Goal: Information Seeking & Learning: Check status

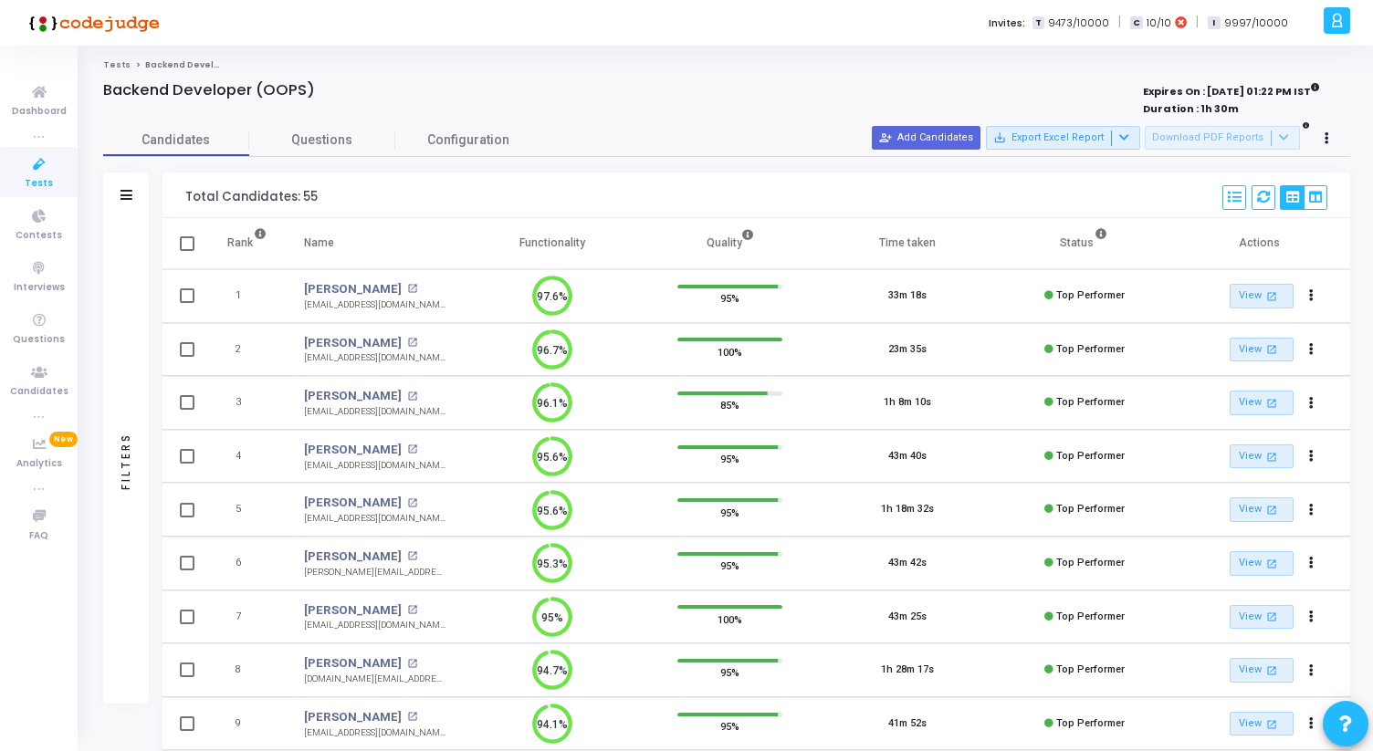
click at [38, 182] on span "Tests" at bounding box center [39, 184] width 28 height 16
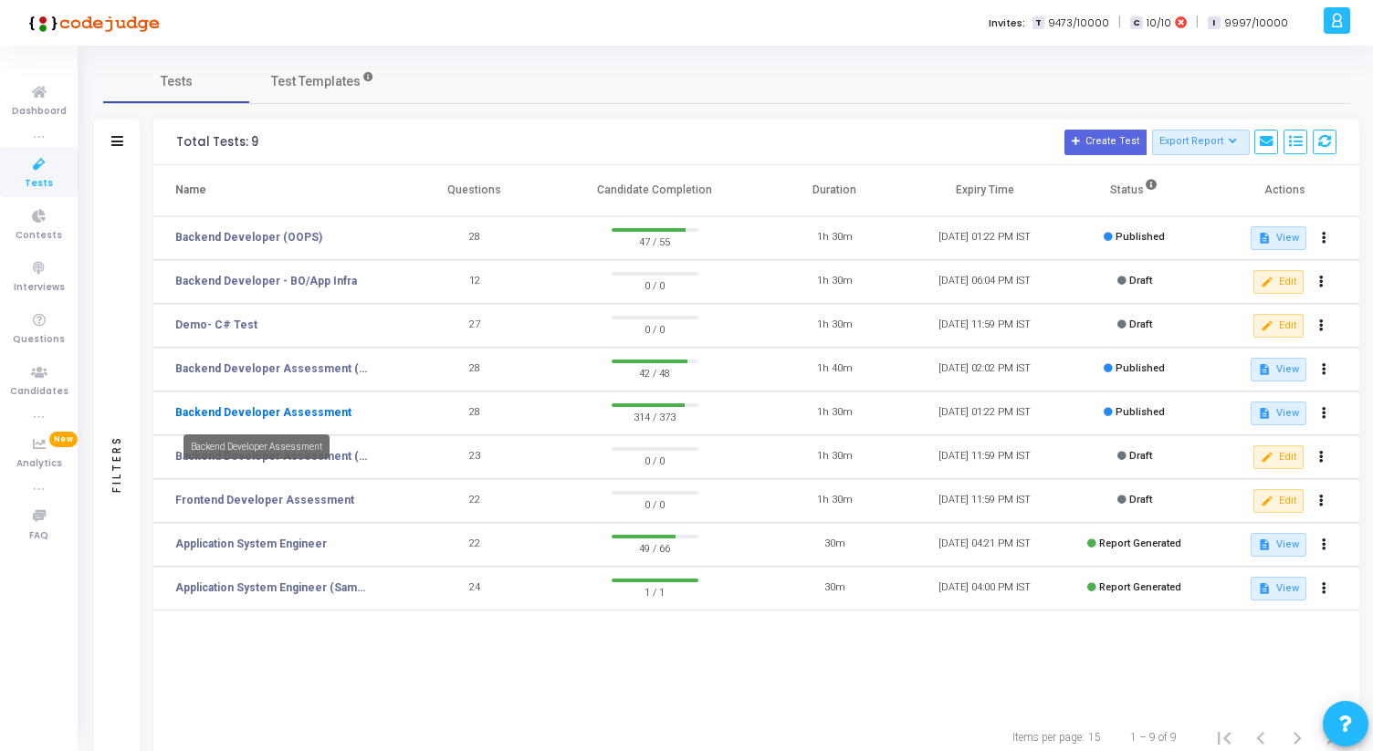
click at [284, 411] on link "Backend Developer Assessment" at bounding box center [263, 412] width 176 height 16
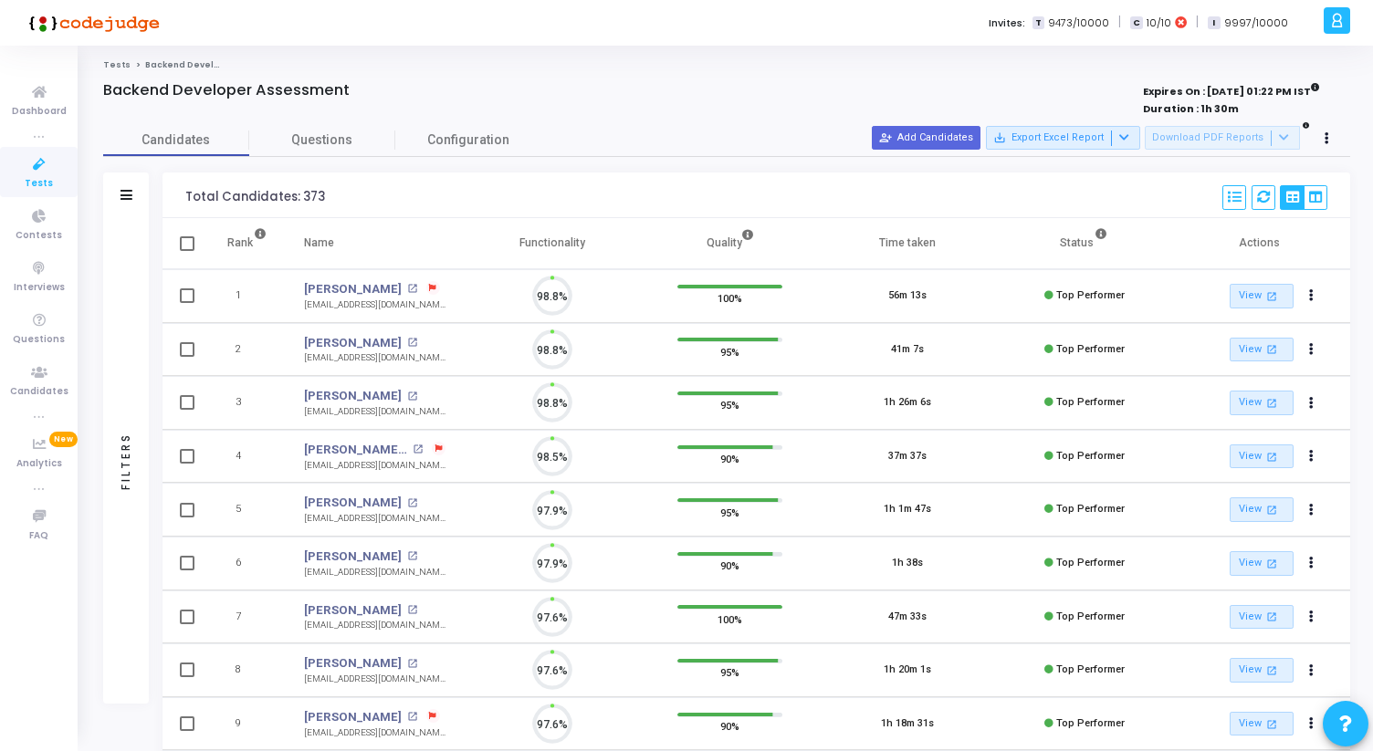
scroll to position [8, 8]
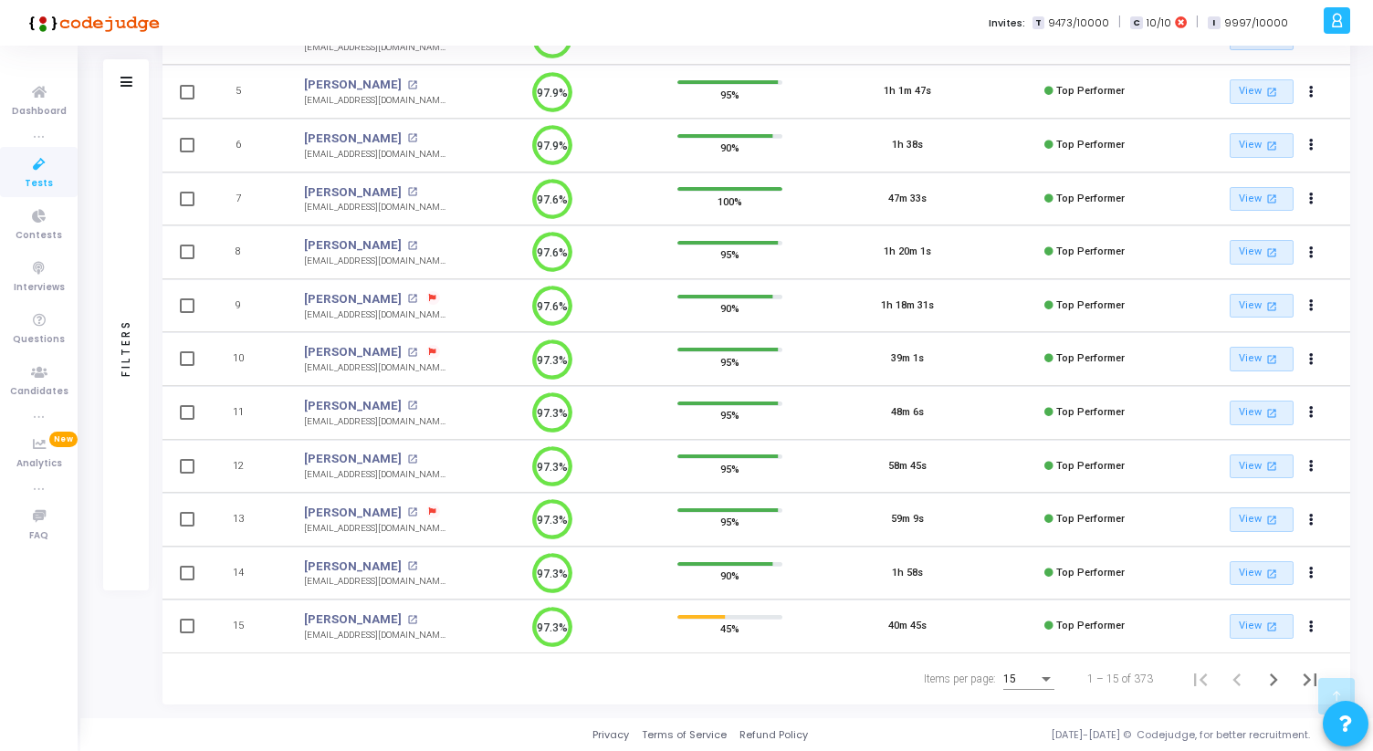
click at [1036, 687] on div "15" at bounding box center [1028, 675] width 51 height 30
click at [1028, 667] on span "50" at bounding box center [1029, 669] width 51 height 33
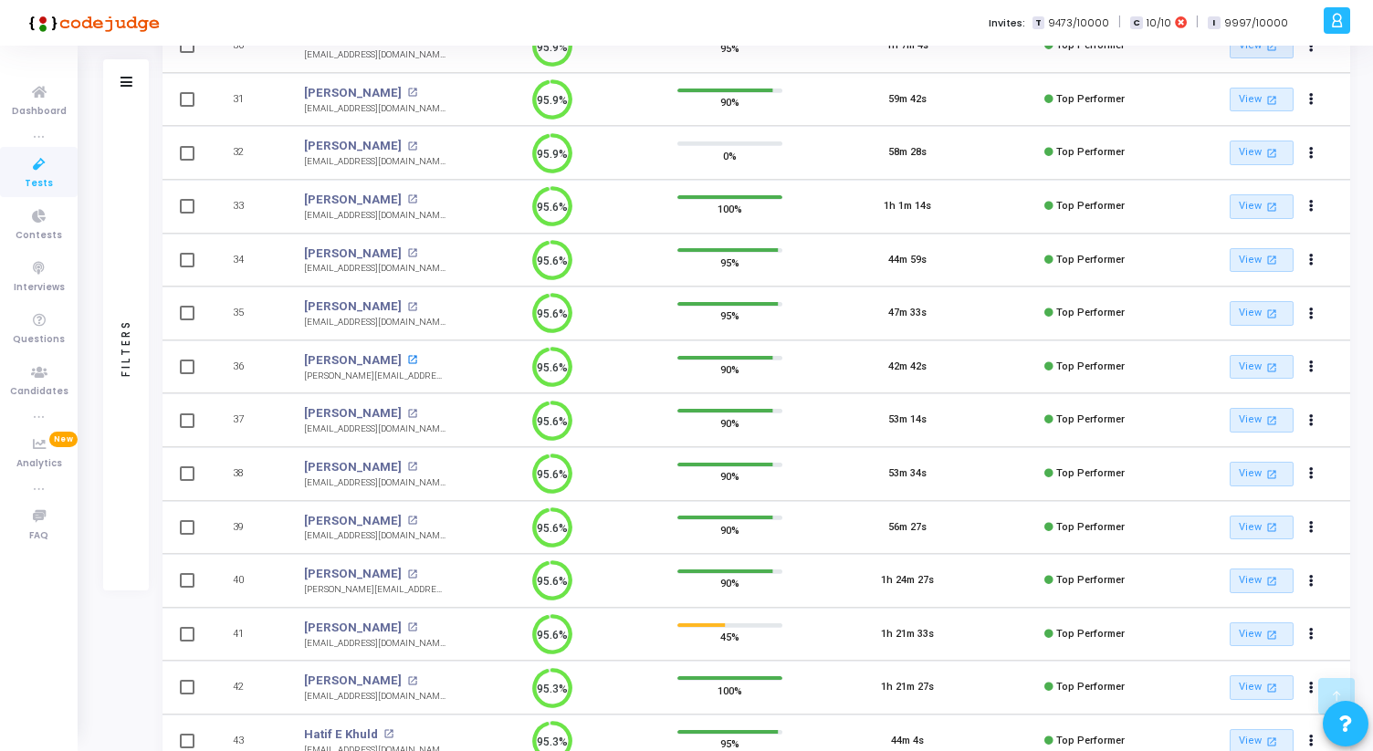
click at [407, 356] on mat-icon "open_in_new" at bounding box center [412, 360] width 10 height 10
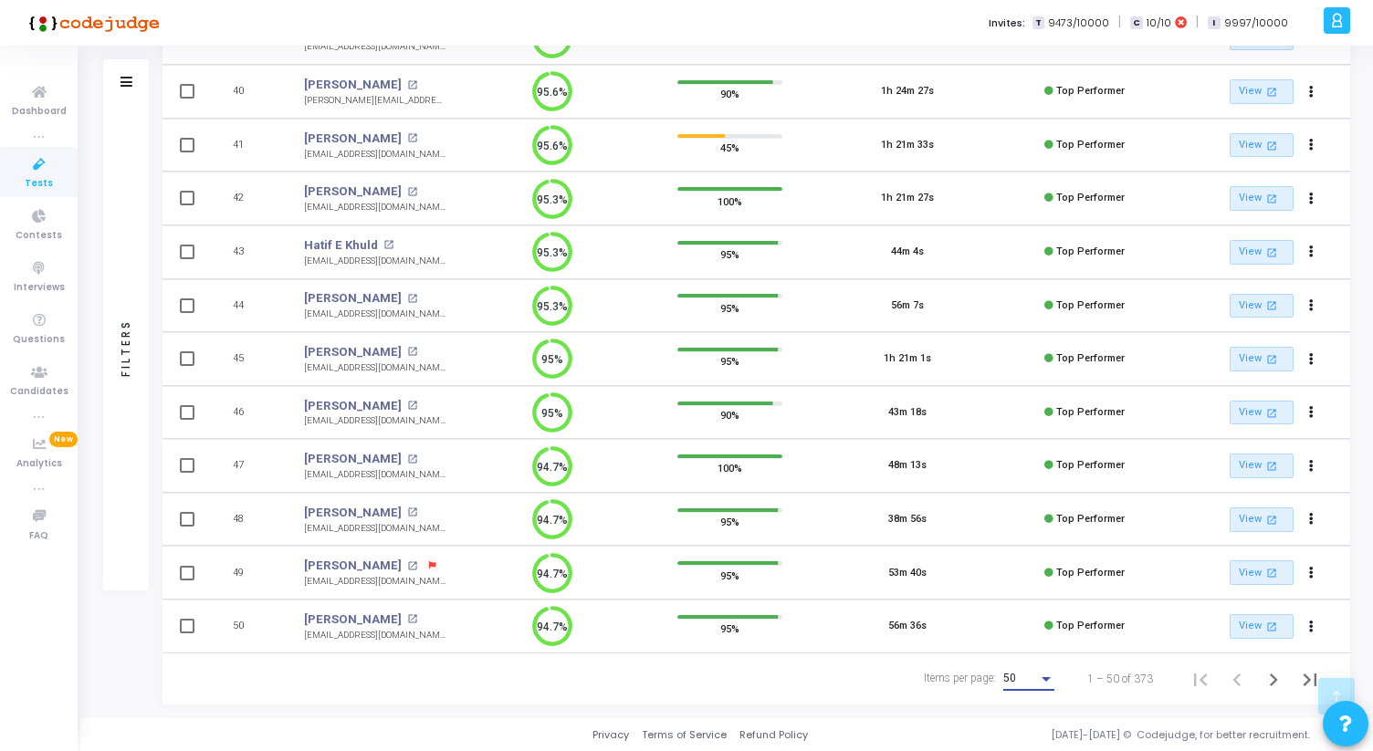
click at [1052, 678] on div "Items per page:" at bounding box center [1046, 679] width 16 height 15
click at [903, 696] on div at bounding box center [686, 375] width 1373 height 751
click at [1280, 682] on icon "Next page" at bounding box center [1274, 680] width 26 height 26
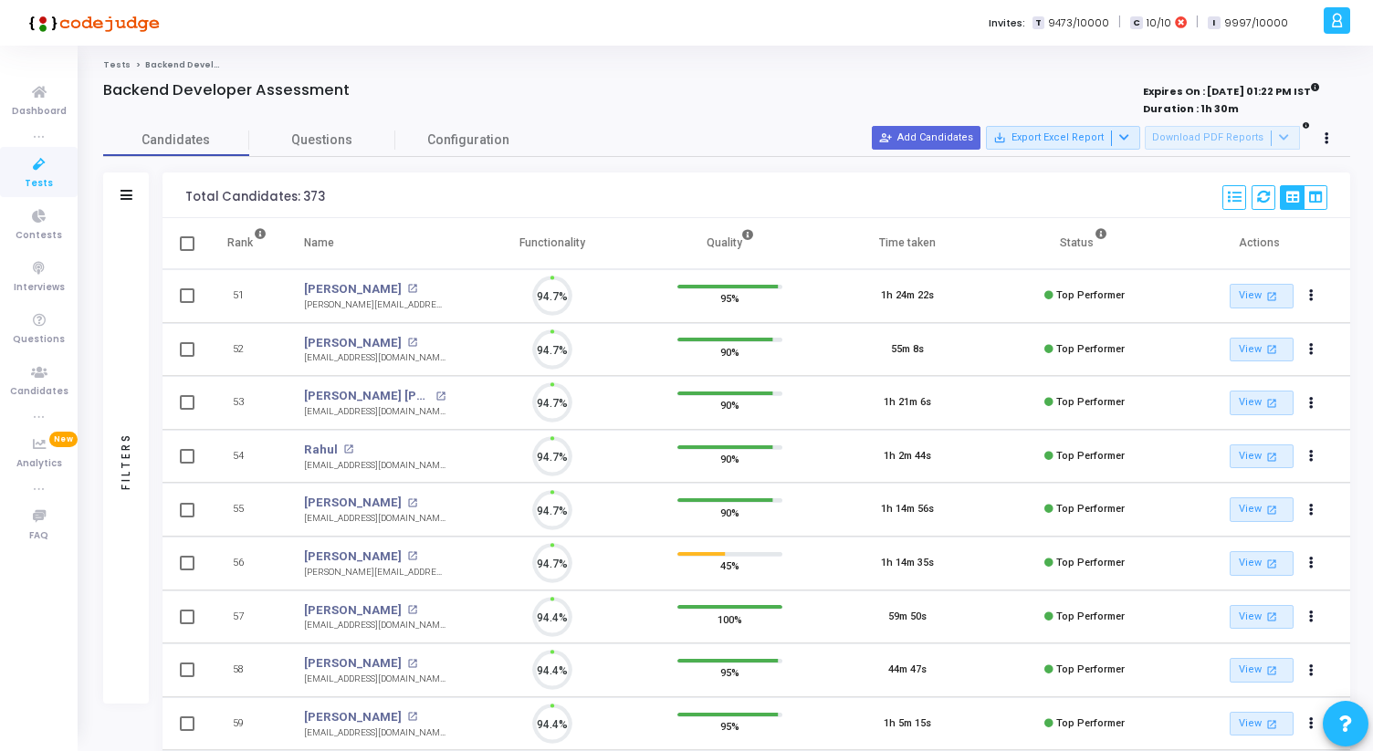
scroll to position [38, 47]
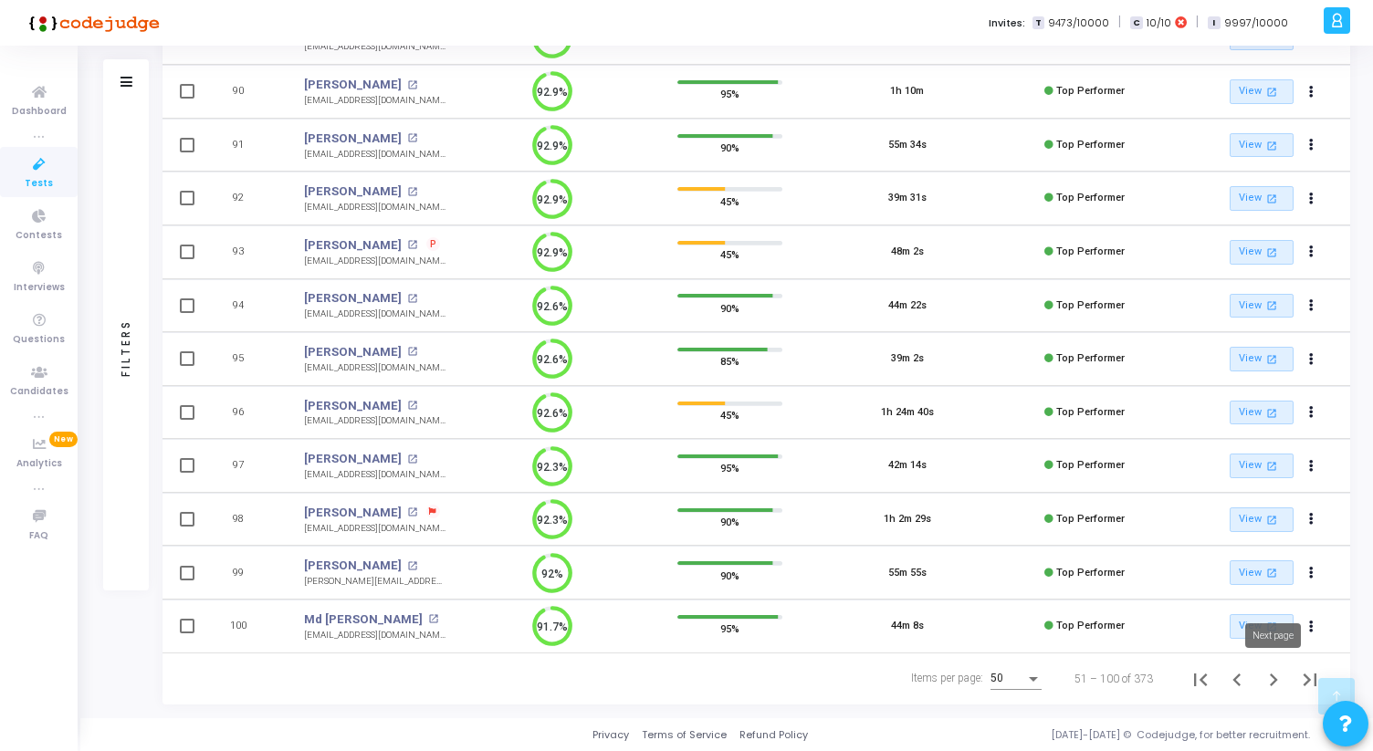
click at [1265, 683] on icon "Next page" at bounding box center [1274, 680] width 26 height 26
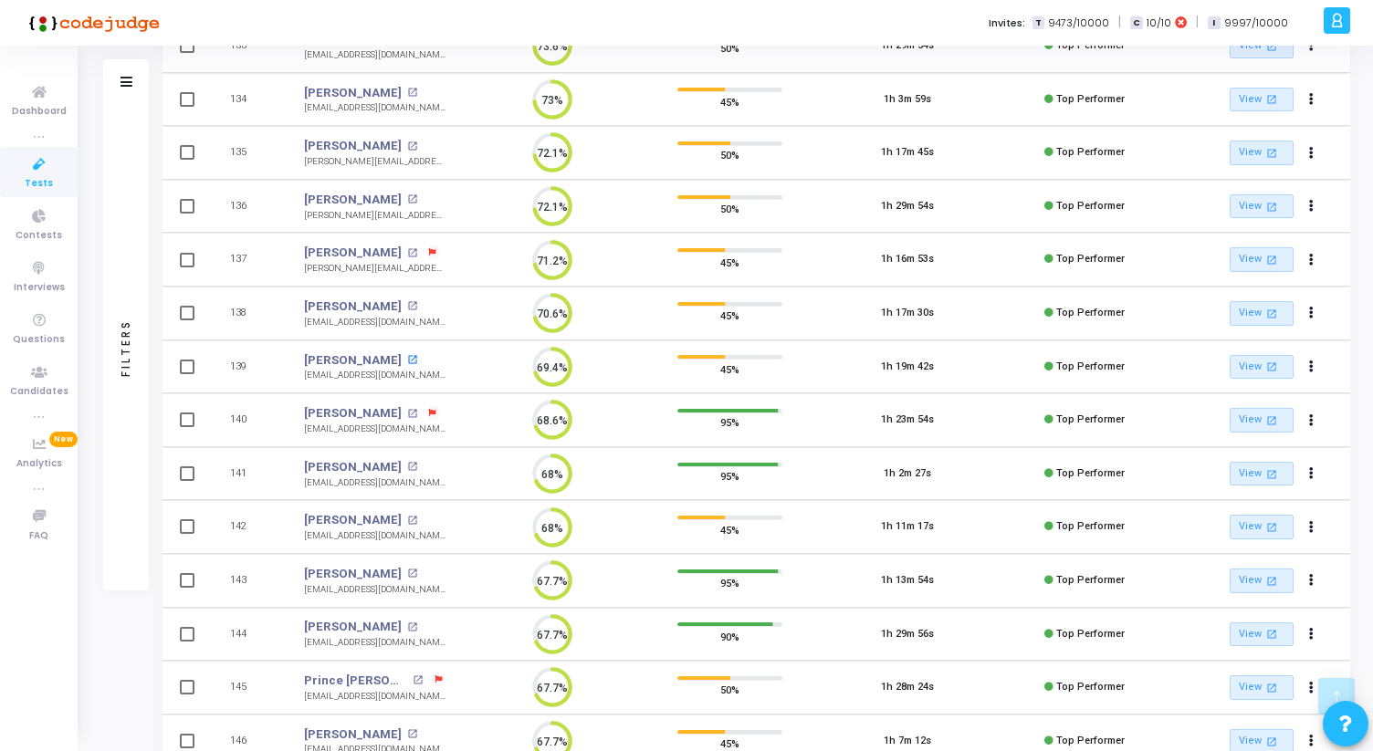
click at [407, 361] on mat-icon "open_in_new" at bounding box center [412, 360] width 10 height 10
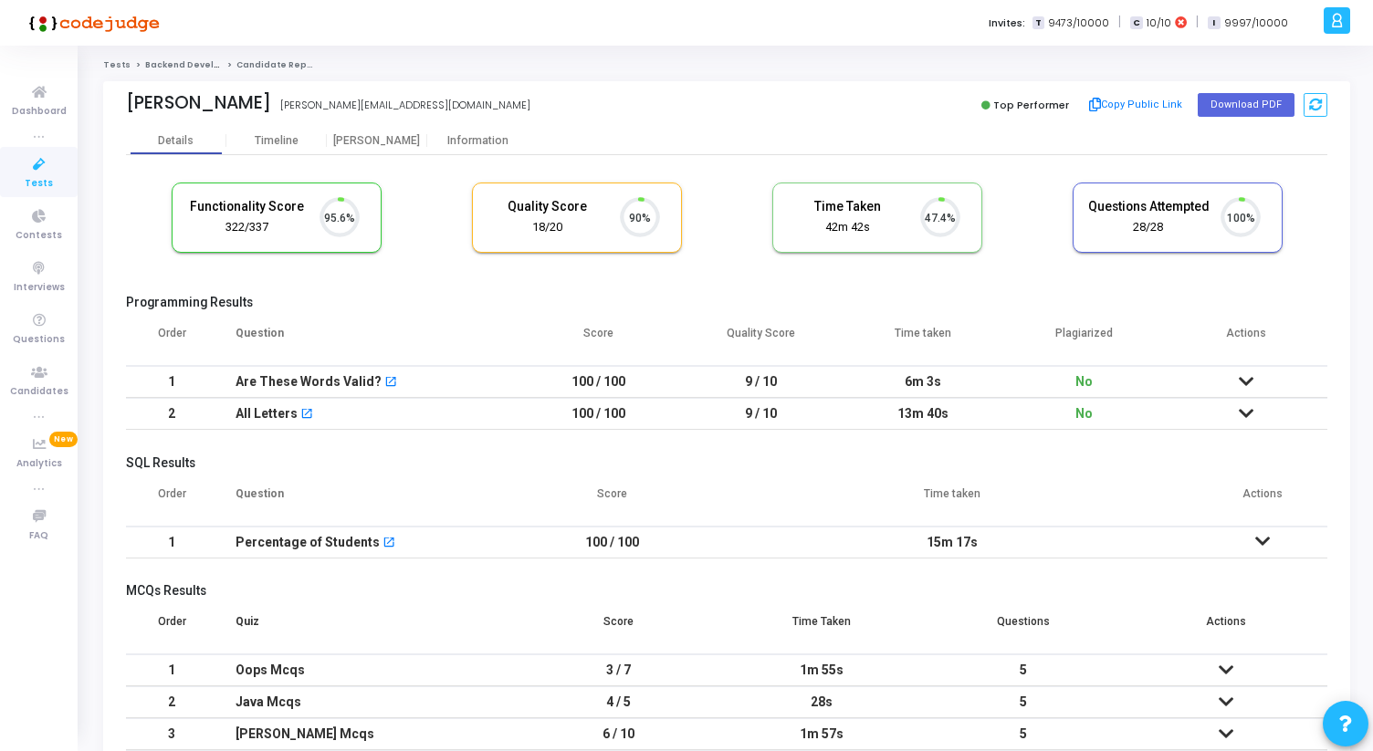
scroll to position [38, 47]
click at [382, 136] on div "[PERSON_NAME]" at bounding box center [377, 141] width 100 height 14
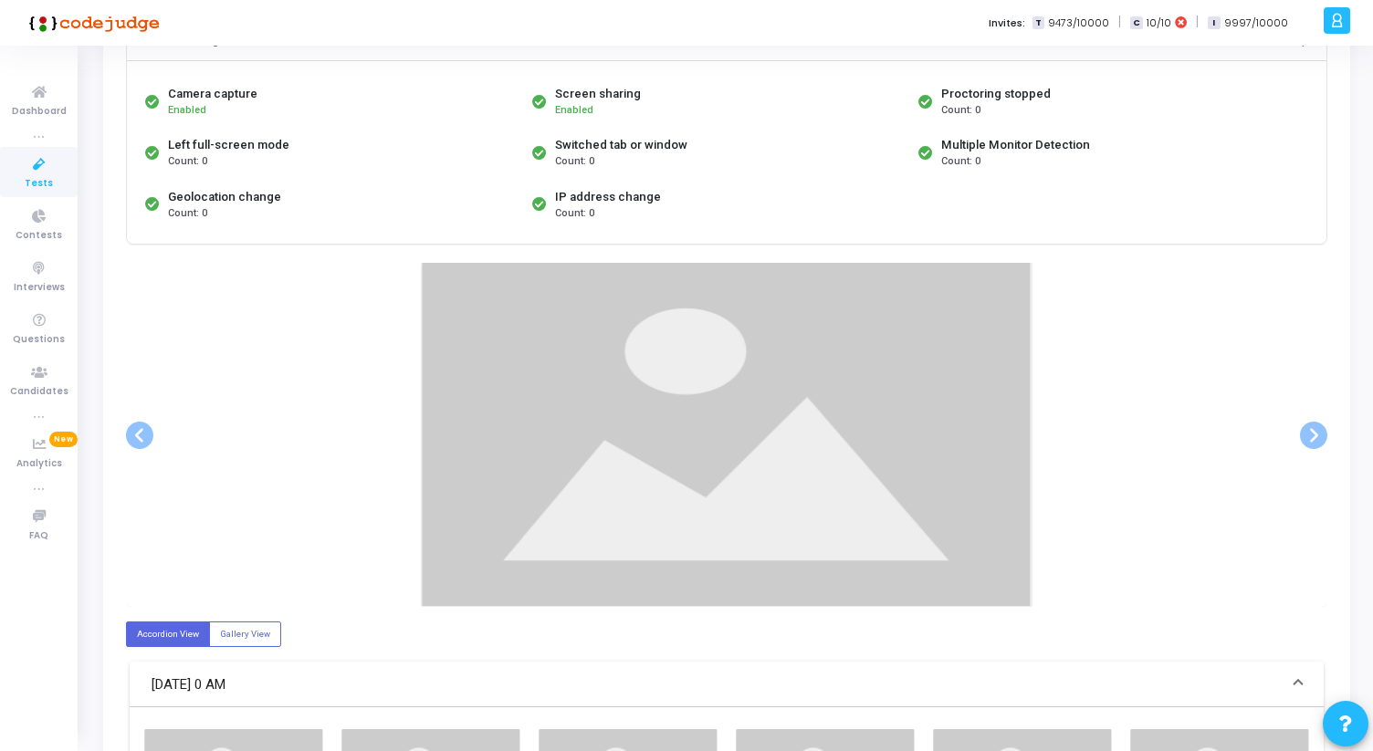
scroll to position [161, 0]
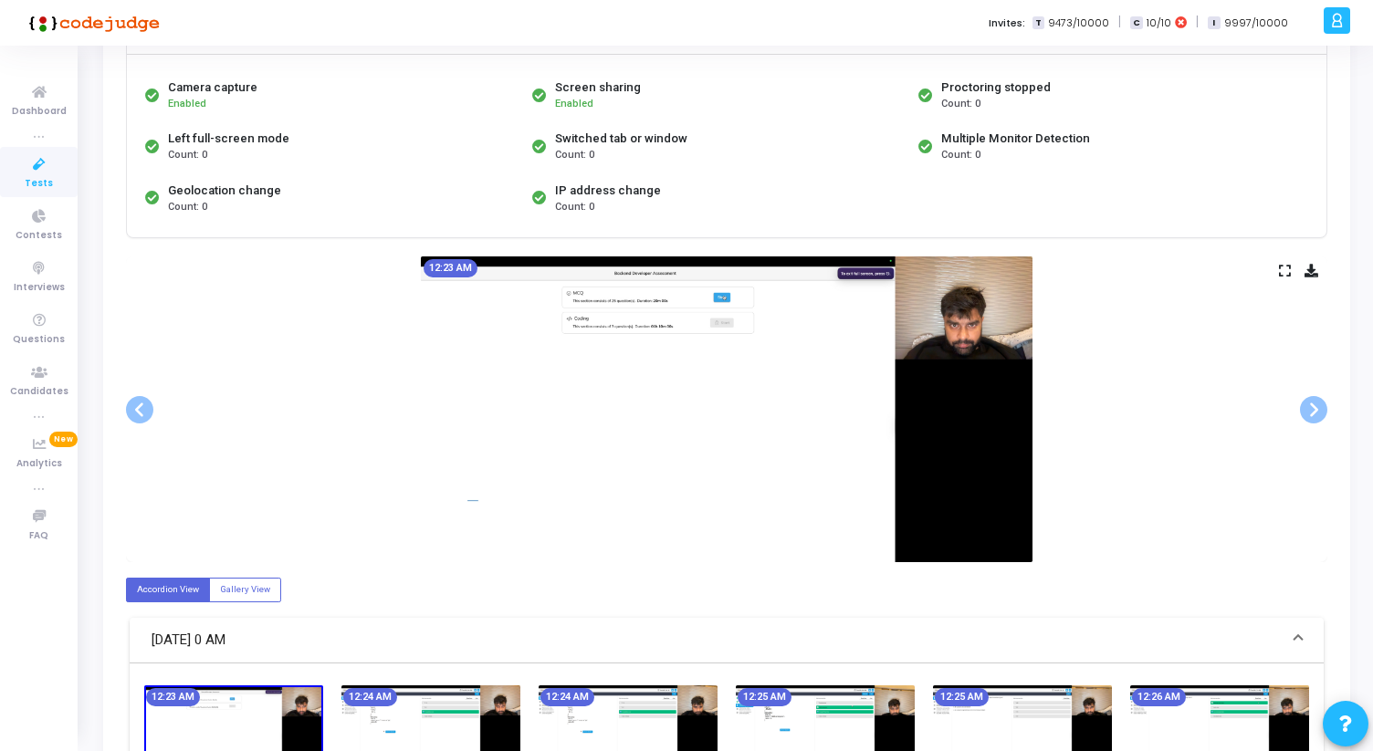
click at [1286, 268] on icon at bounding box center [1285, 271] width 12 height 10
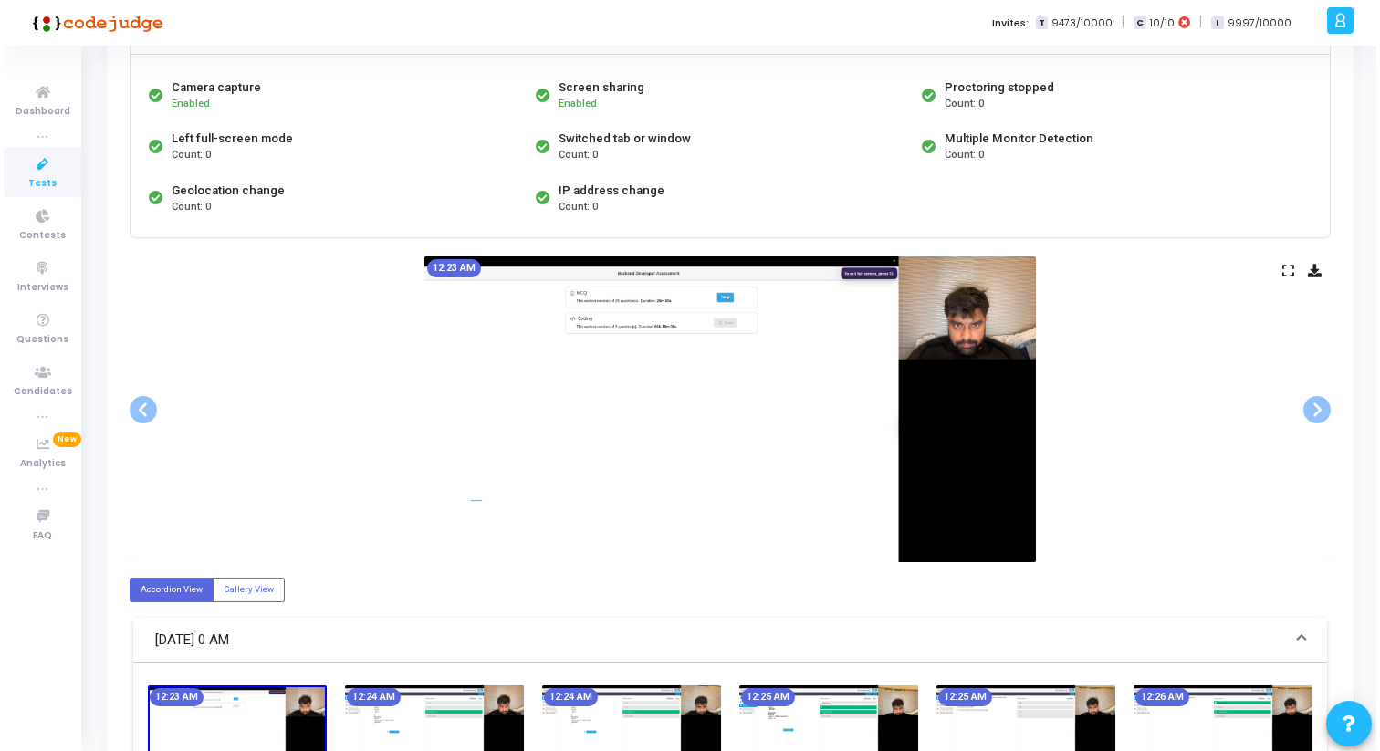
scroll to position [0, 0]
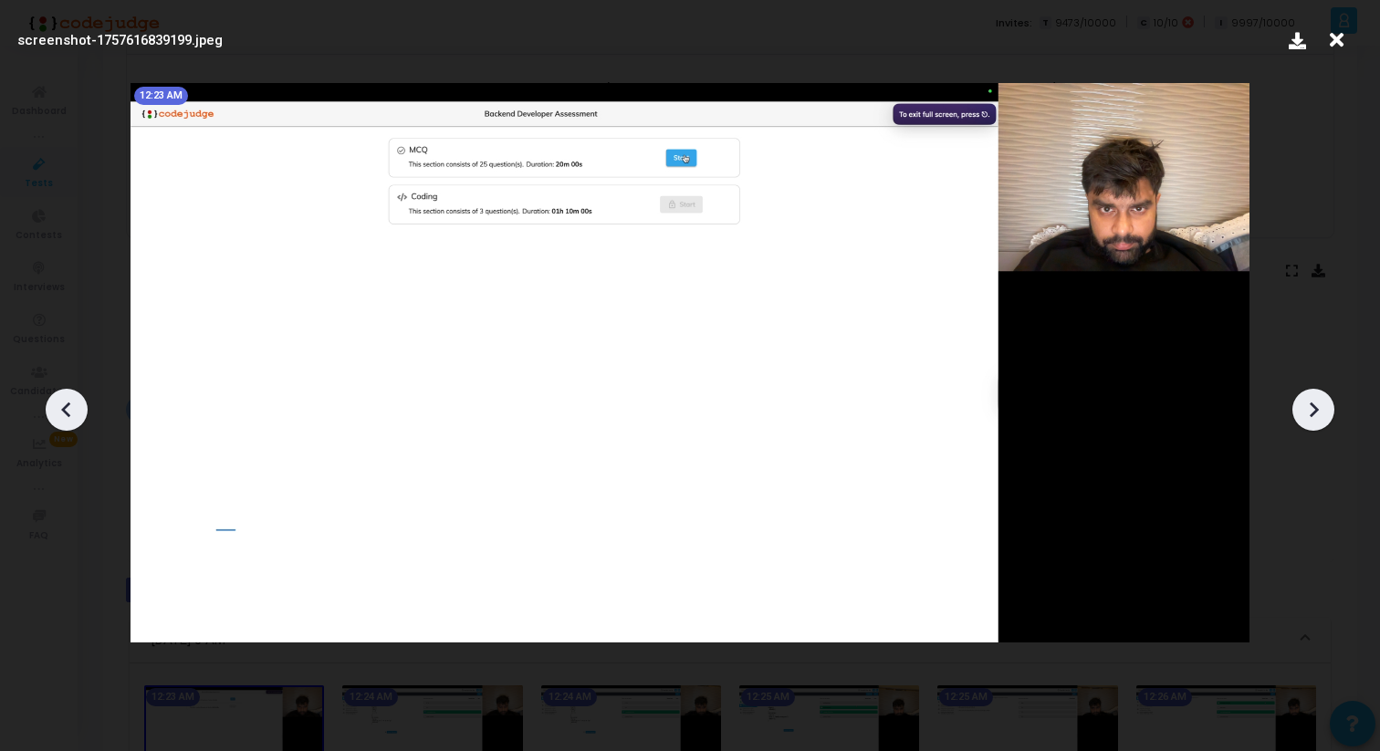
click at [1316, 408] on icon at bounding box center [1314, 410] width 9 height 16
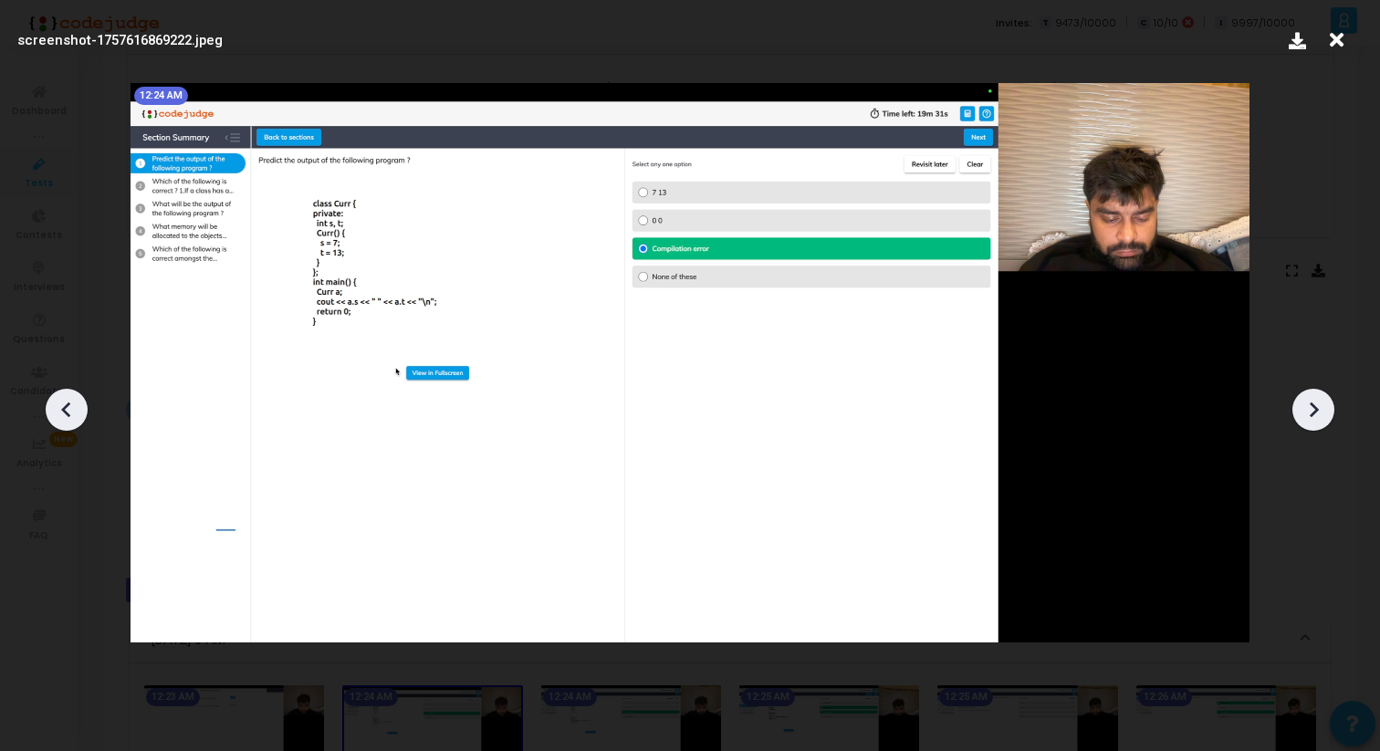
click at [1316, 408] on icon at bounding box center [1314, 410] width 9 height 16
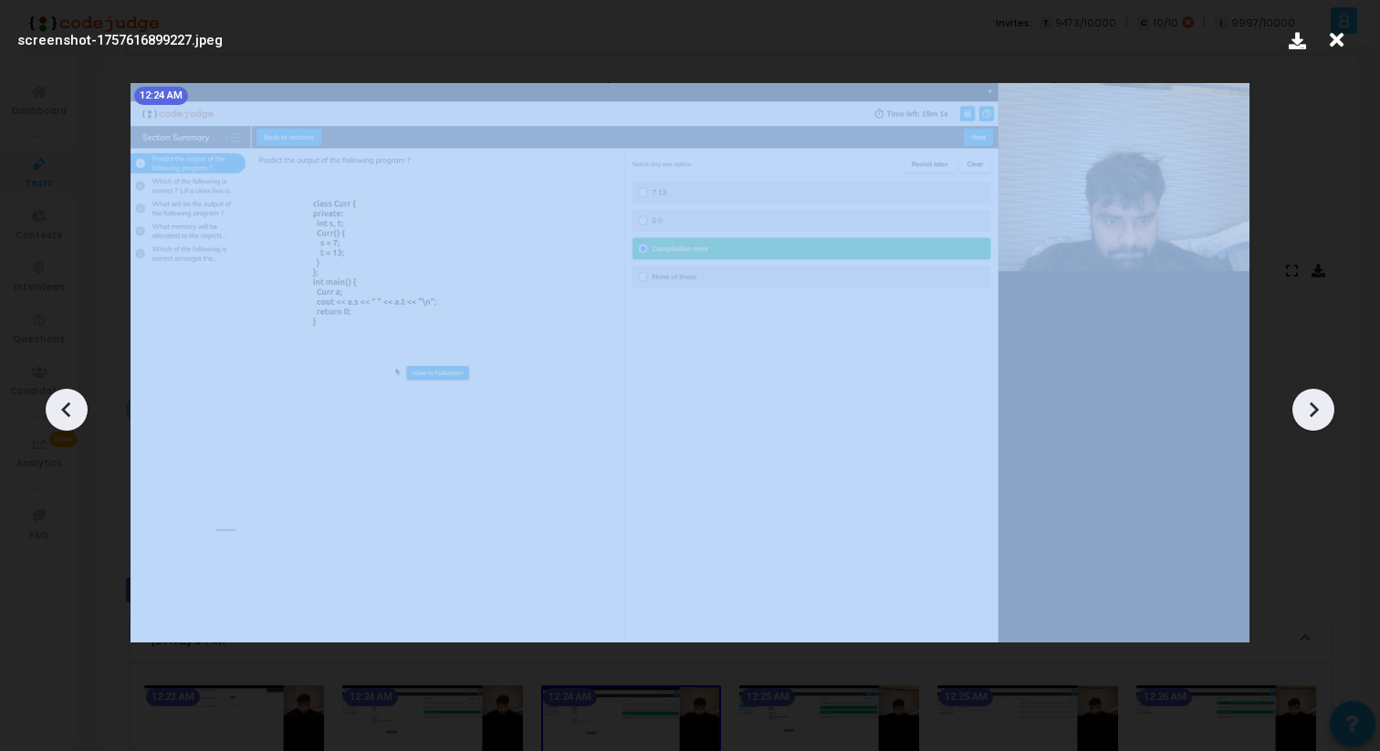
click at [1316, 408] on icon at bounding box center [1314, 410] width 9 height 16
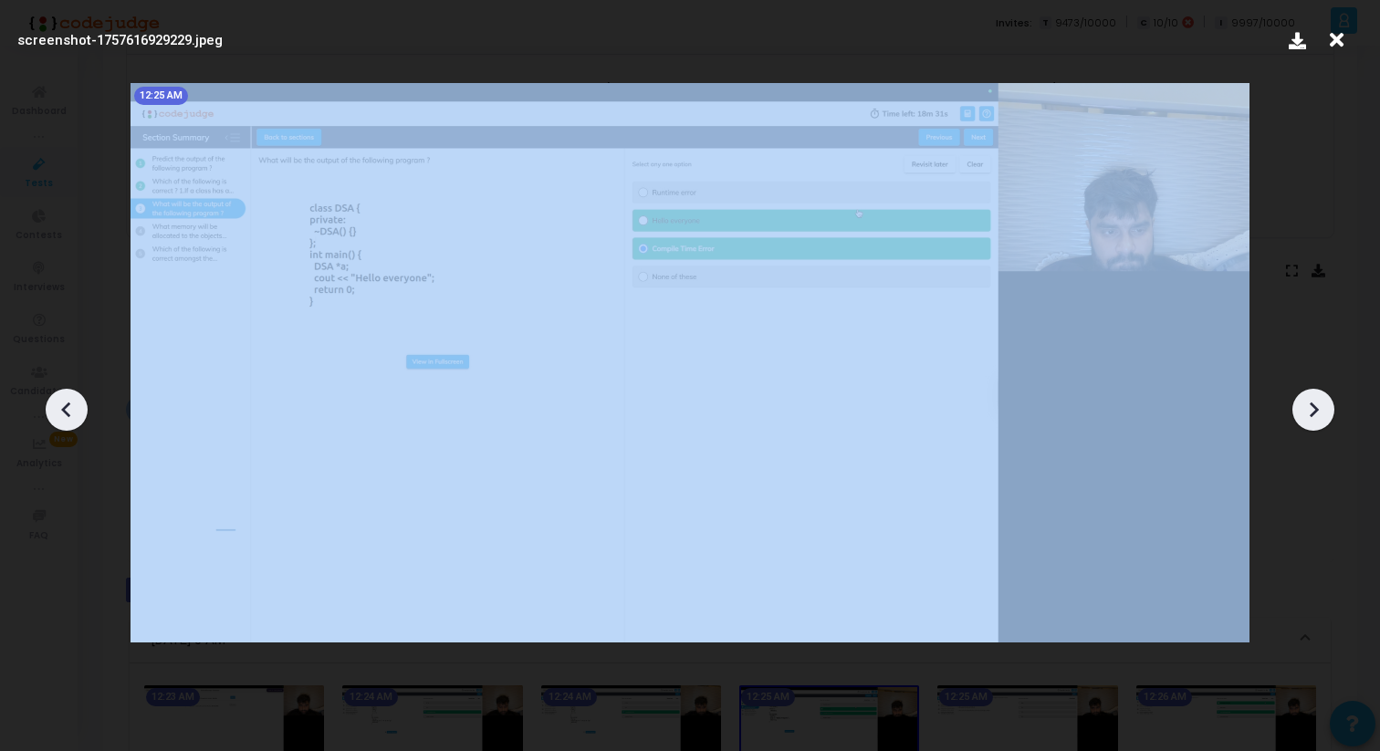
click at [1316, 408] on icon at bounding box center [1314, 410] width 9 height 16
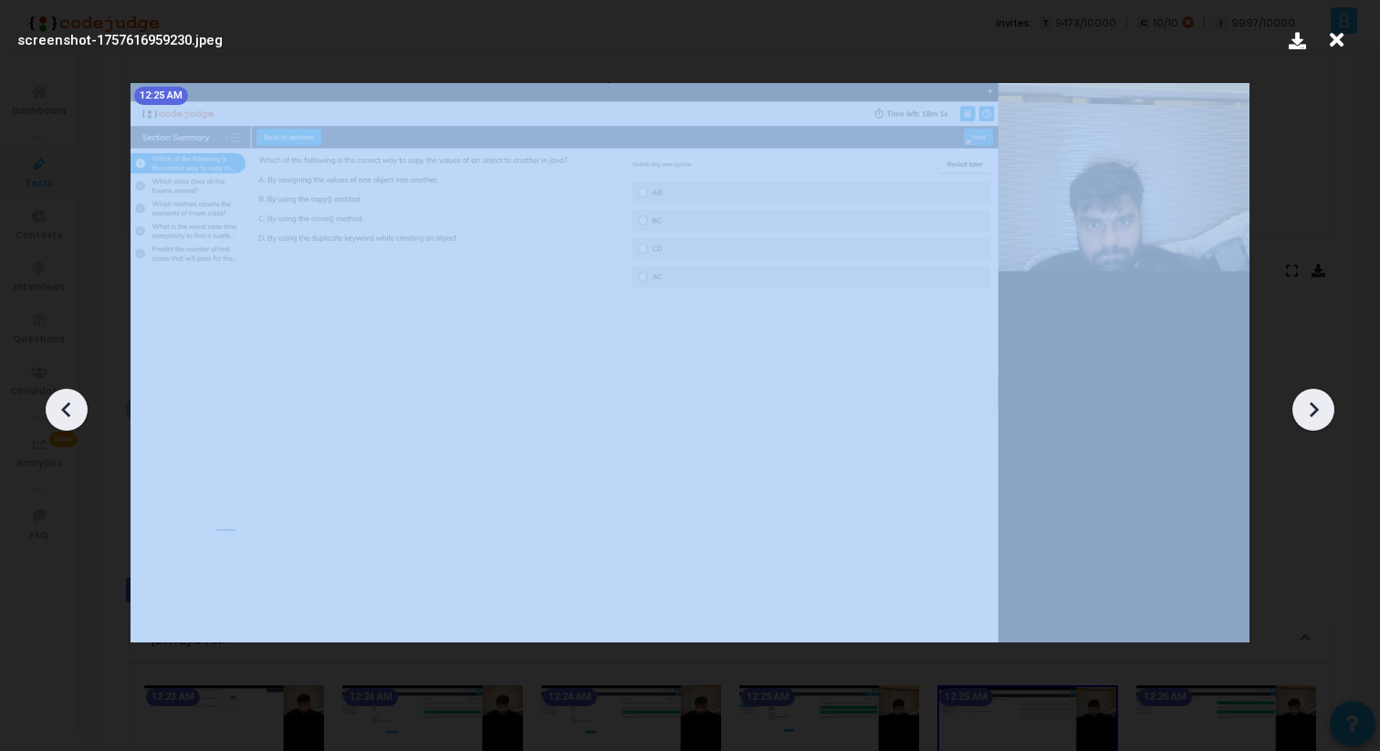
click at [1316, 408] on icon at bounding box center [1314, 410] width 9 height 16
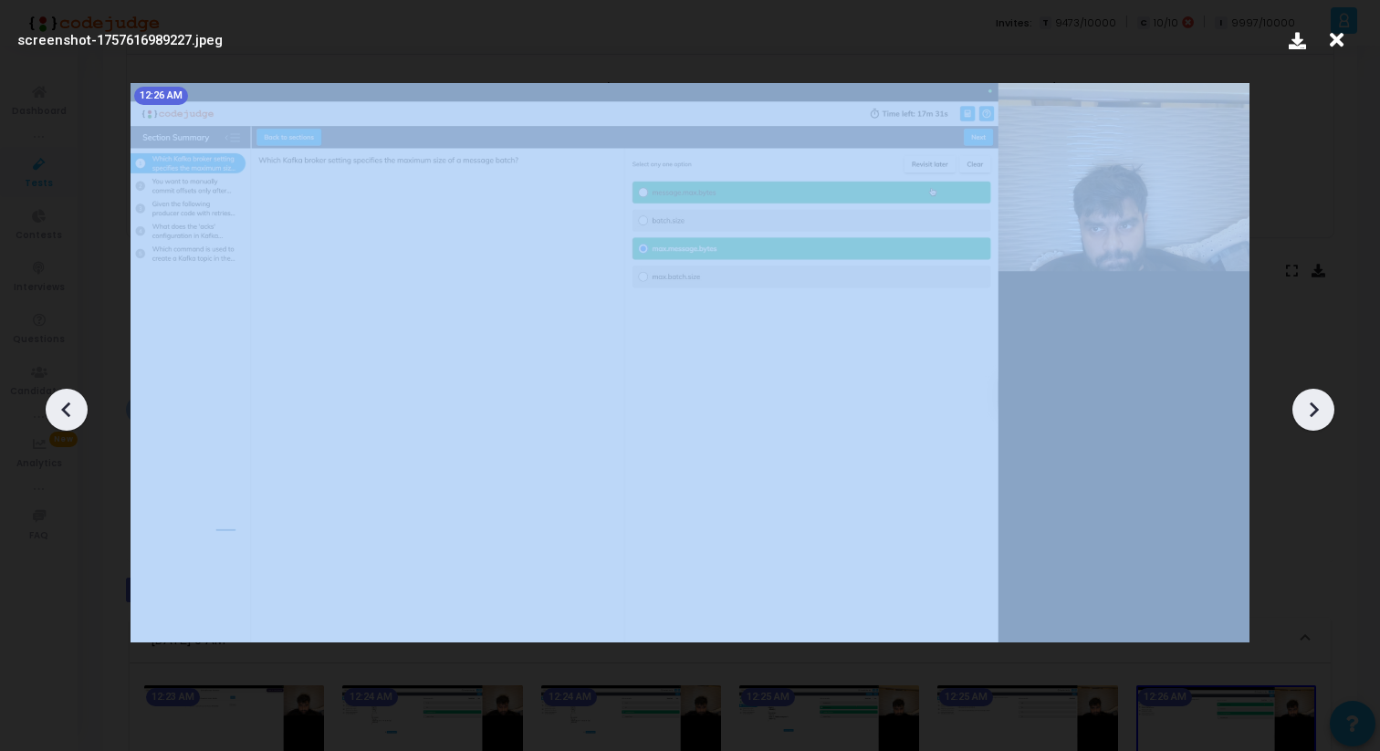
click at [1316, 408] on icon at bounding box center [1314, 410] width 9 height 16
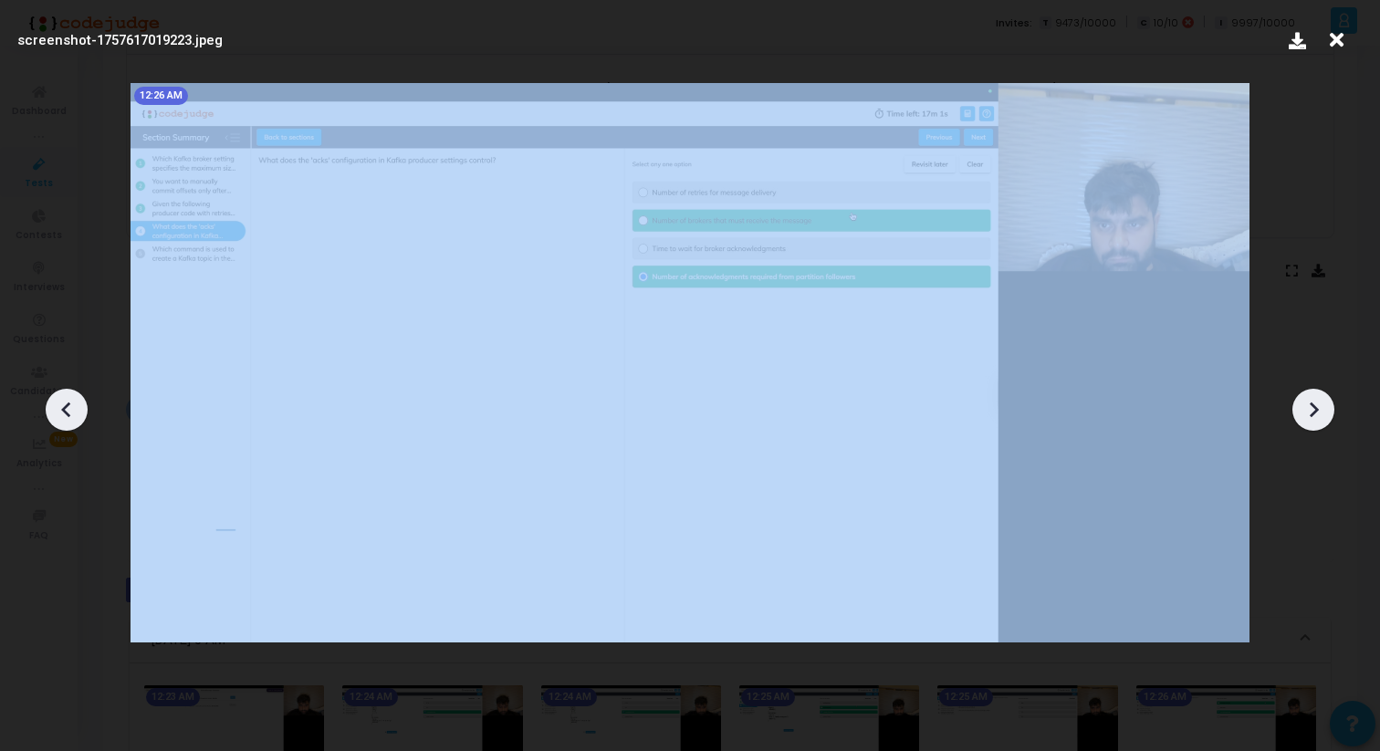
click at [1316, 408] on icon at bounding box center [1314, 410] width 9 height 16
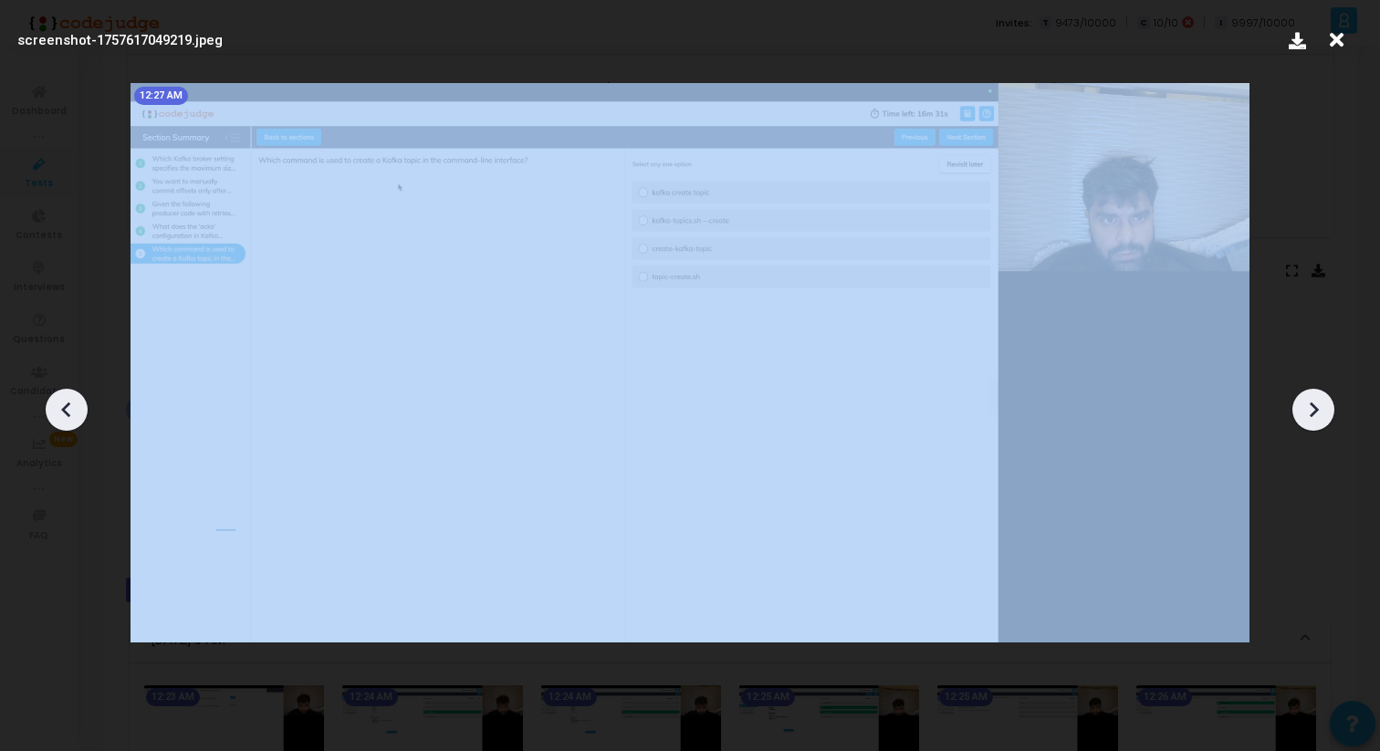
click at [1316, 408] on icon at bounding box center [1314, 410] width 9 height 16
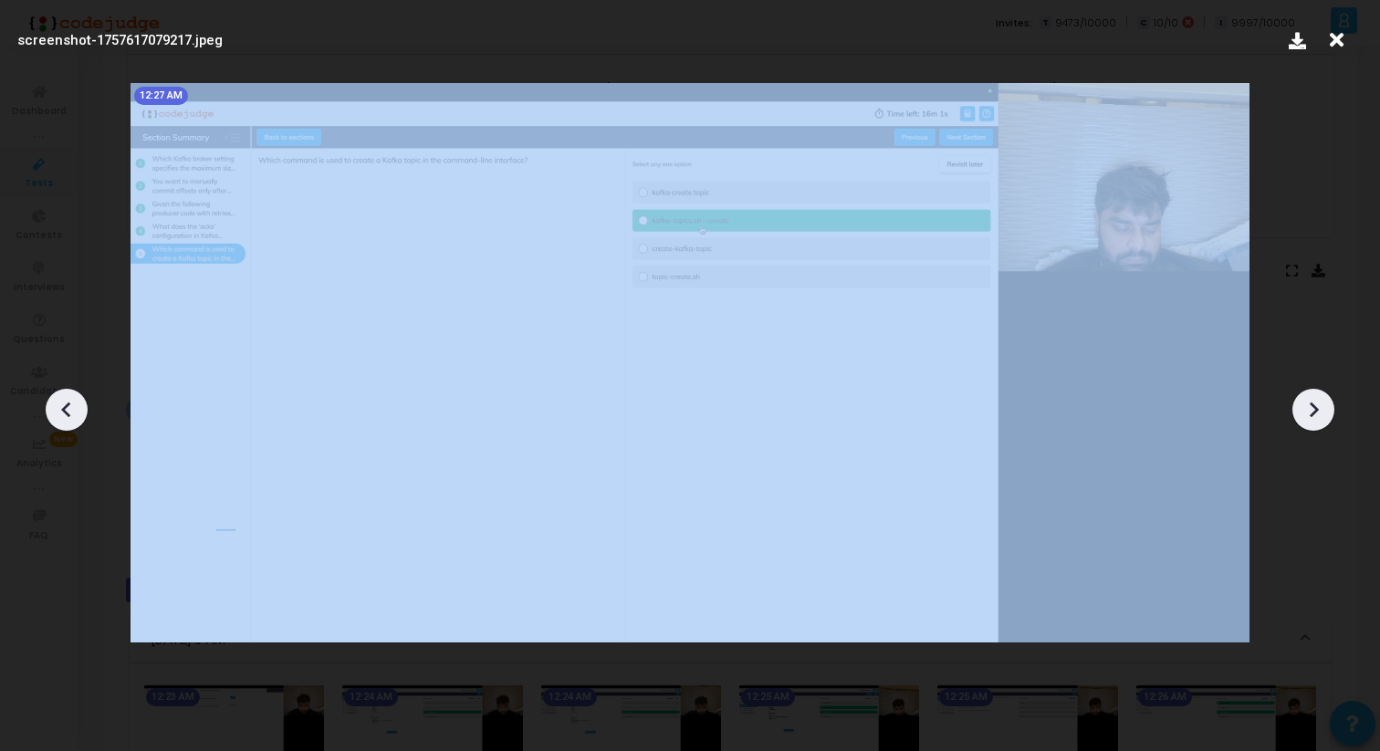
click at [1316, 408] on icon at bounding box center [1314, 410] width 9 height 16
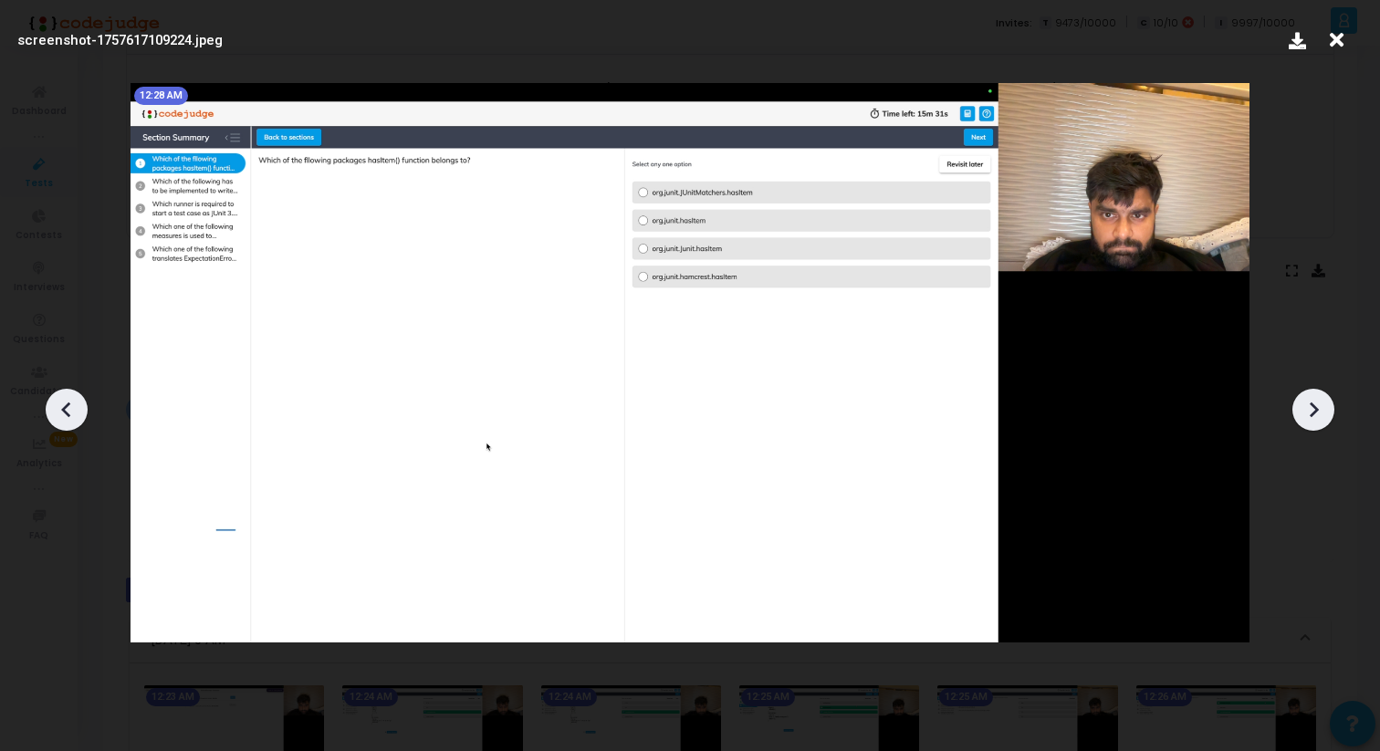
click at [69, 415] on icon at bounding box center [65, 410] width 9 height 16
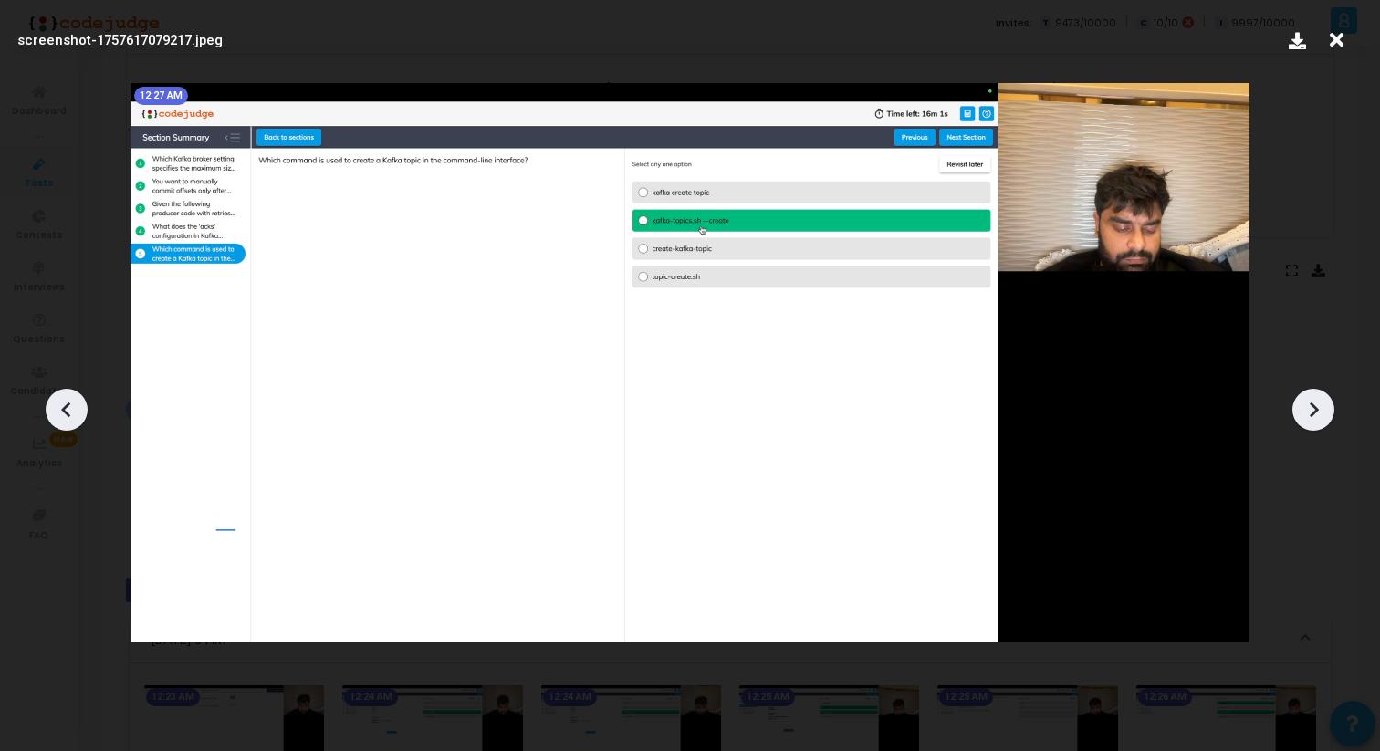
click at [1317, 404] on icon at bounding box center [1313, 409] width 27 height 27
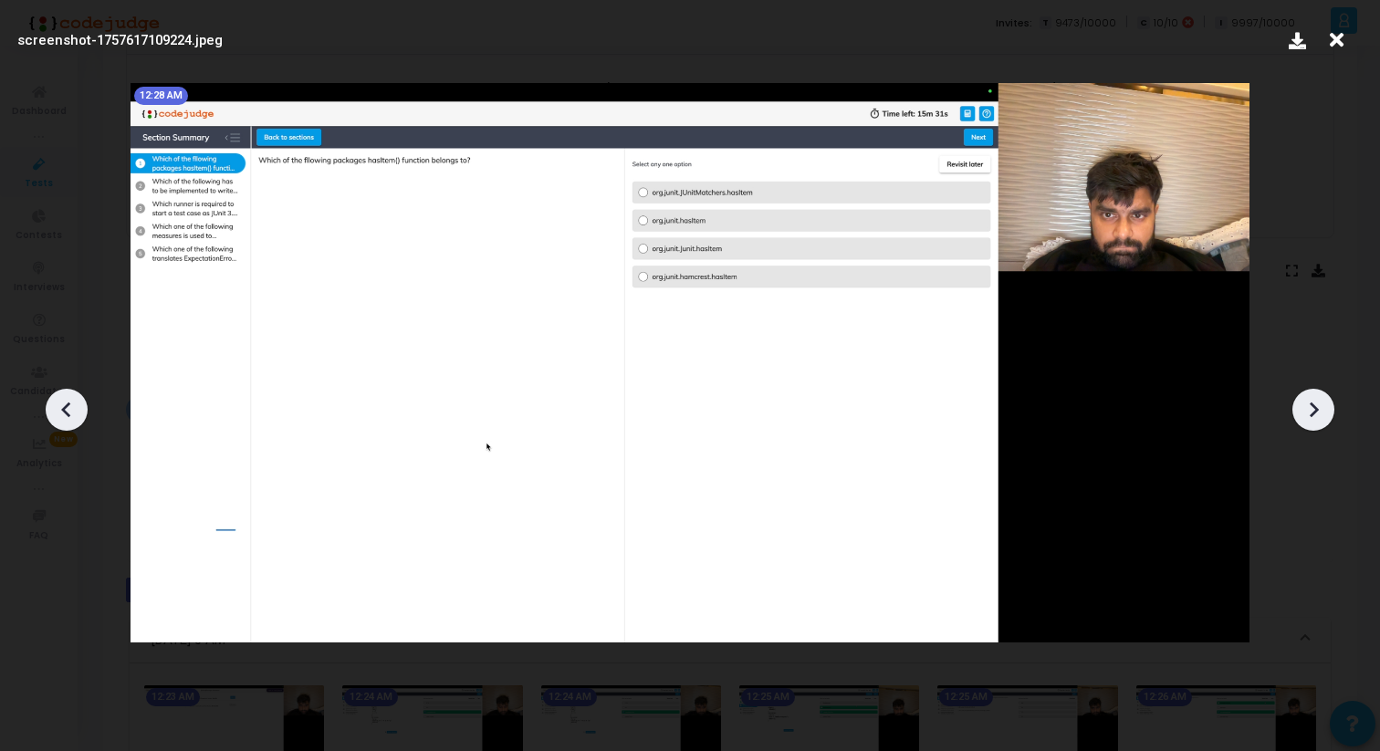
click at [1317, 404] on icon at bounding box center [1313, 409] width 27 height 27
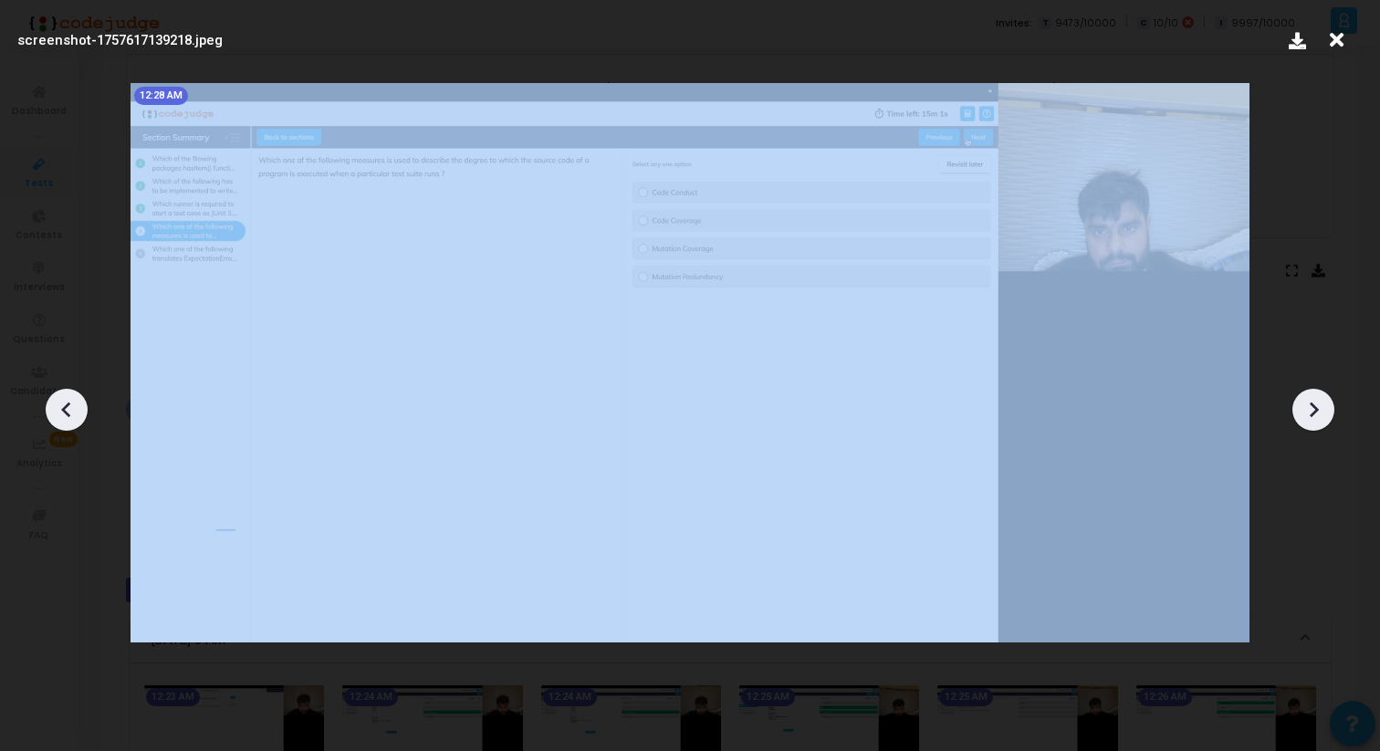
click at [1317, 404] on icon at bounding box center [1313, 409] width 27 height 27
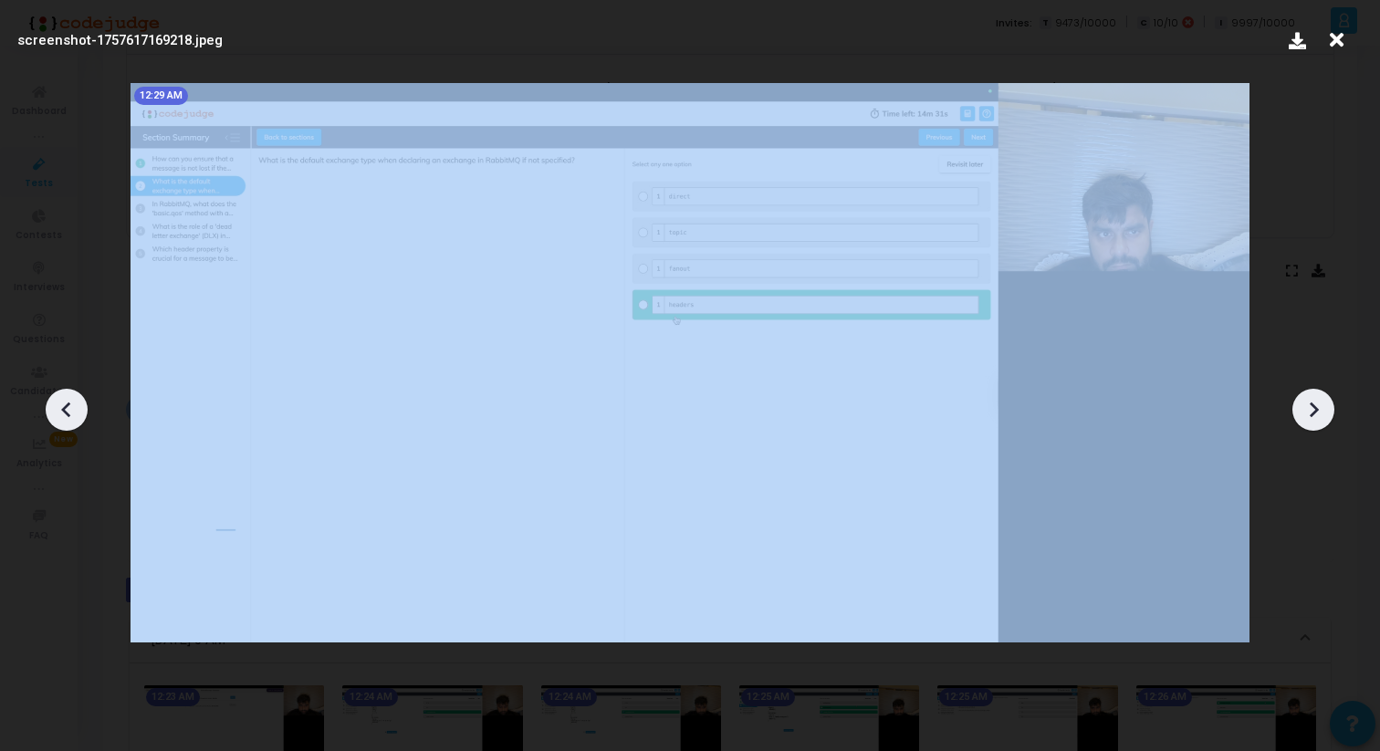
click at [1317, 404] on icon at bounding box center [1313, 409] width 27 height 27
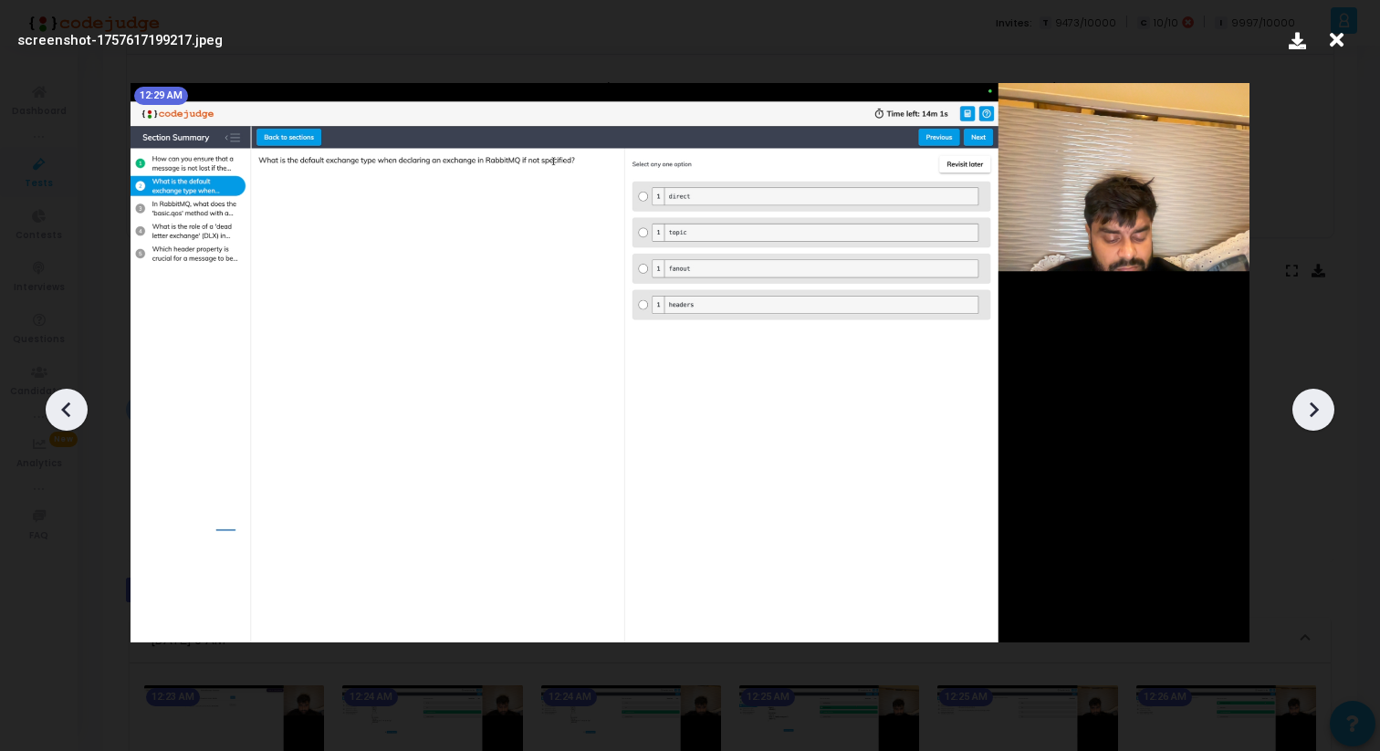
click at [1311, 409] on icon at bounding box center [1313, 409] width 27 height 27
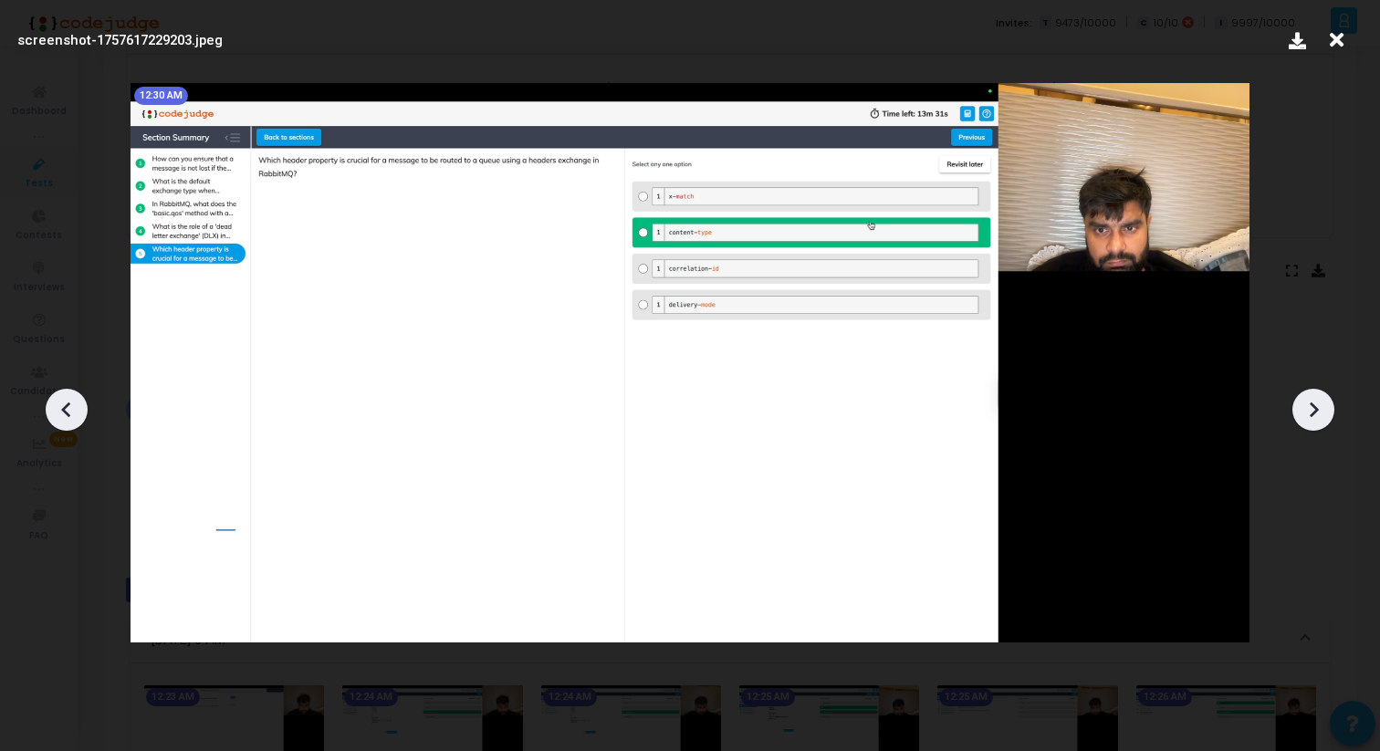
click at [1317, 406] on icon at bounding box center [1313, 409] width 27 height 27
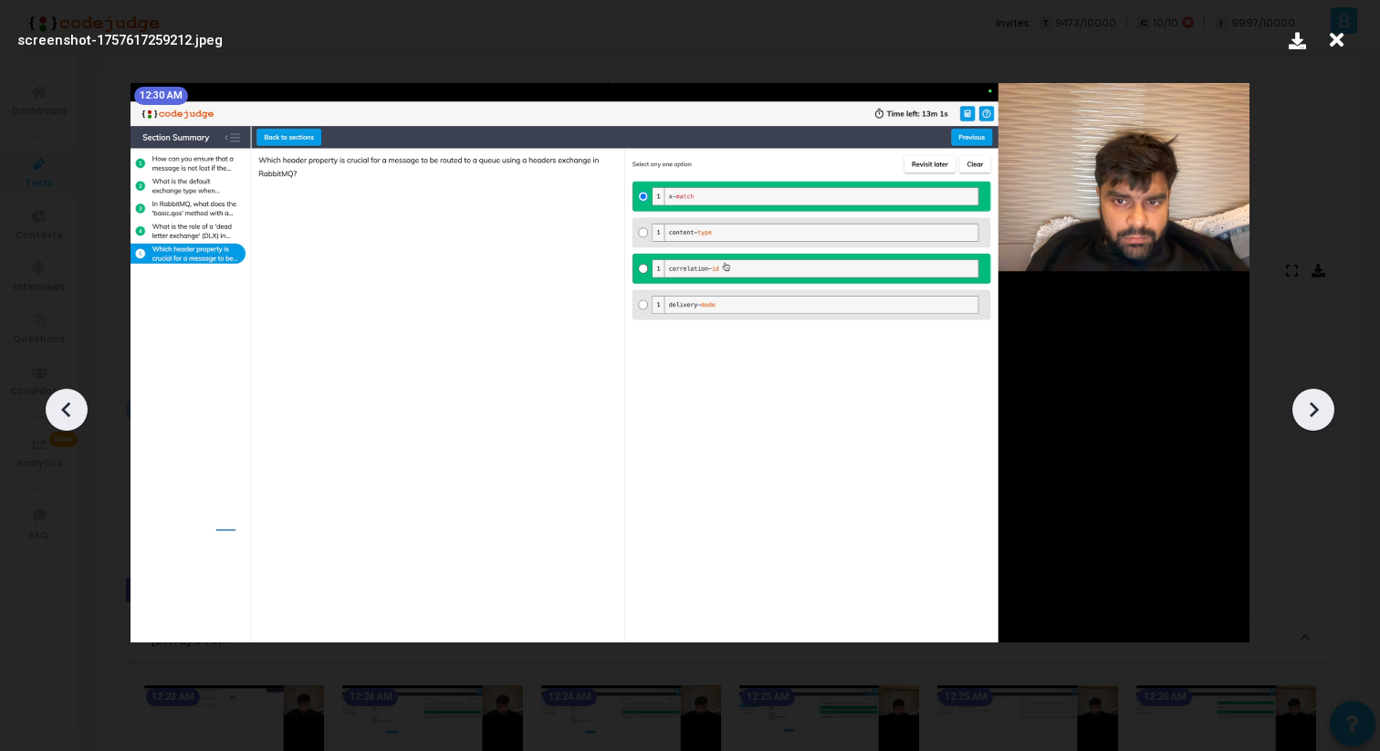
click at [1317, 406] on icon at bounding box center [1313, 409] width 27 height 27
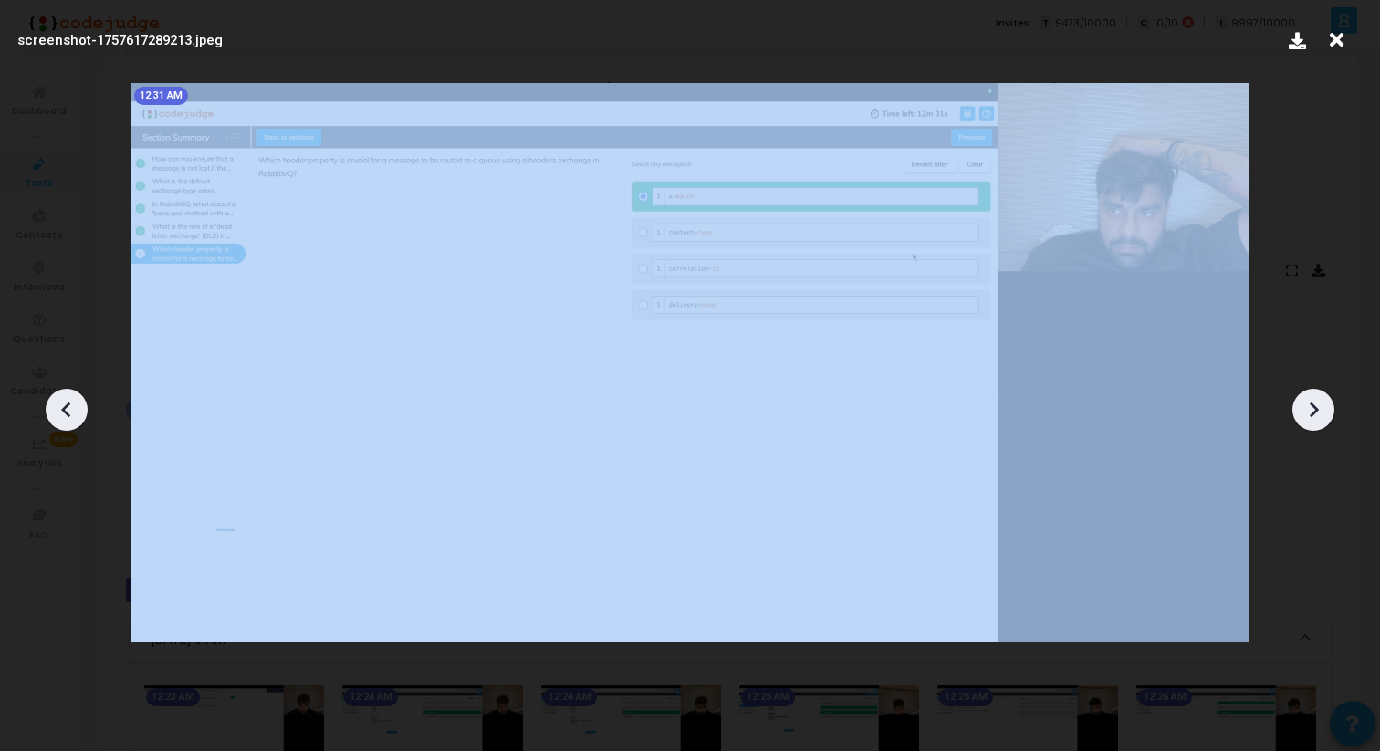
click at [1317, 406] on icon at bounding box center [1313, 409] width 27 height 27
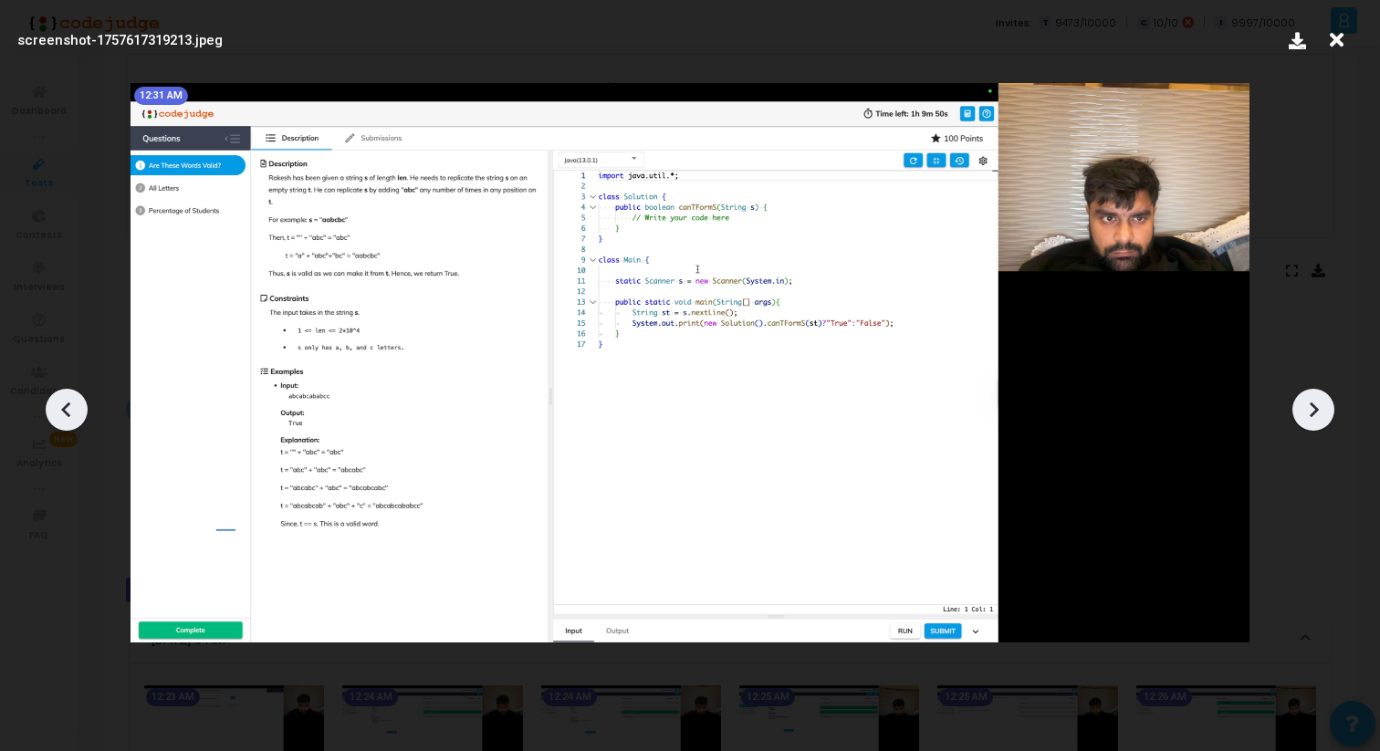
click at [1319, 409] on icon at bounding box center [1313, 409] width 27 height 27
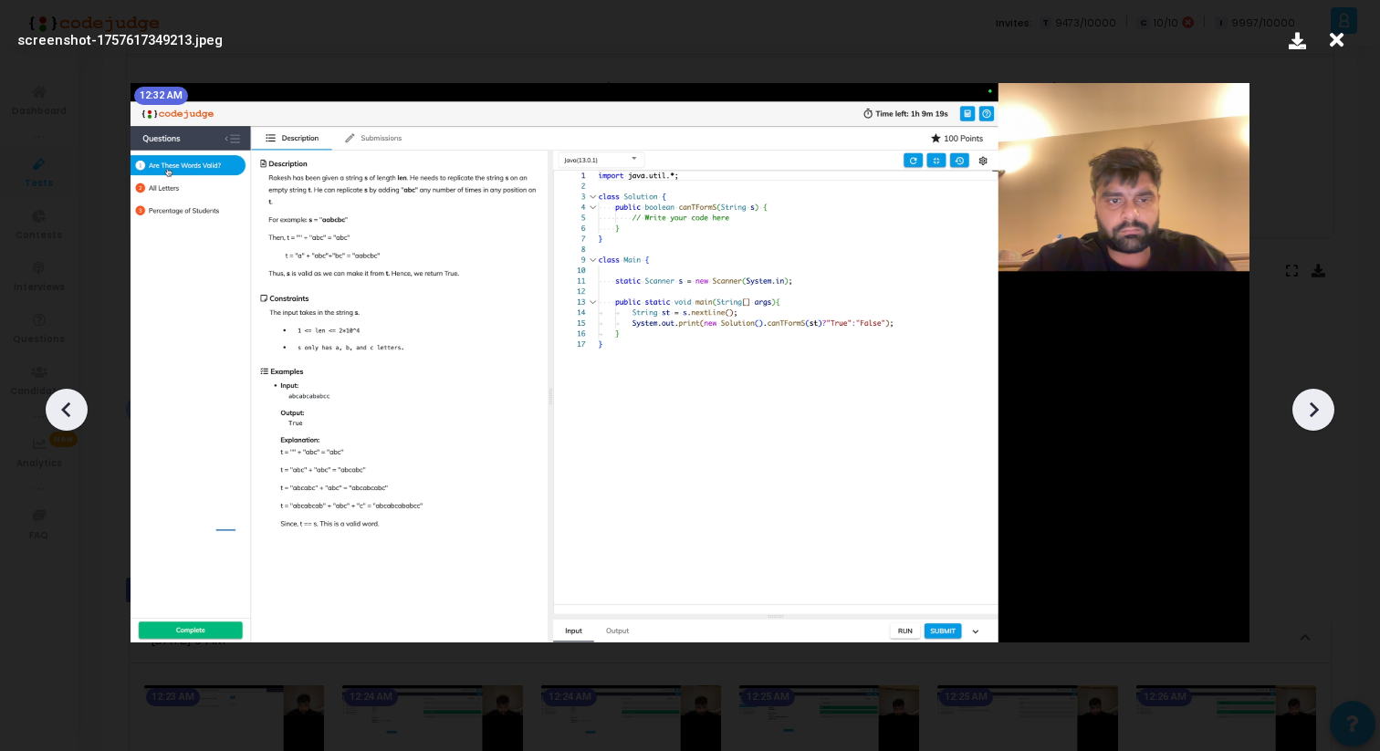
click at [1319, 409] on icon at bounding box center [1314, 410] width 9 height 16
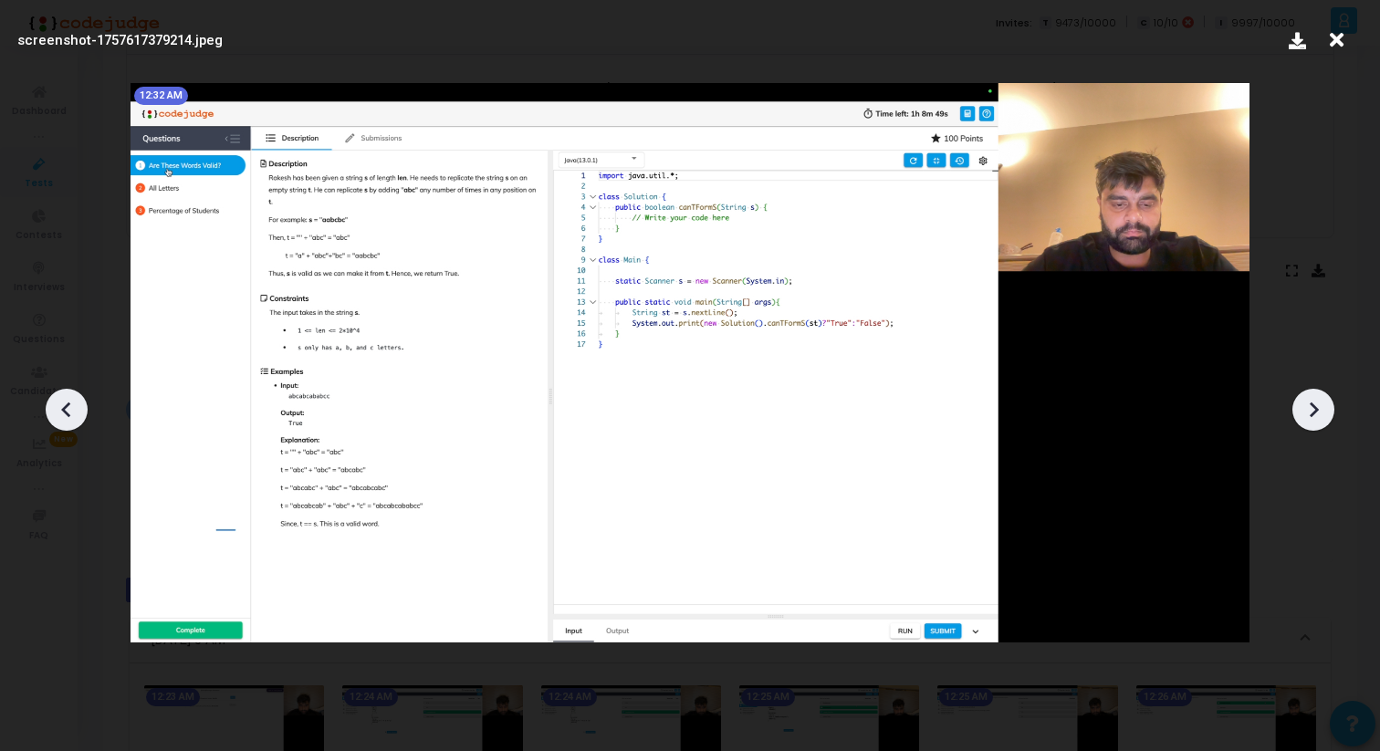
click at [1319, 409] on icon at bounding box center [1313, 409] width 27 height 27
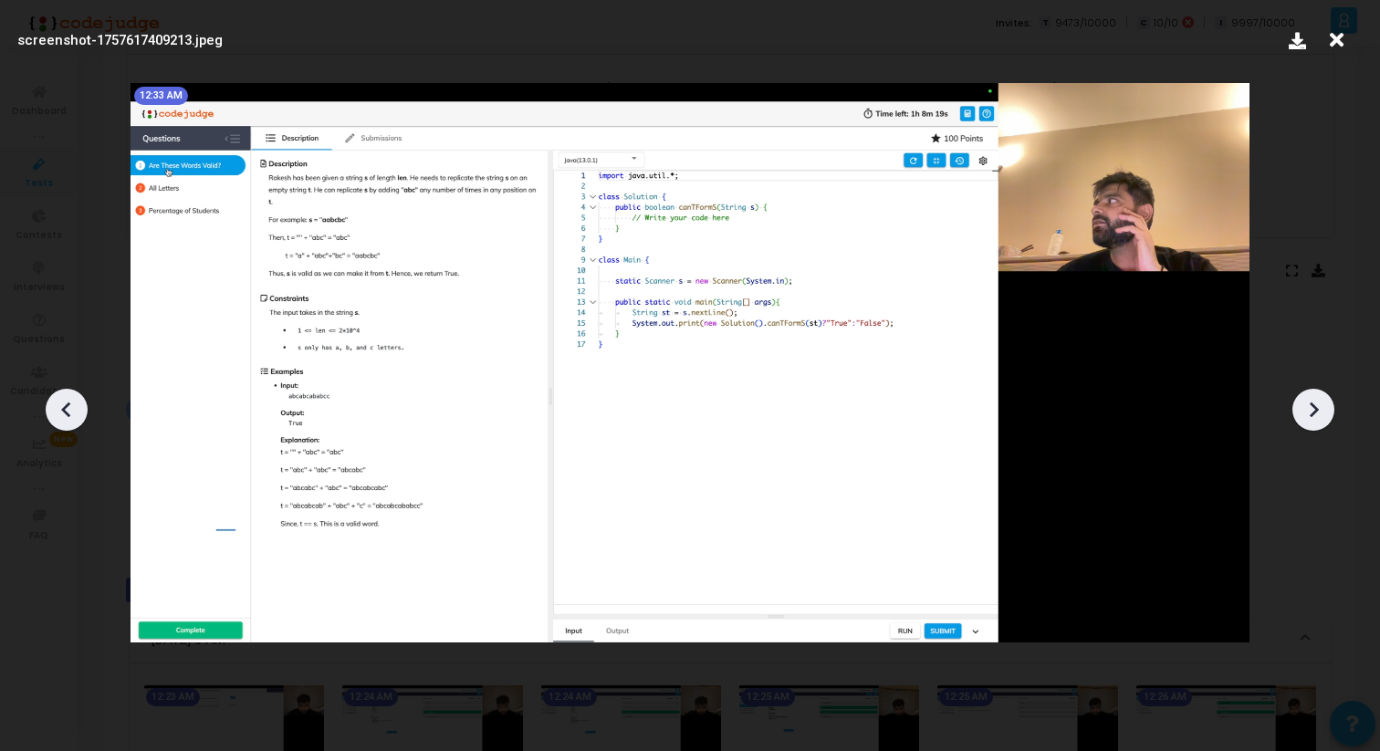
click at [1320, 411] on icon at bounding box center [1313, 409] width 27 height 27
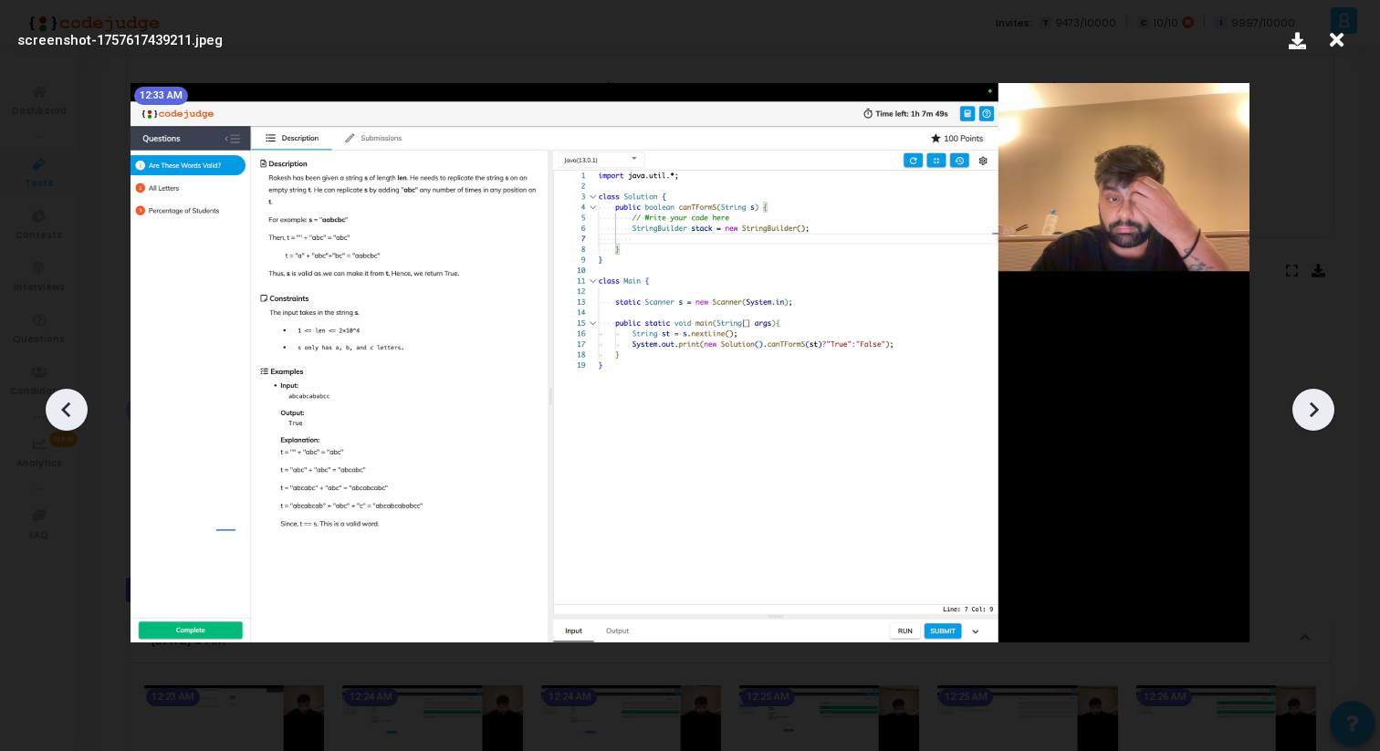
click at [1320, 412] on icon at bounding box center [1313, 409] width 27 height 27
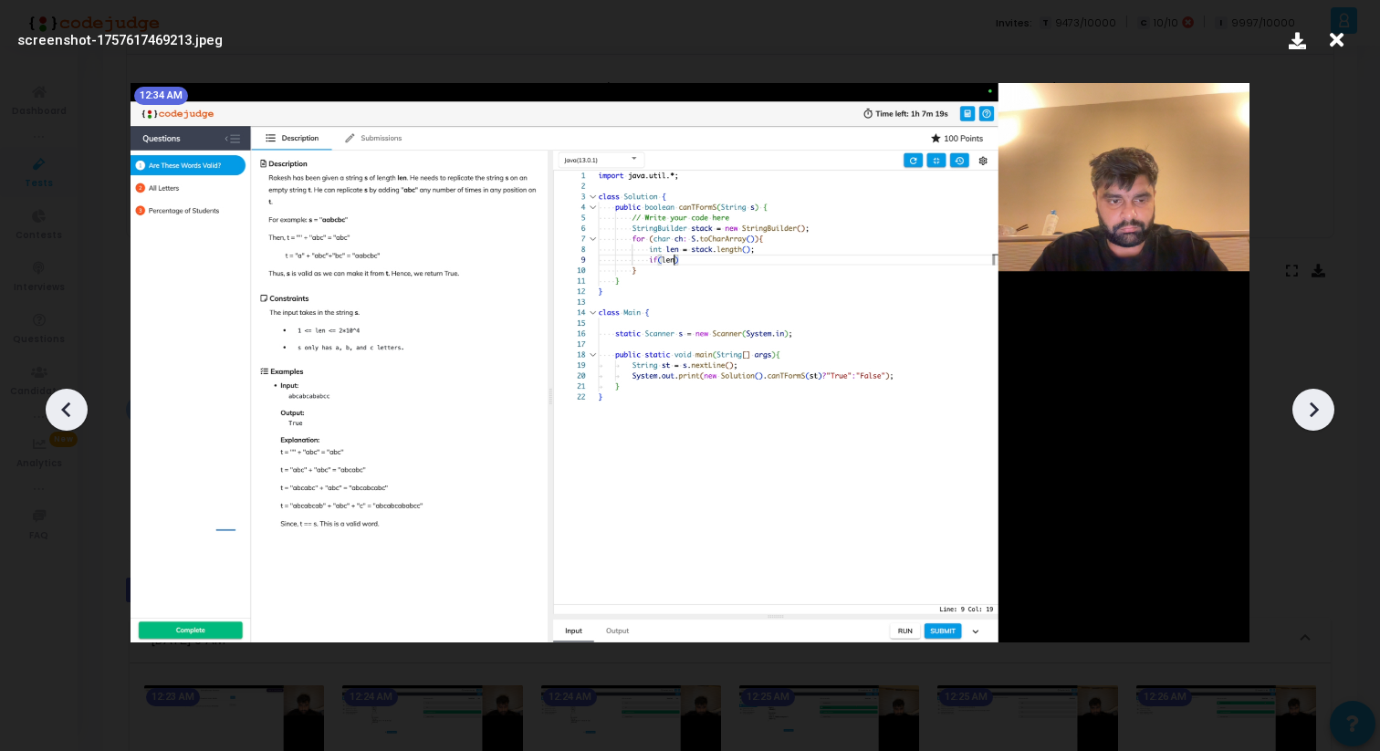
click at [1321, 413] on icon at bounding box center [1313, 409] width 27 height 27
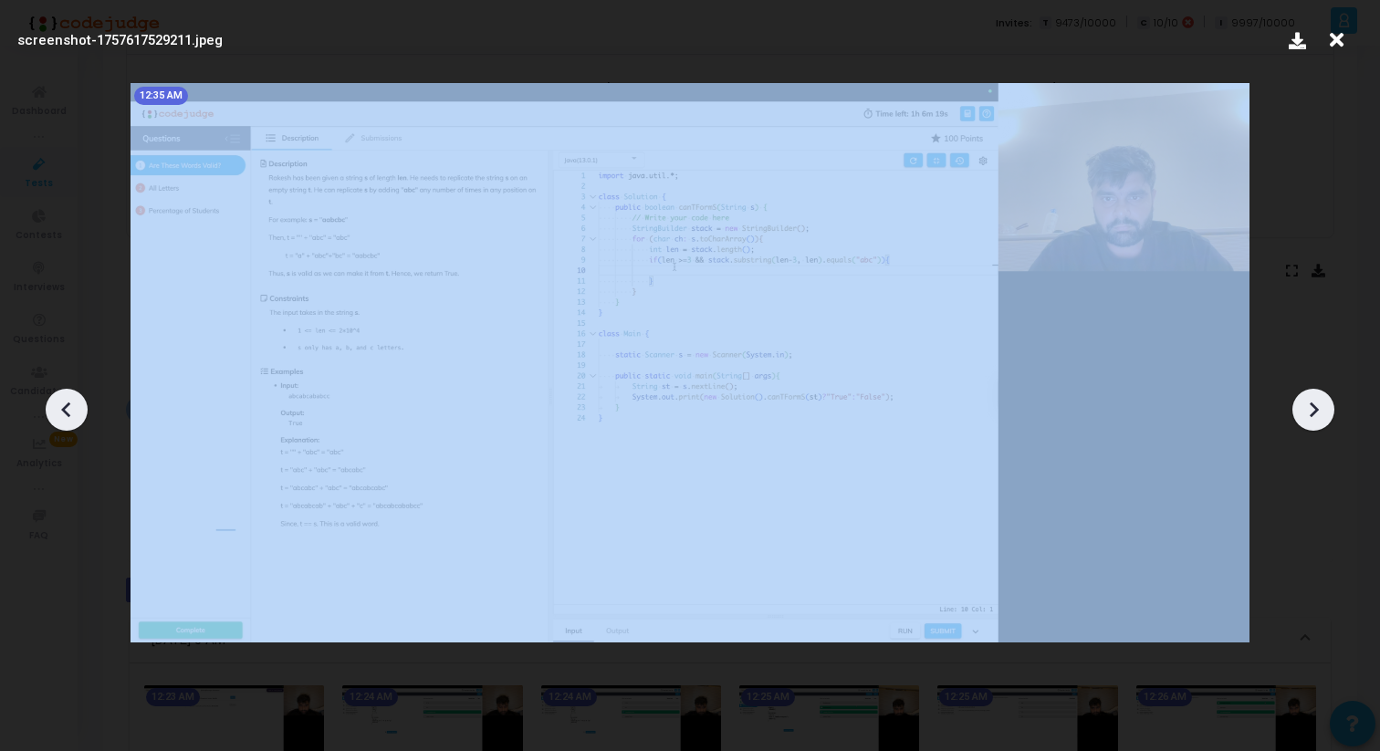
click at [1321, 413] on icon at bounding box center [1313, 409] width 27 height 27
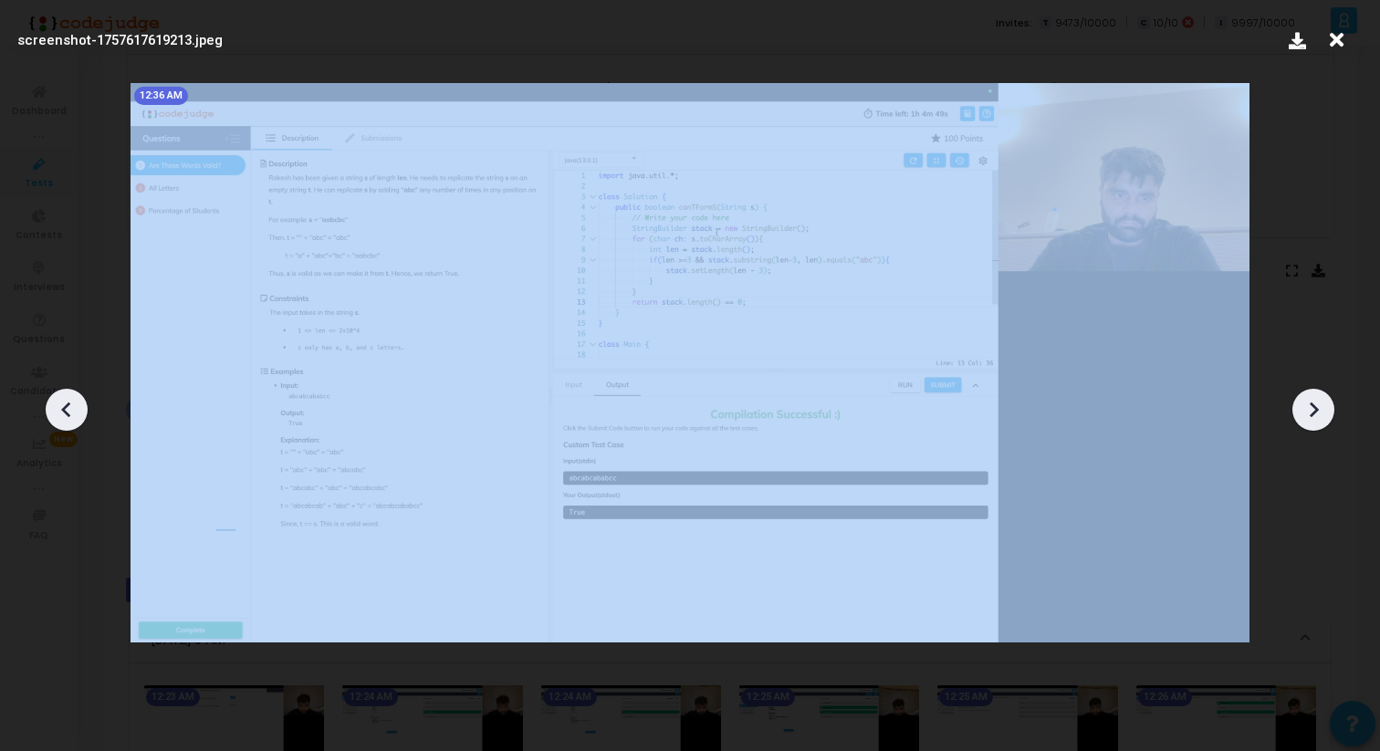
click at [1321, 413] on icon at bounding box center [1313, 409] width 27 height 27
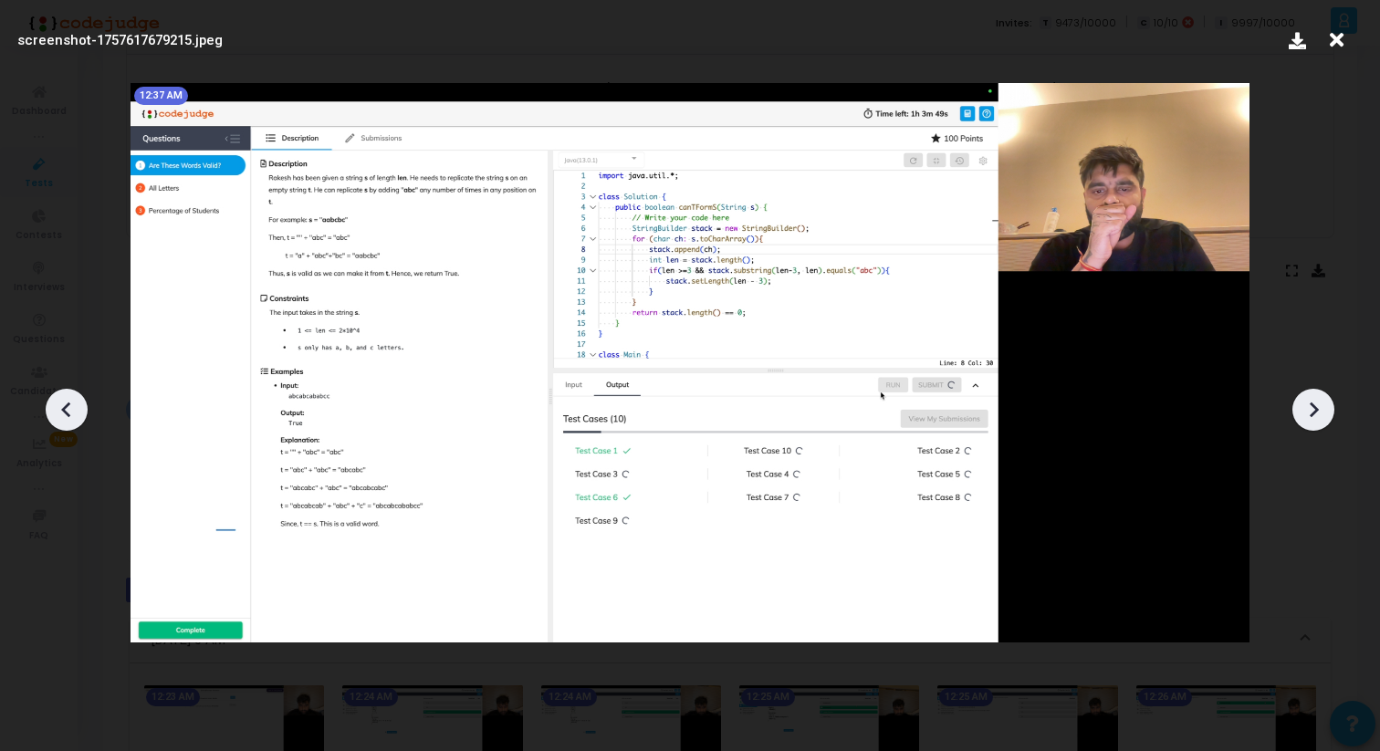
click at [1321, 414] on icon at bounding box center [1313, 409] width 27 height 27
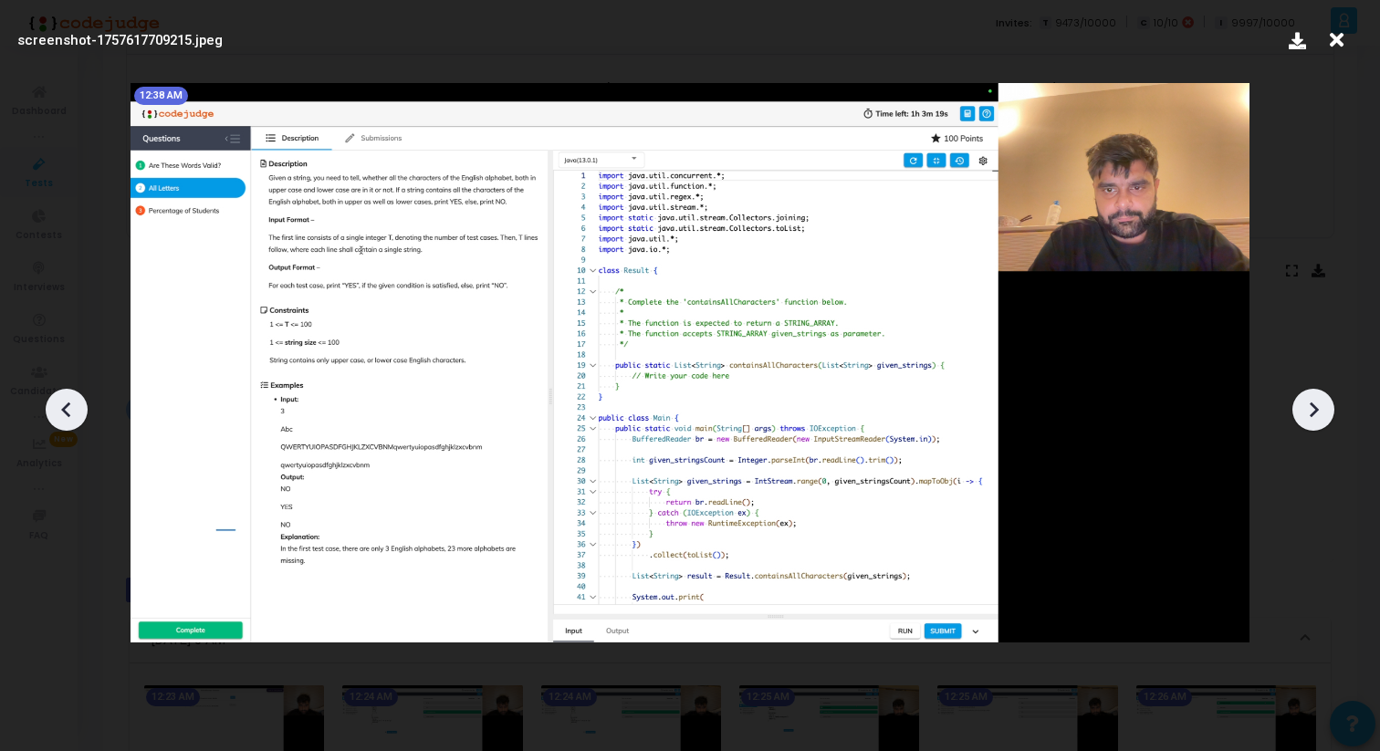
click at [1321, 415] on icon at bounding box center [1313, 409] width 27 height 27
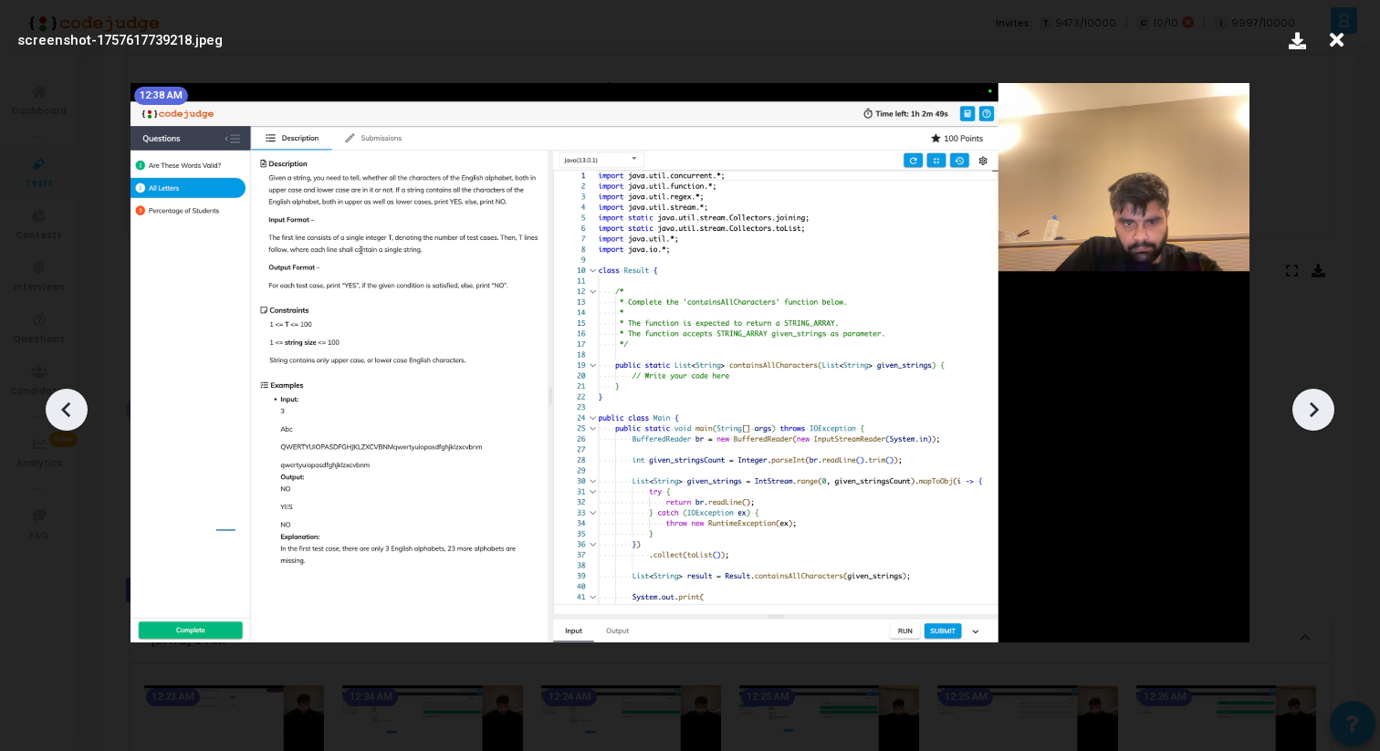
click at [1321, 416] on icon at bounding box center [1313, 409] width 27 height 27
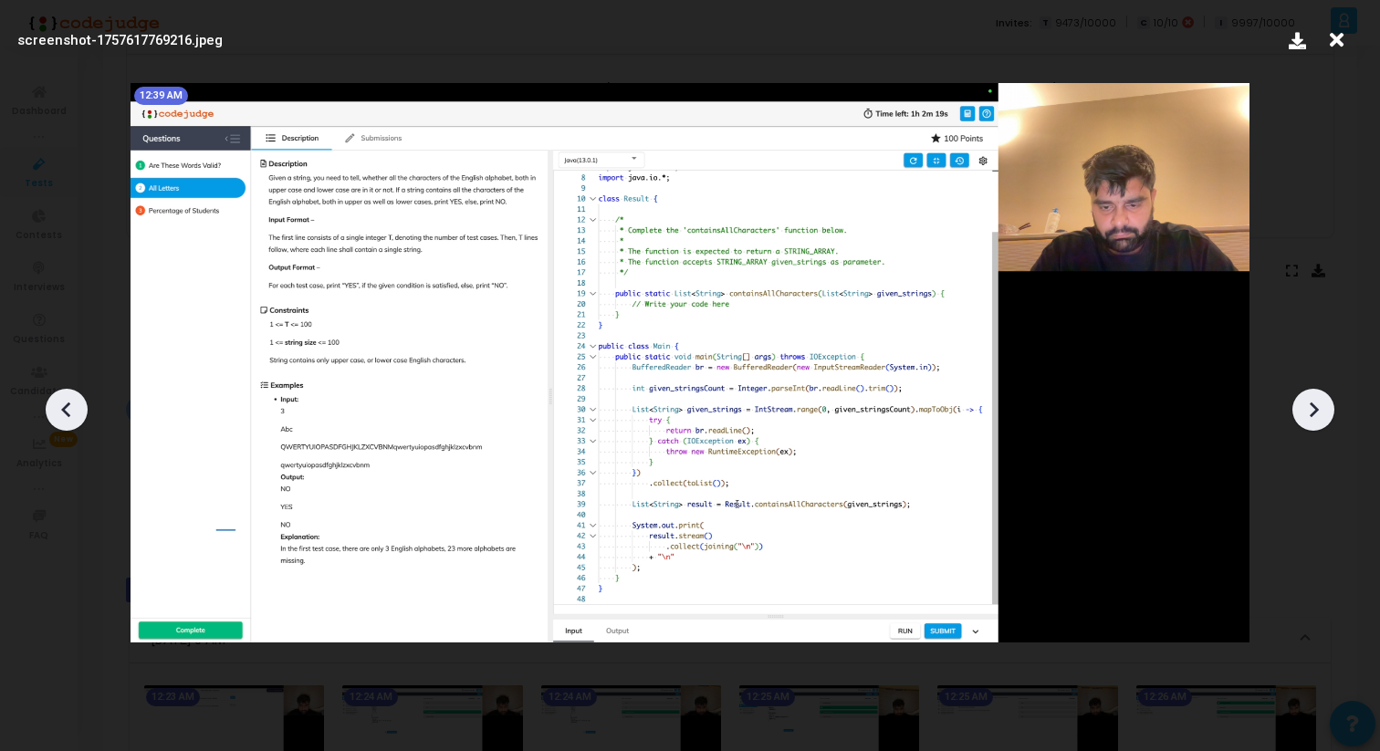
click at [1321, 416] on icon at bounding box center [1313, 409] width 27 height 27
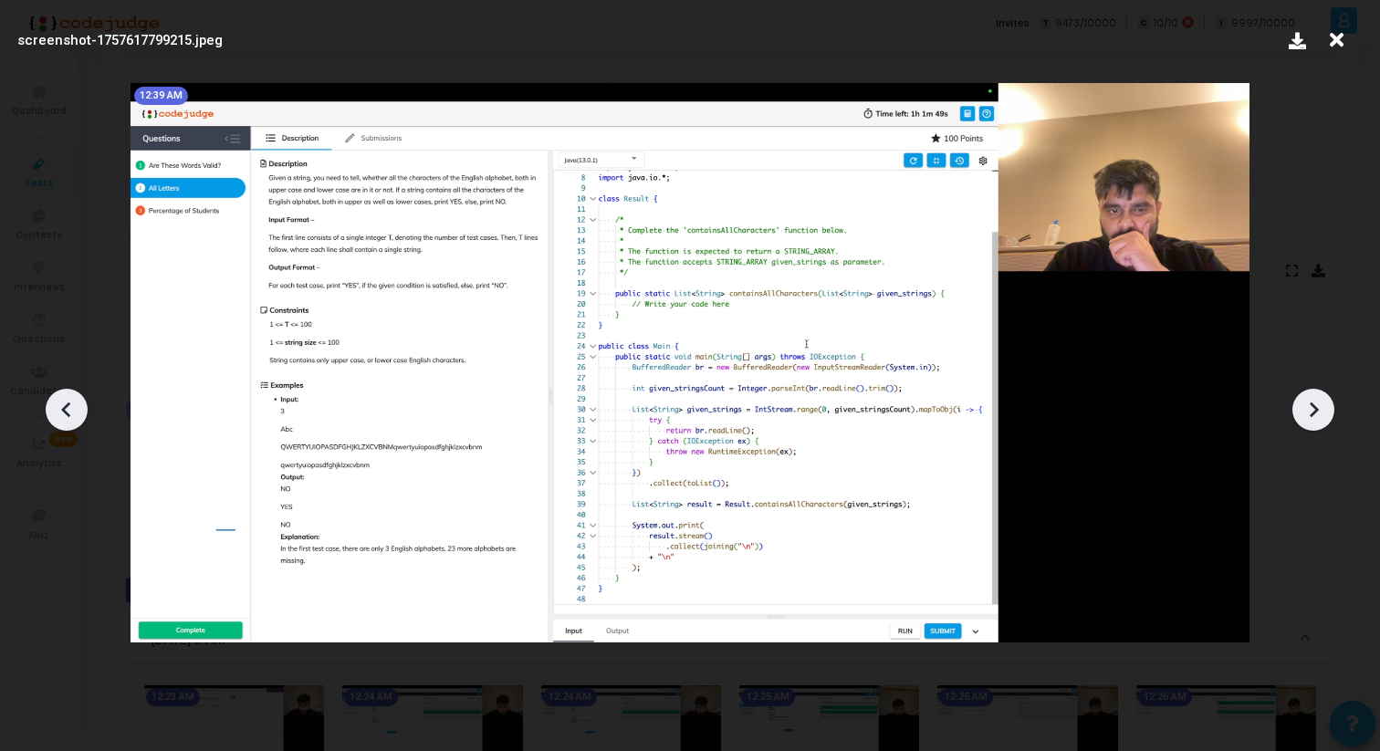
click at [1334, 44] on icon at bounding box center [1337, 40] width 28 height 35
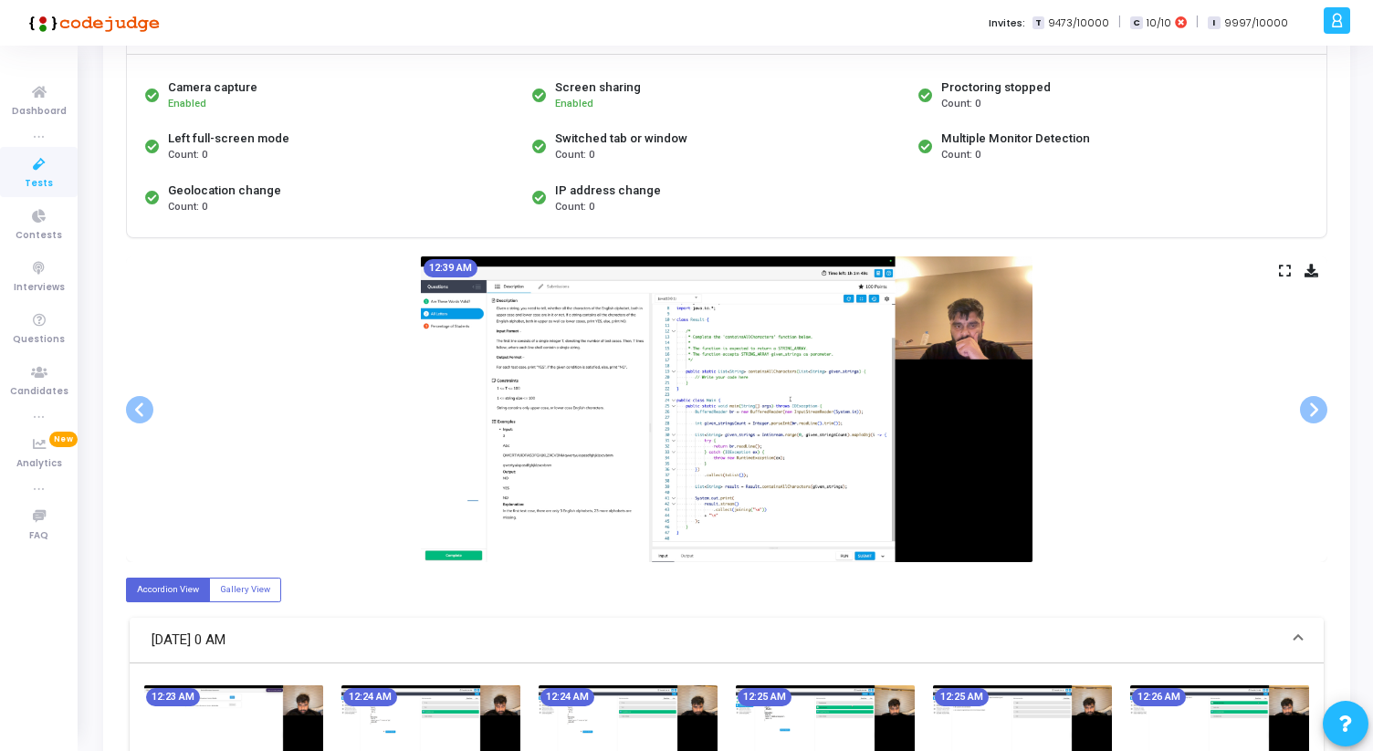
scroll to position [165, 0]
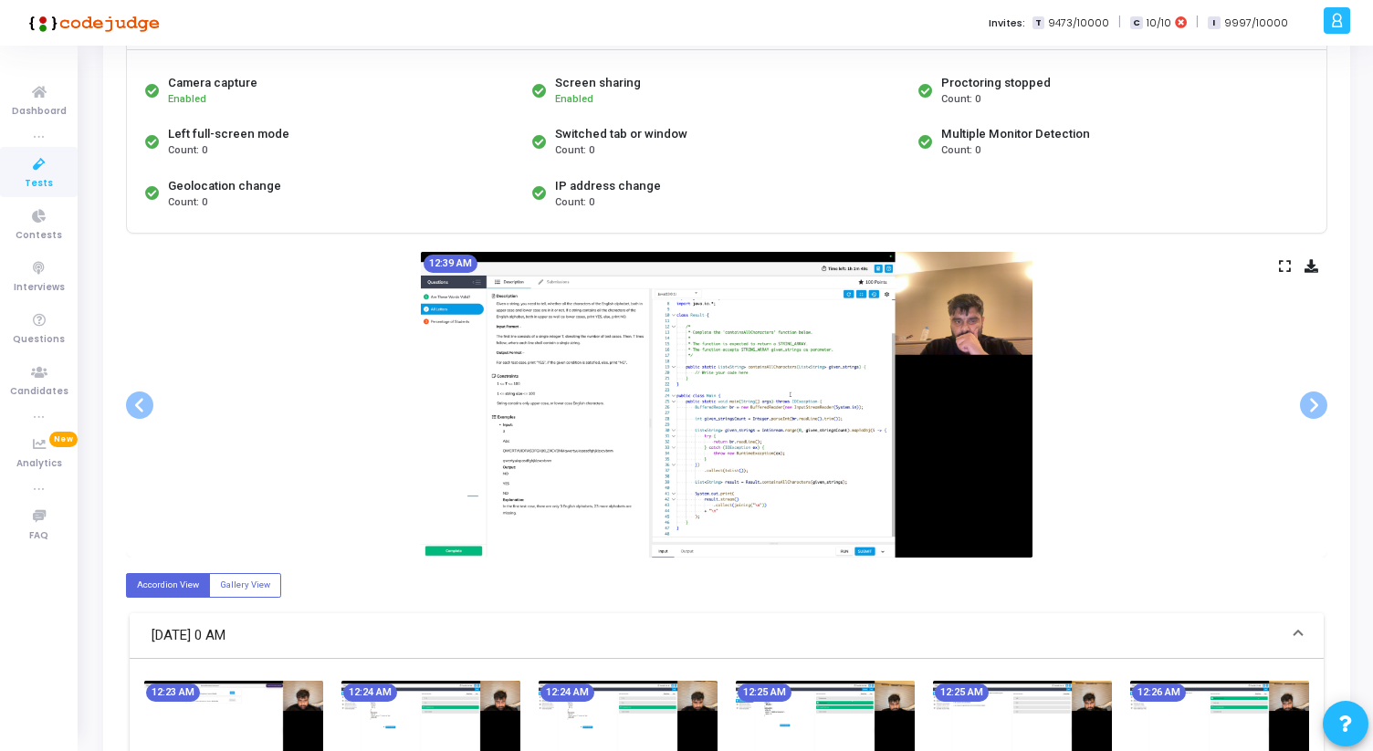
click at [1292, 267] on div "12:39 AM" at bounding box center [726, 405] width 1201 height 306
click at [1282, 267] on icon at bounding box center [1285, 266] width 12 height 10
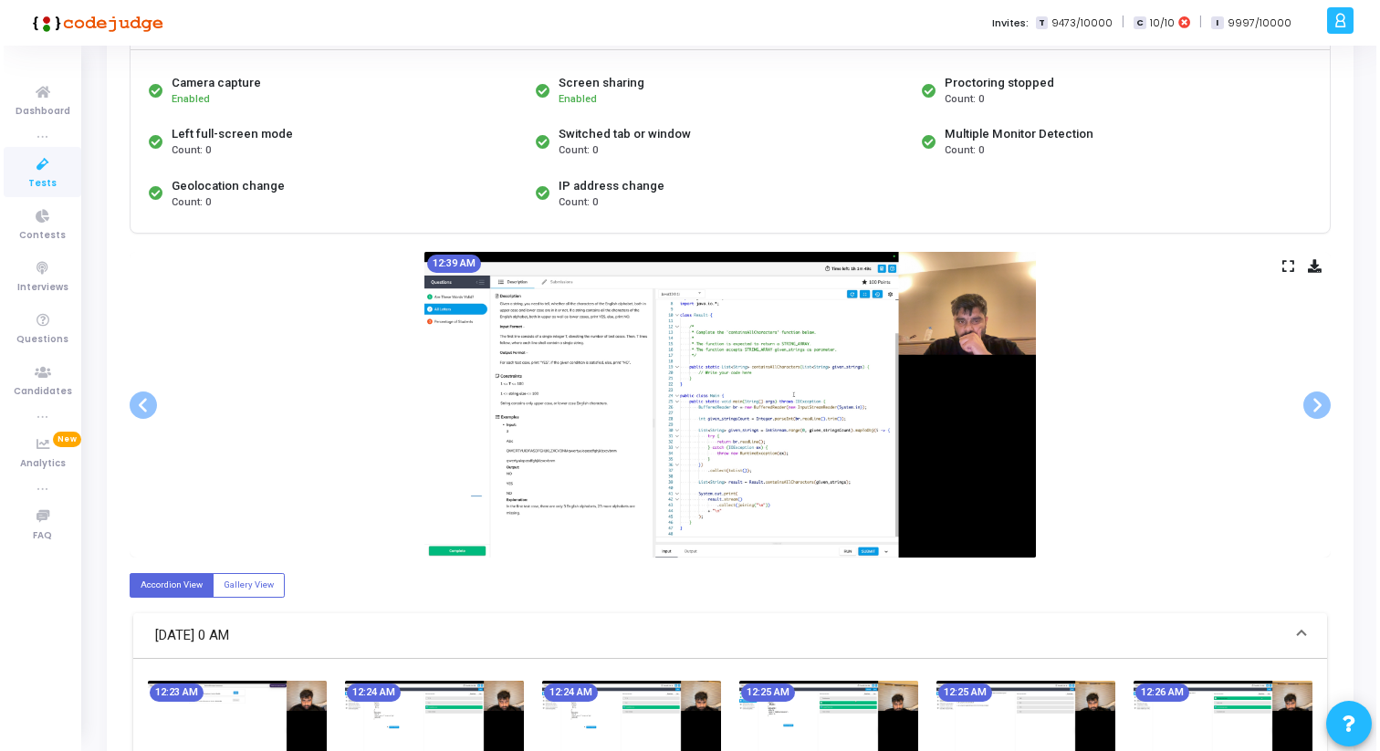
scroll to position [0, 0]
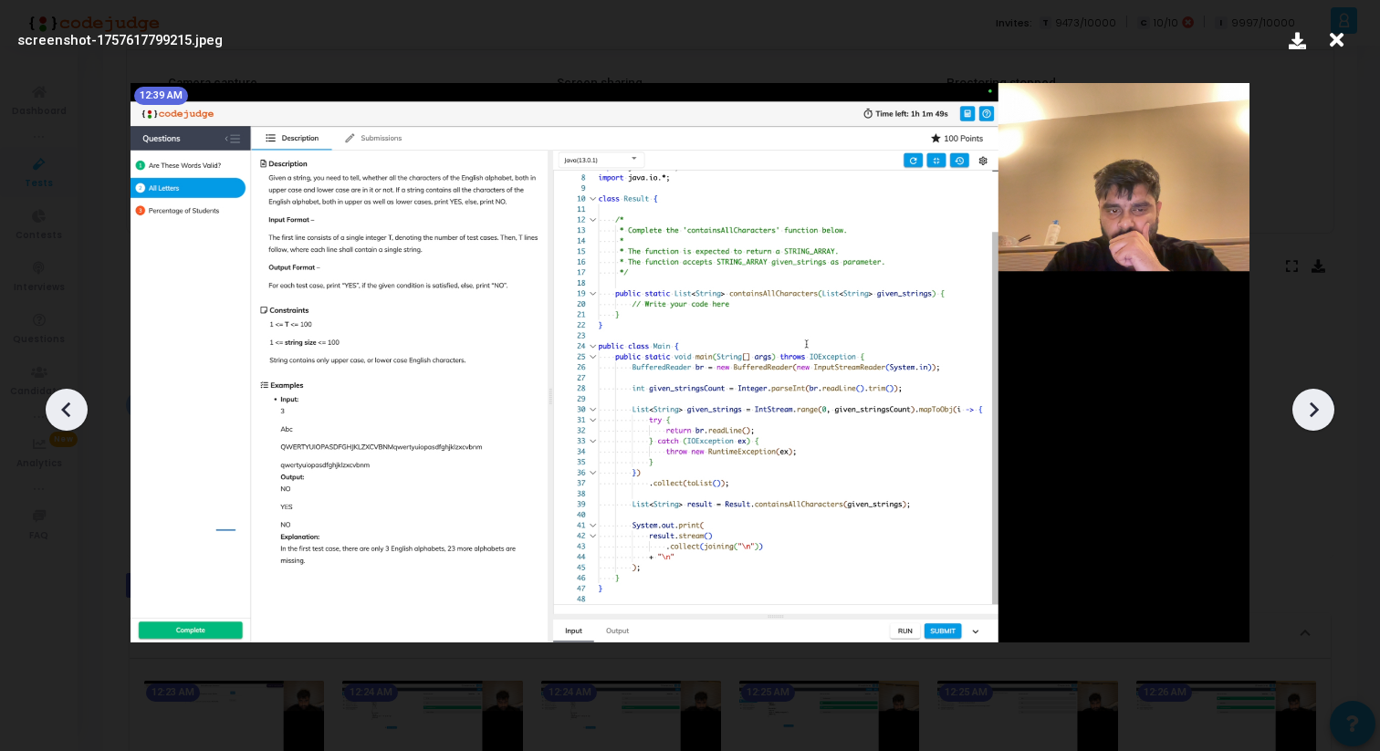
click at [1318, 410] on icon at bounding box center [1314, 410] width 9 height 16
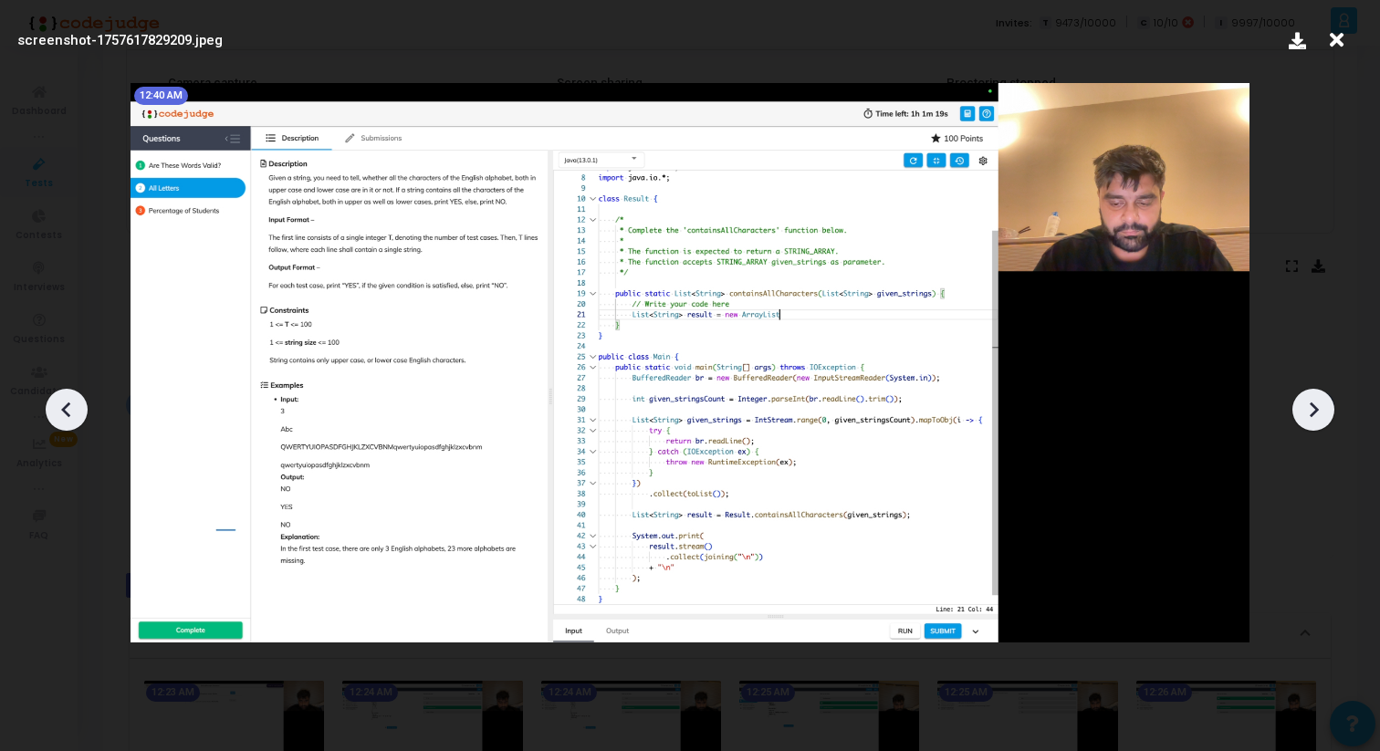
click at [1318, 410] on icon at bounding box center [1314, 410] width 9 height 16
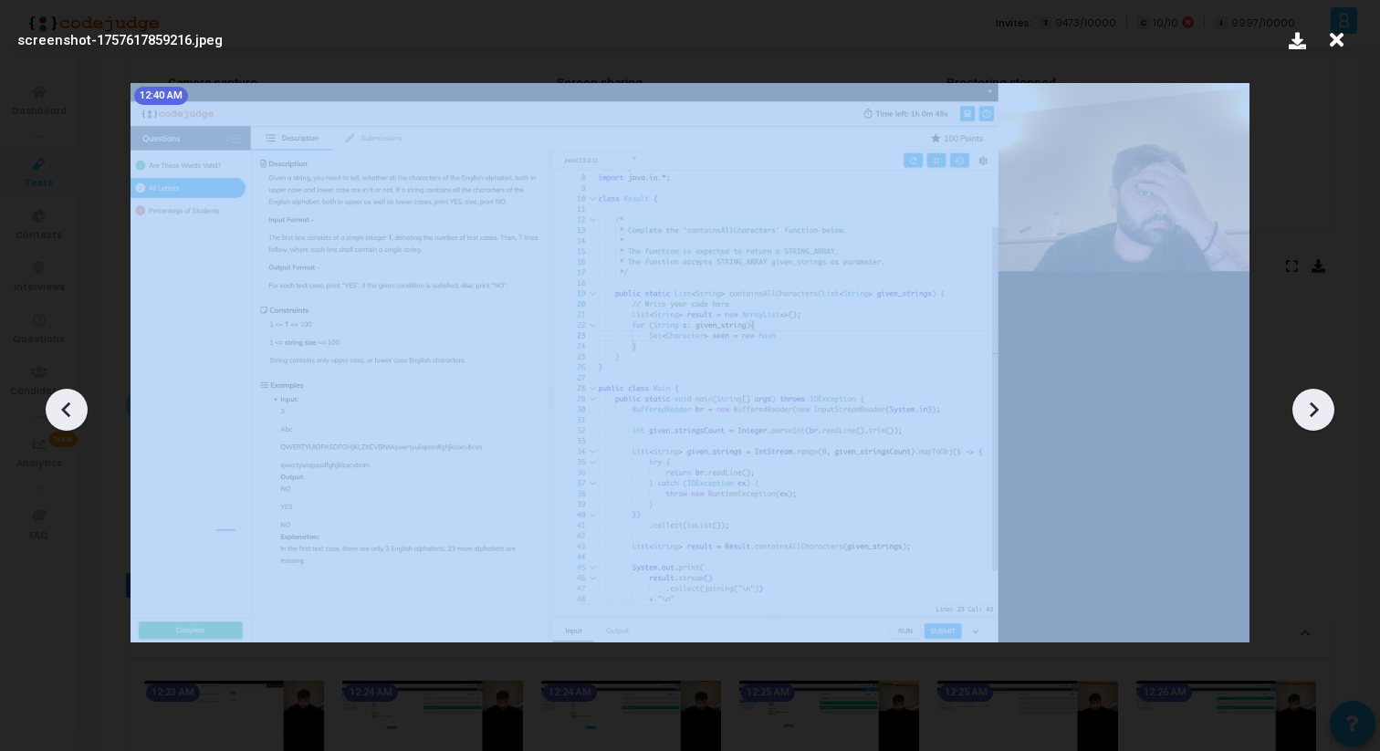
click at [1318, 410] on icon at bounding box center [1314, 410] width 9 height 16
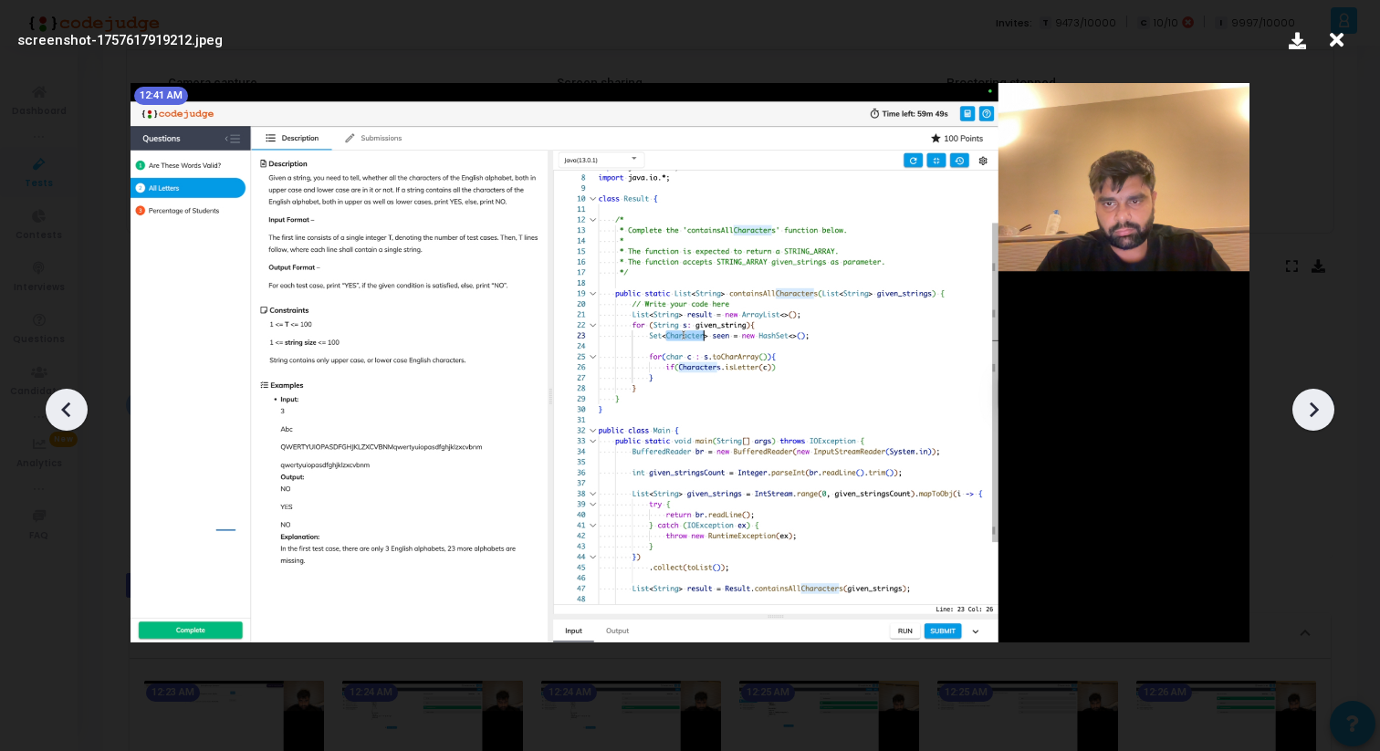
click at [70, 414] on icon at bounding box center [66, 409] width 27 height 27
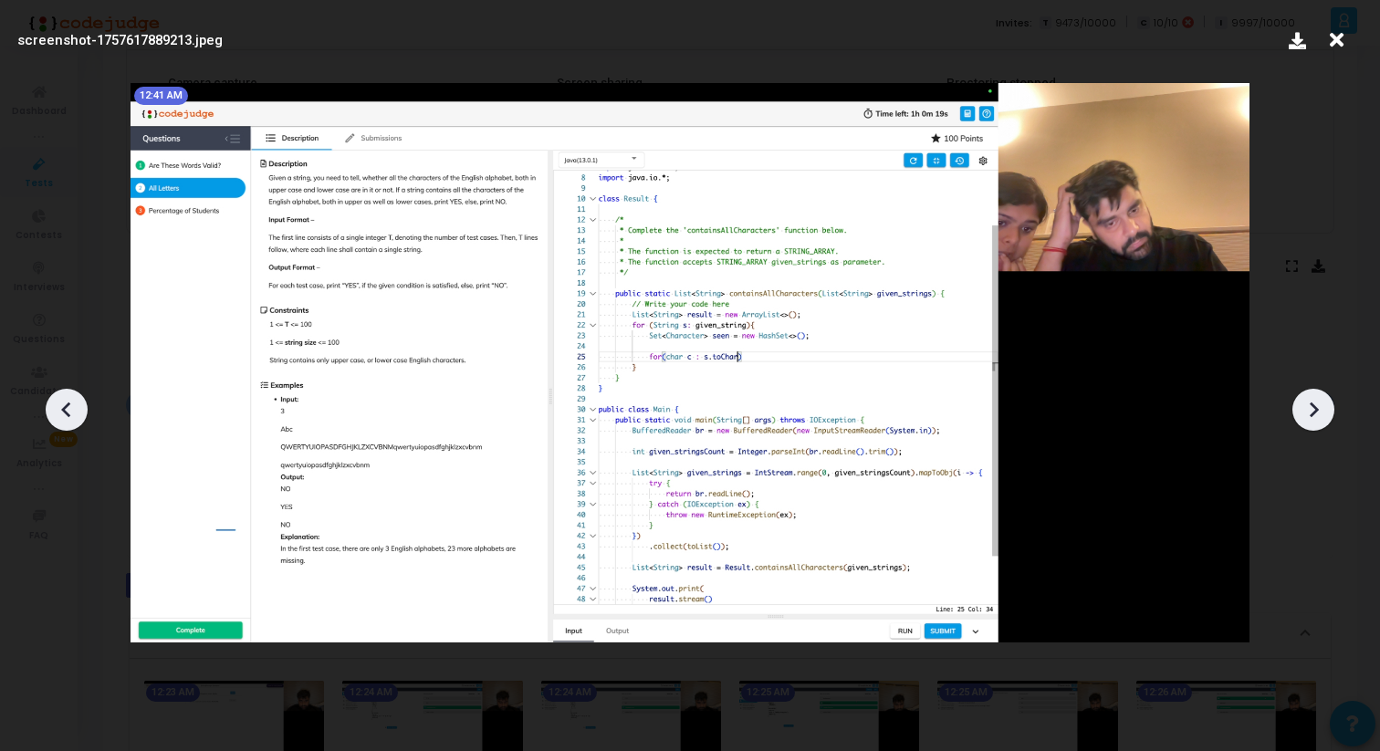
click at [1319, 410] on icon at bounding box center [1313, 409] width 27 height 27
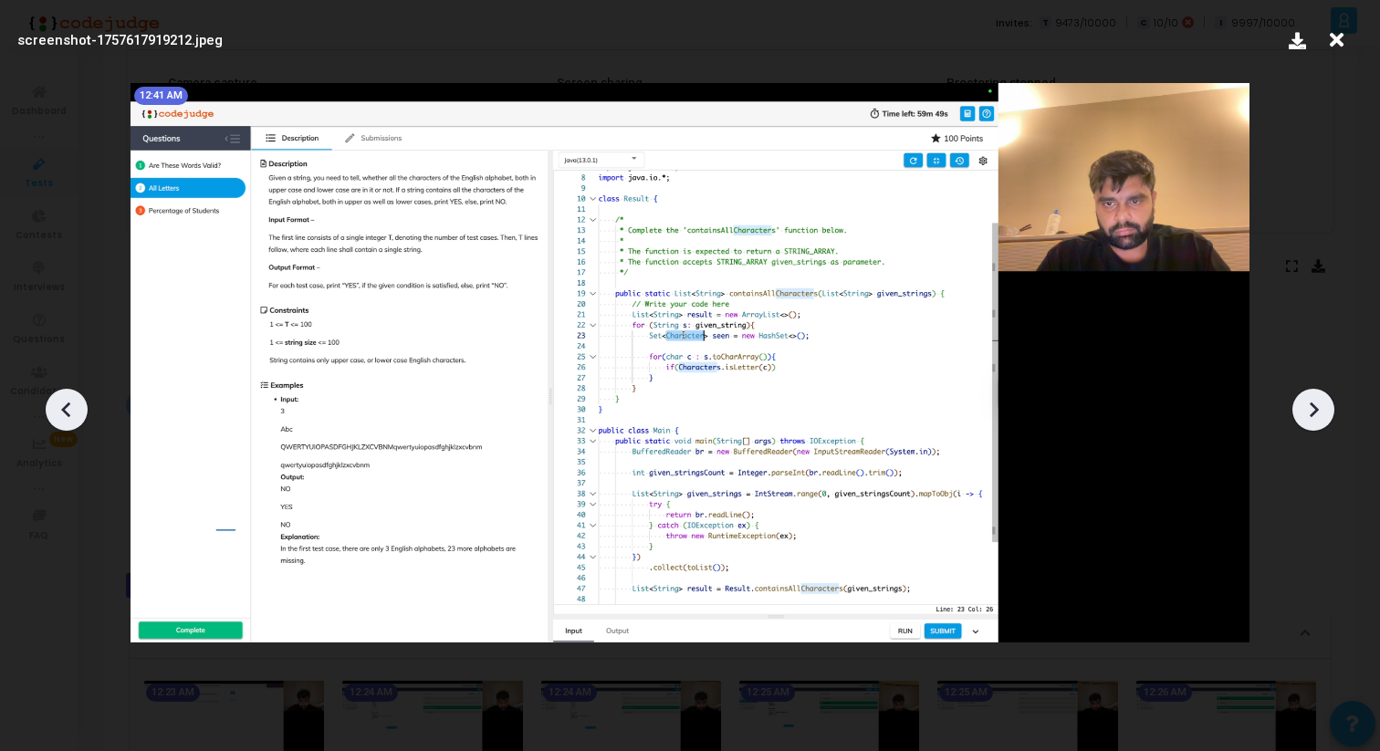
click at [1319, 410] on icon at bounding box center [1313, 409] width 27 height 27
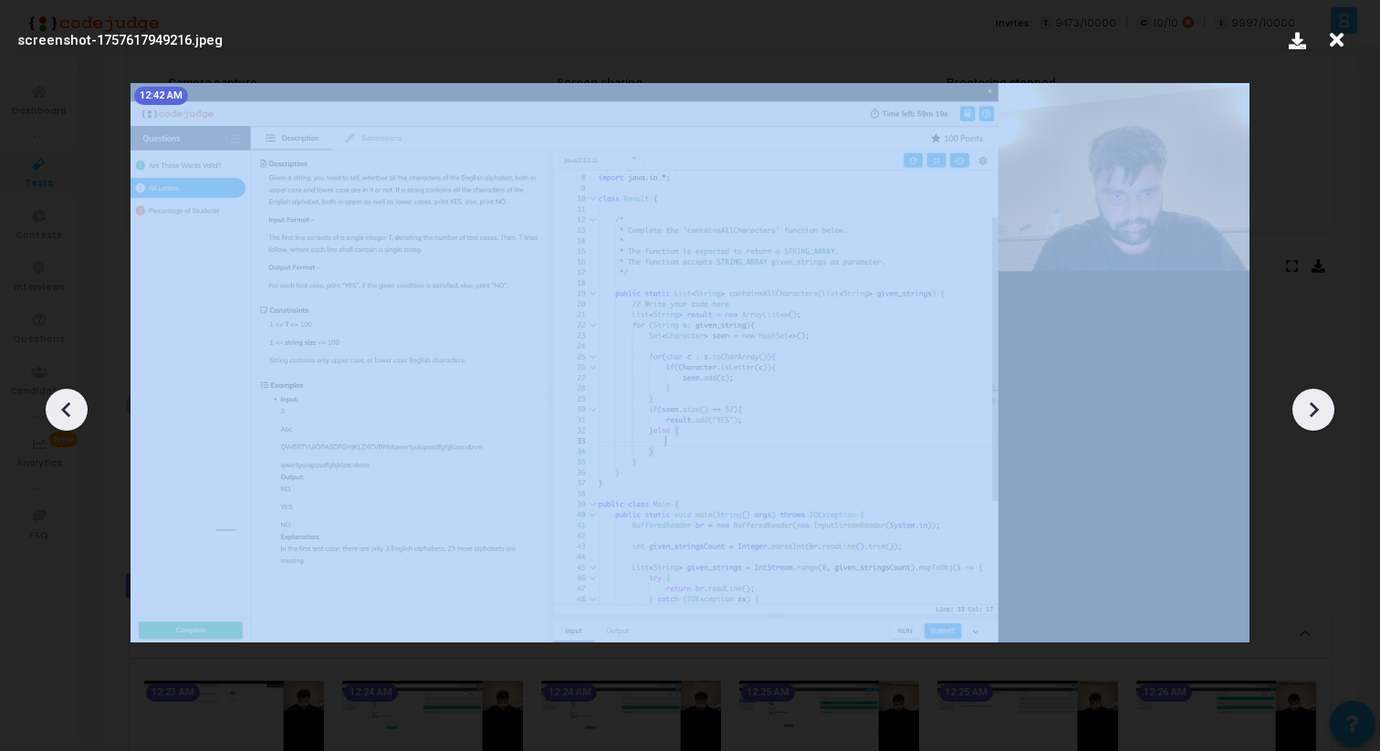
click at [1319, 410] on icon at bounding box center [1313, 409] width 27 height 27
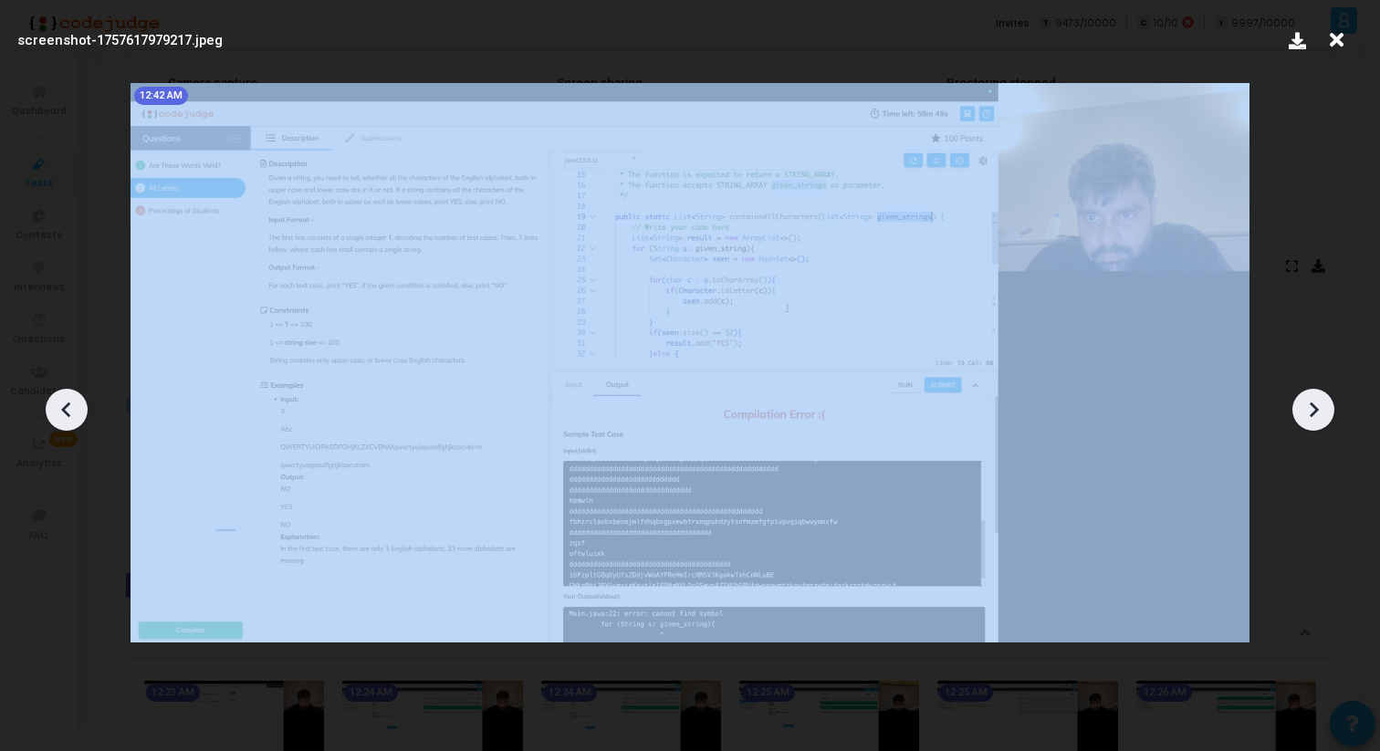
click at [1319, 410] on icon at bounding box center [1313, 409] width 27 height 27
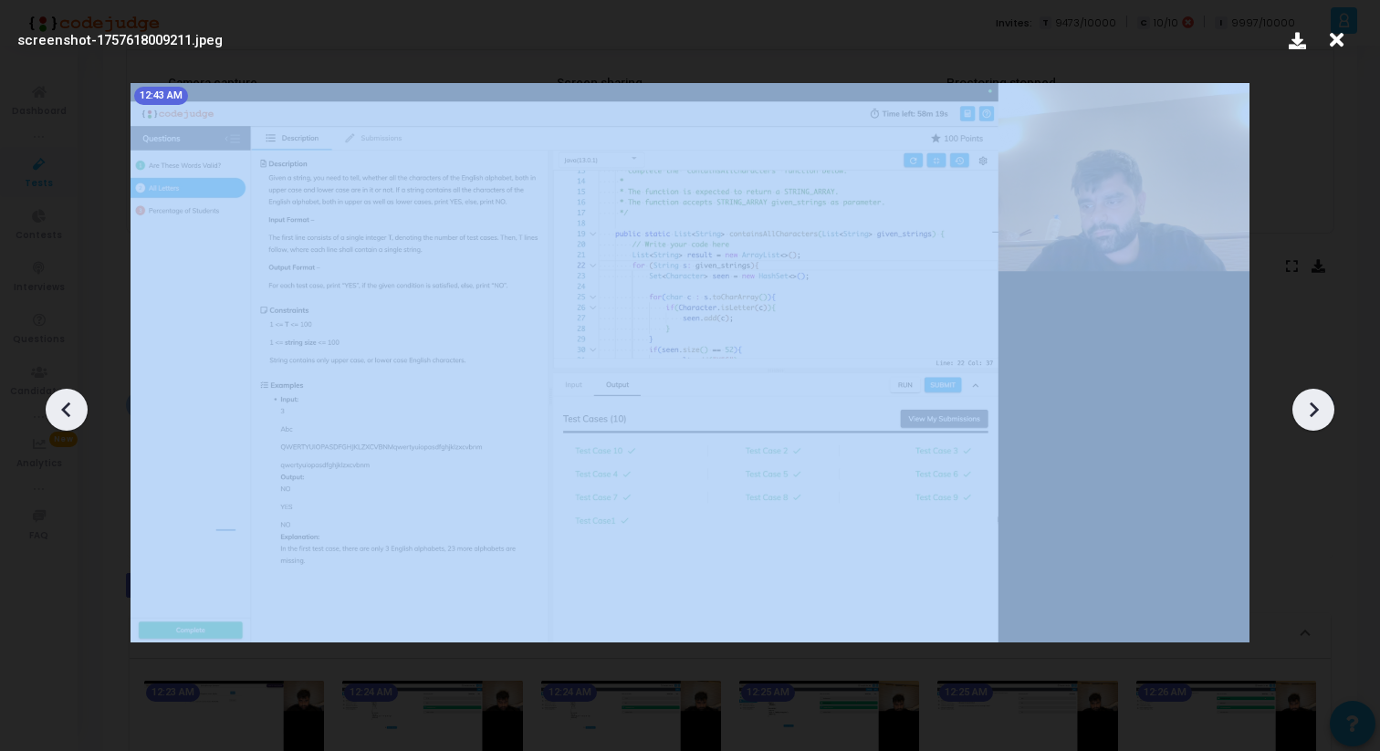
click at [1319, 410] on icon at bounding box center [1313, 409] width 27 height 27
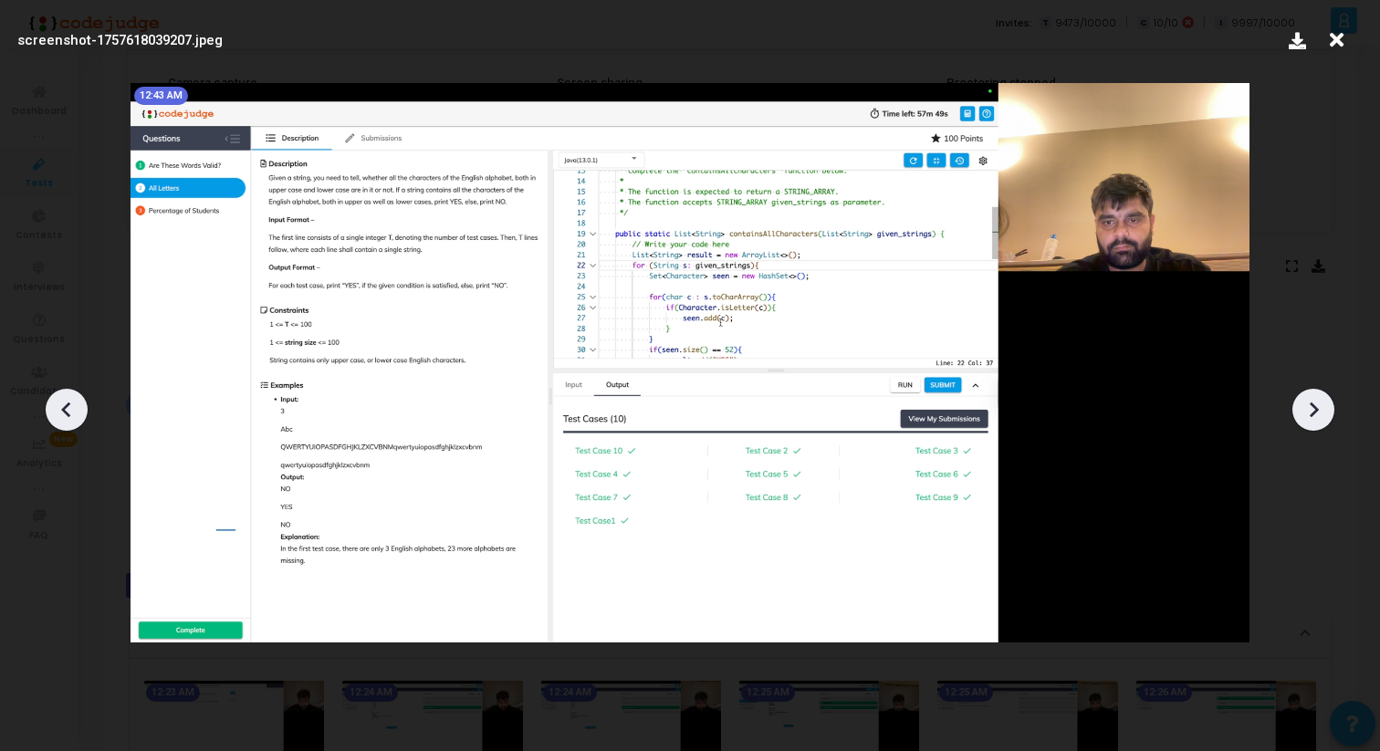
click at [1319, 410] on icon at bounding box center [1313, 409] width 27 height 27
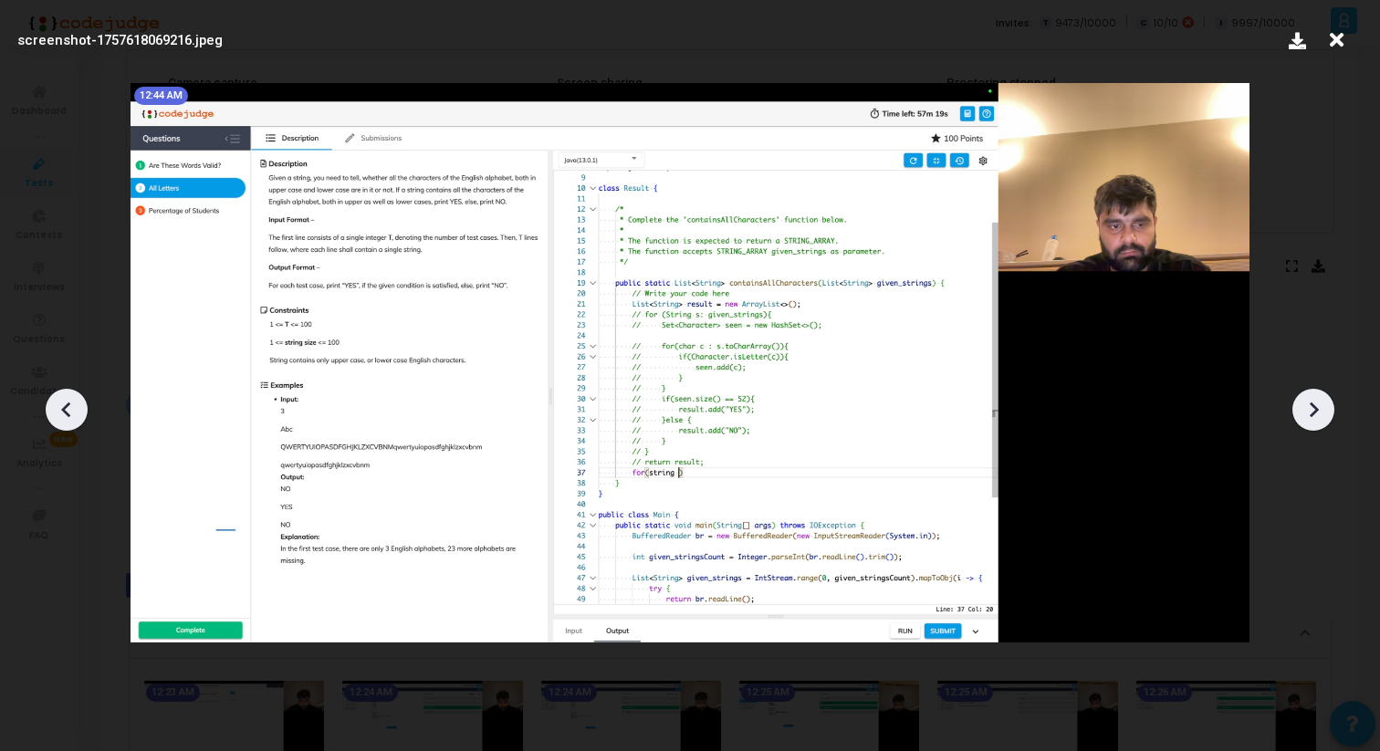
click at [1319, 410] on icon at bounding box center [1313, 409] width 27 height 27
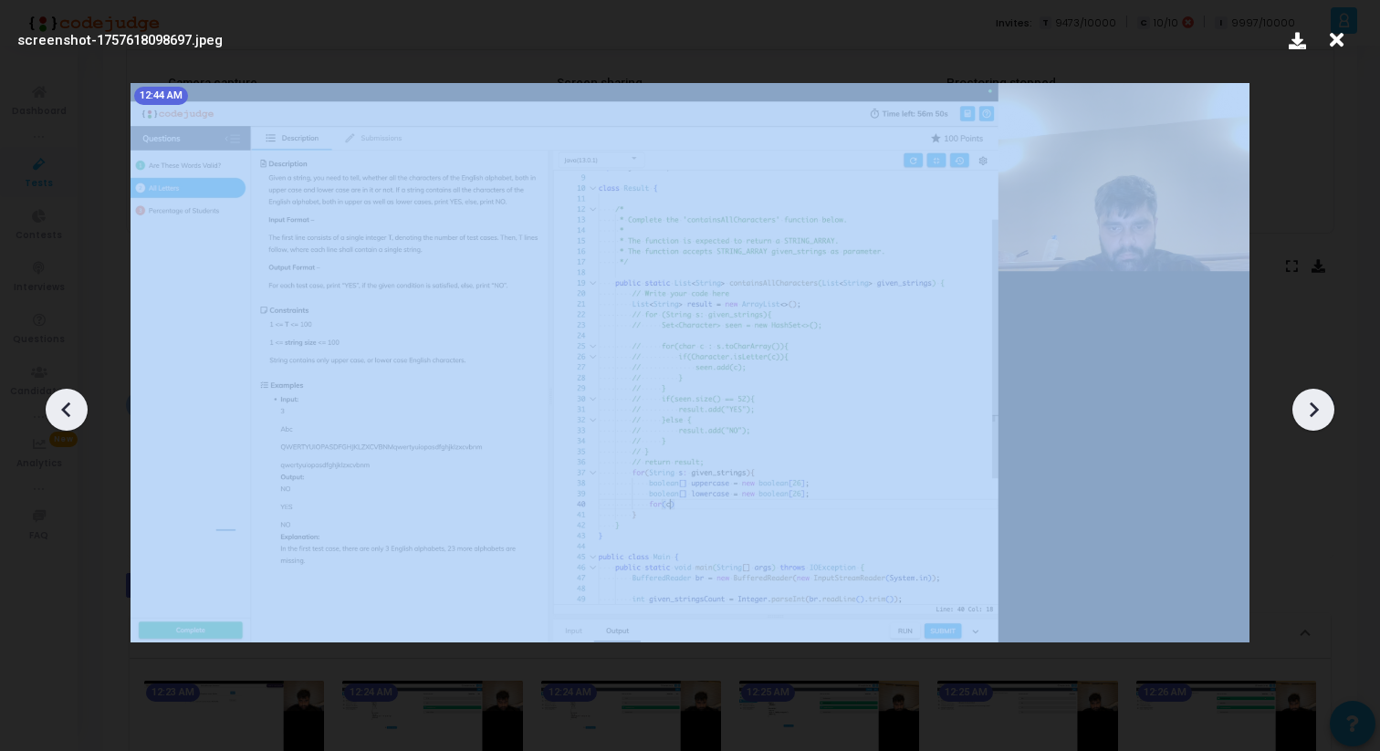
click at [1319, 410] on icon at bounding box center [1313, 409] width 27 height 27
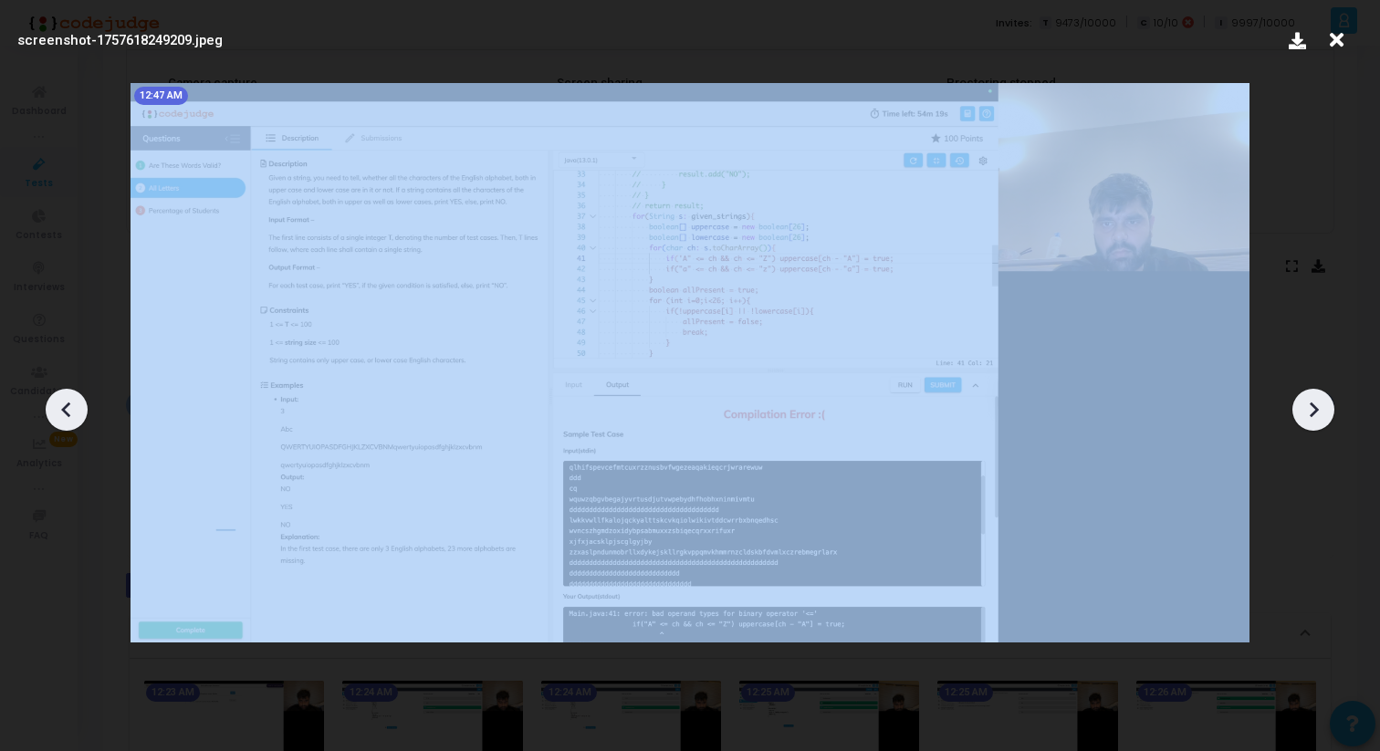
click at [1319, 410] on icon at bounding box center [1313, 409] width 27 height 27
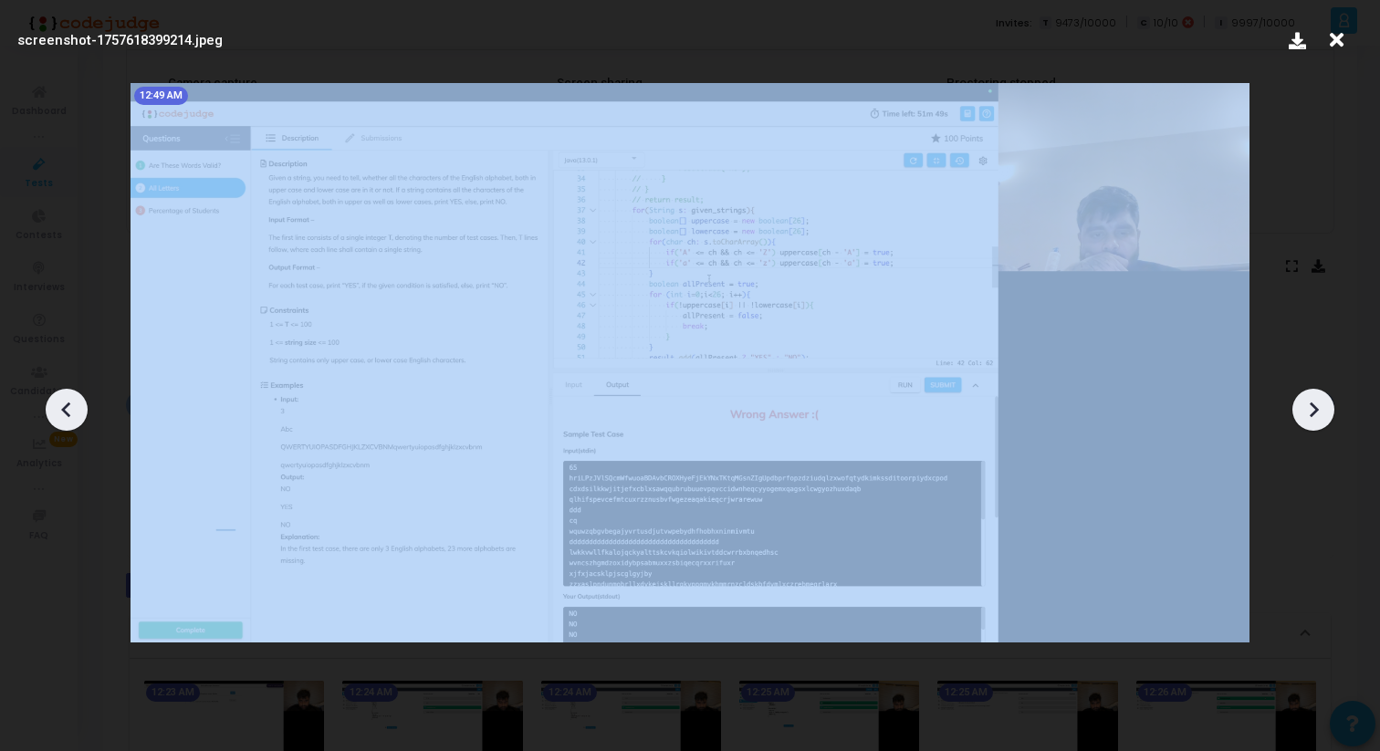
click at [1319, 410] on icon at bounding box center [1313, 409] width 27 height 27
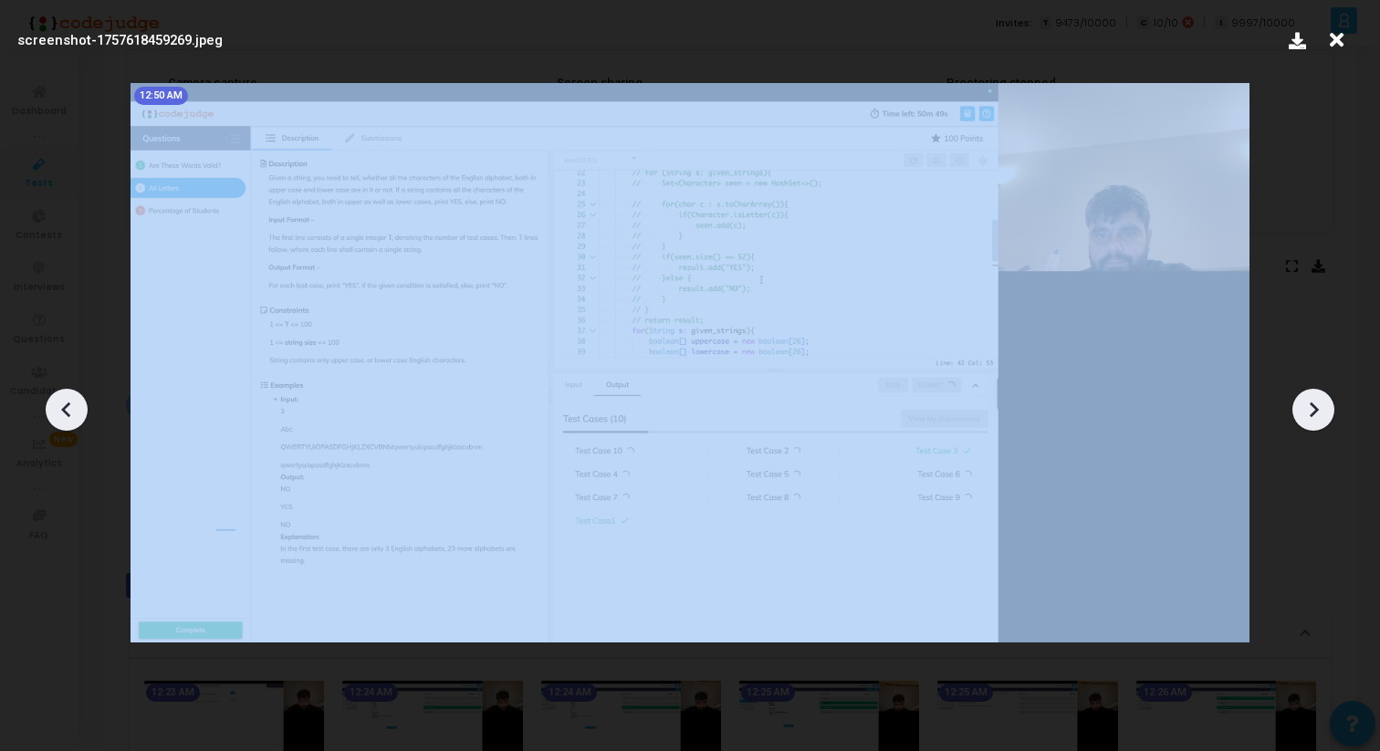
click at [1319, 410] on icon at bounding box center [1313, 409] width 27 height 27
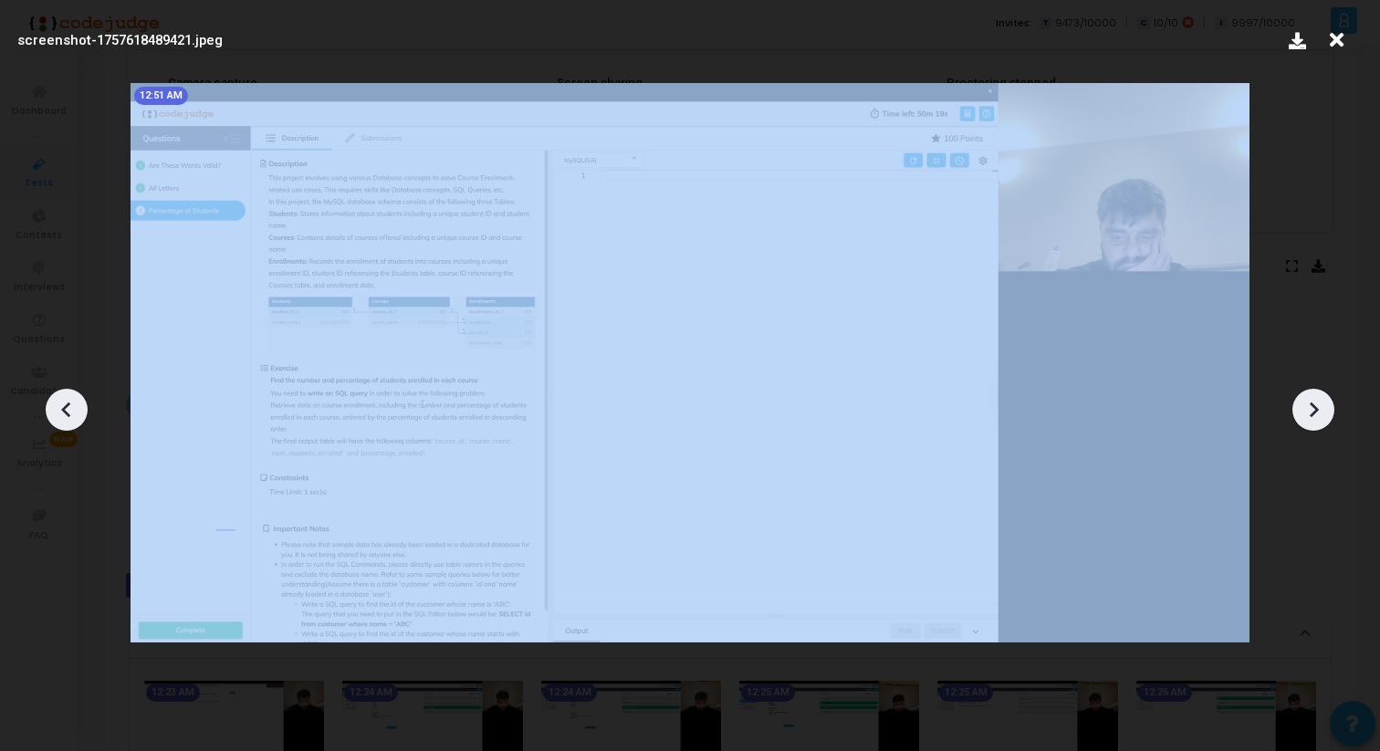
click at [1319, 410] on icon at bounding box center [1313, 409] width 27 height 27
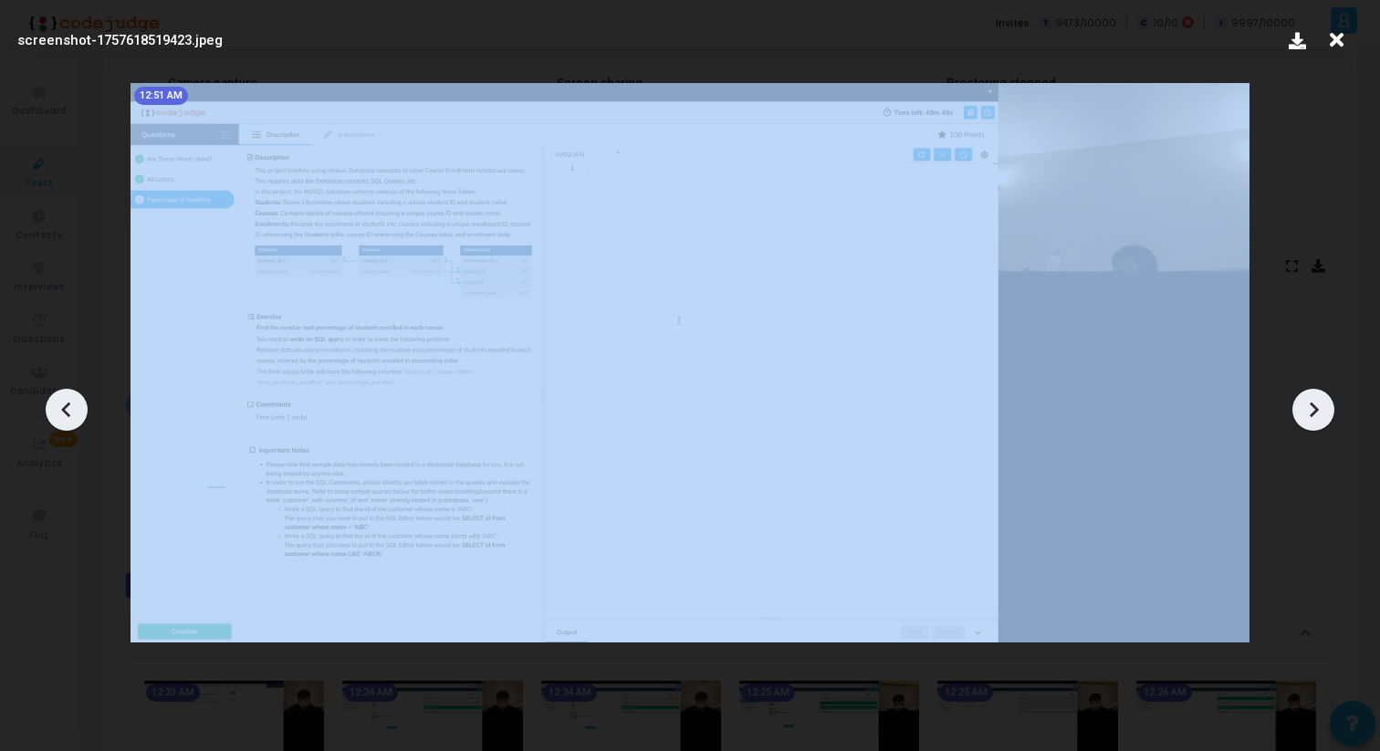
click at [1319, 410] on icon at bounding box center [1313, 409] width 27 height 27
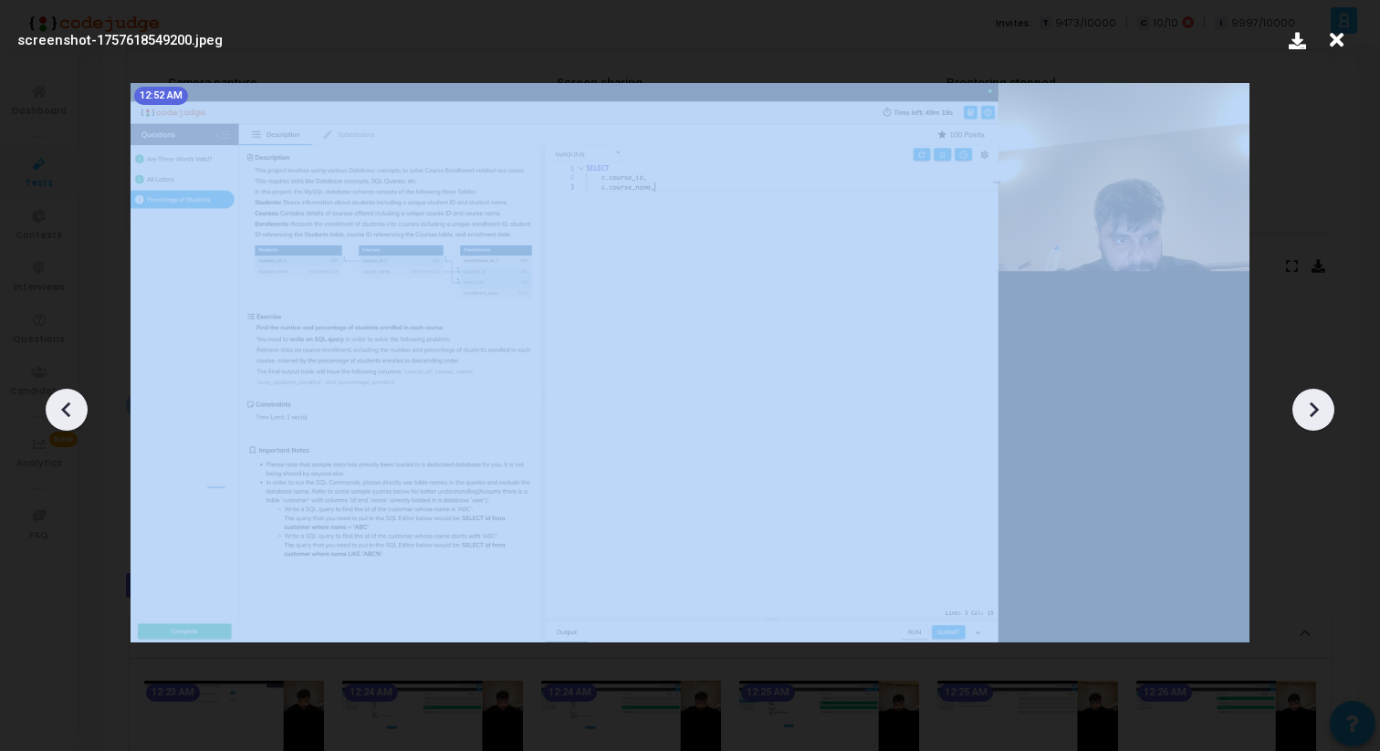
click at [1319, 410] on icon at bounding box center [1313, 409] width 27 height 27
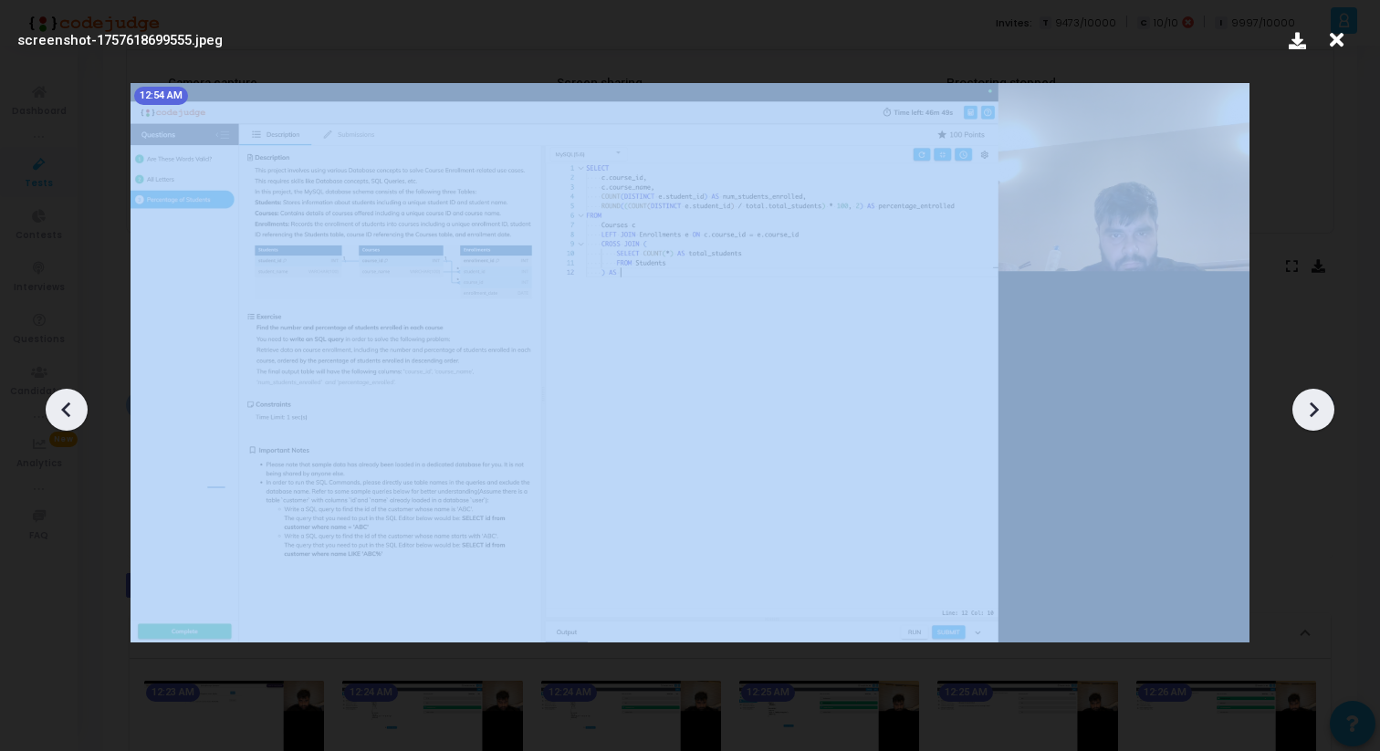
click at [1319, 410] on icon at bounding box center [1313, 409] width 27 height 27
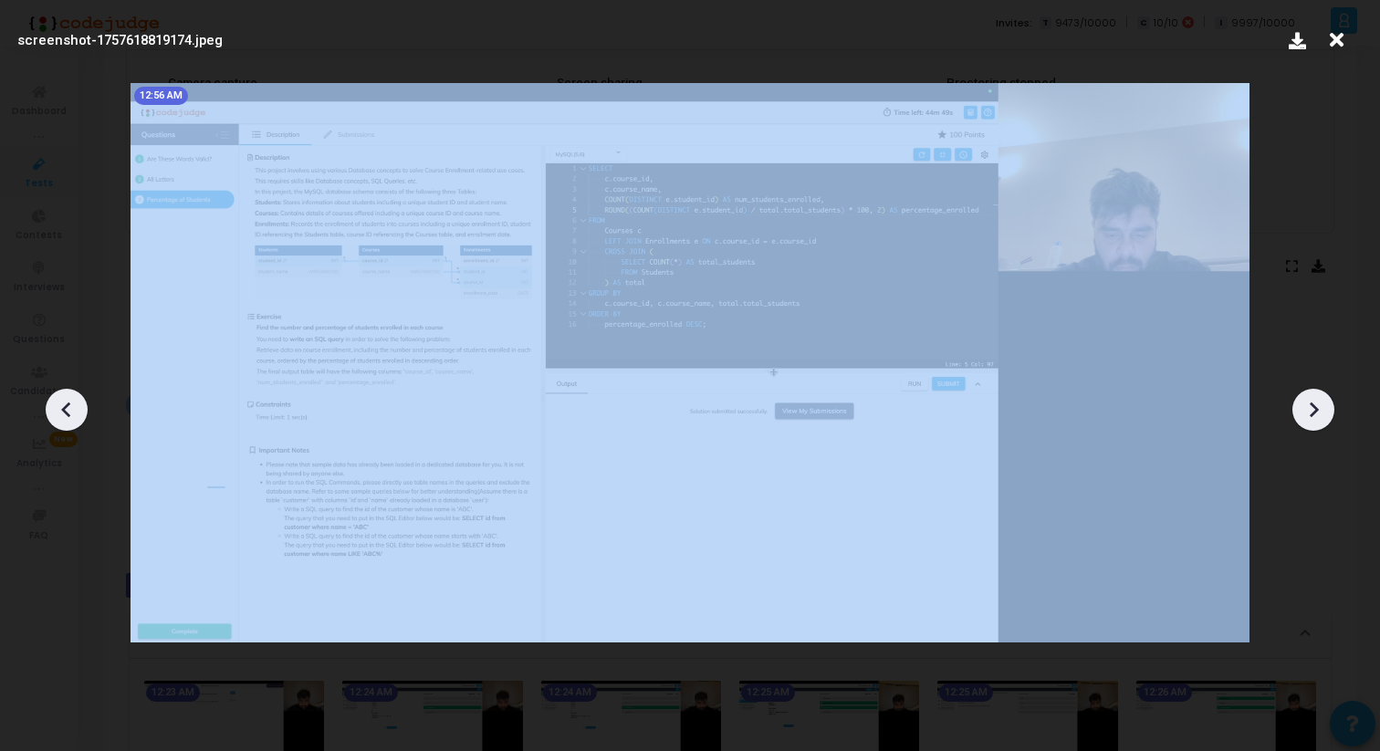
click at [1319, 410] on icon at bounding box center [1313, 409] width 27 height 27
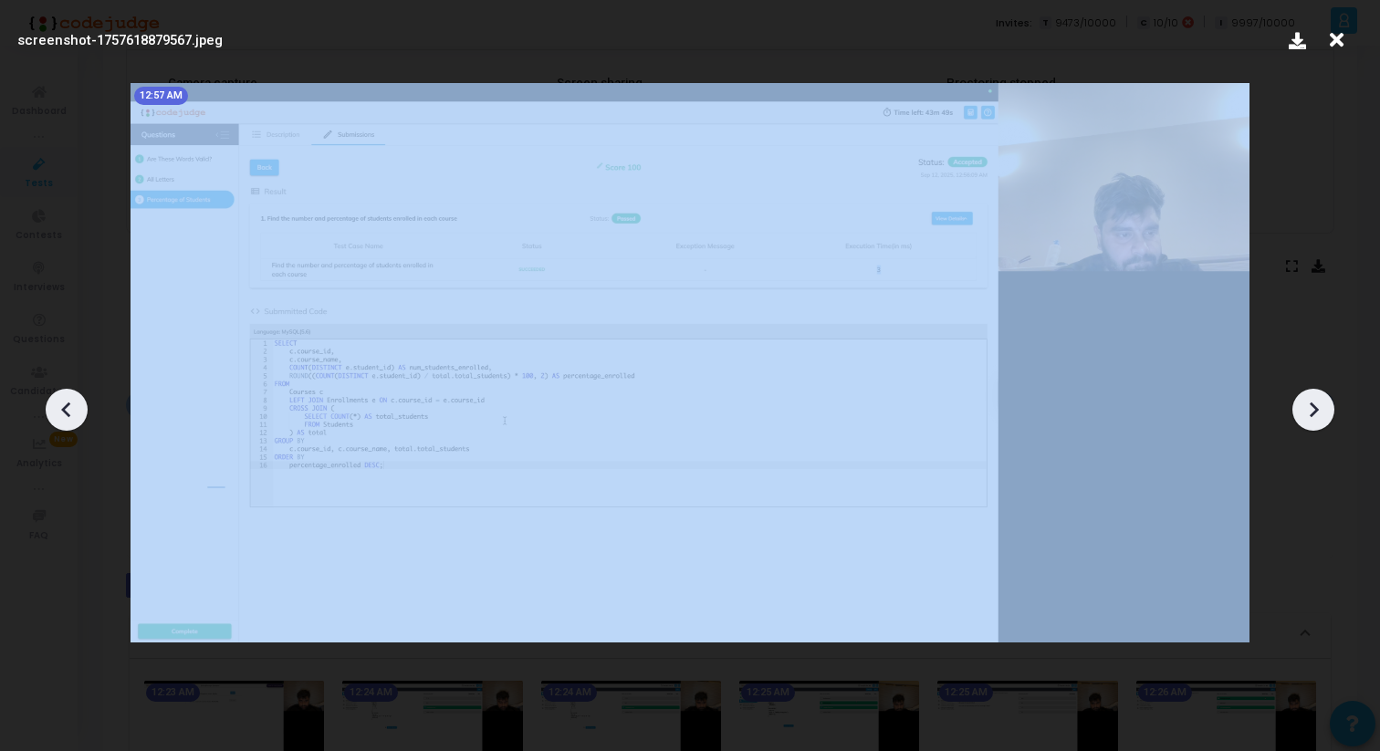
click at [1319, 410] on icon at bounding box center [1313, 409] width 27 height 27
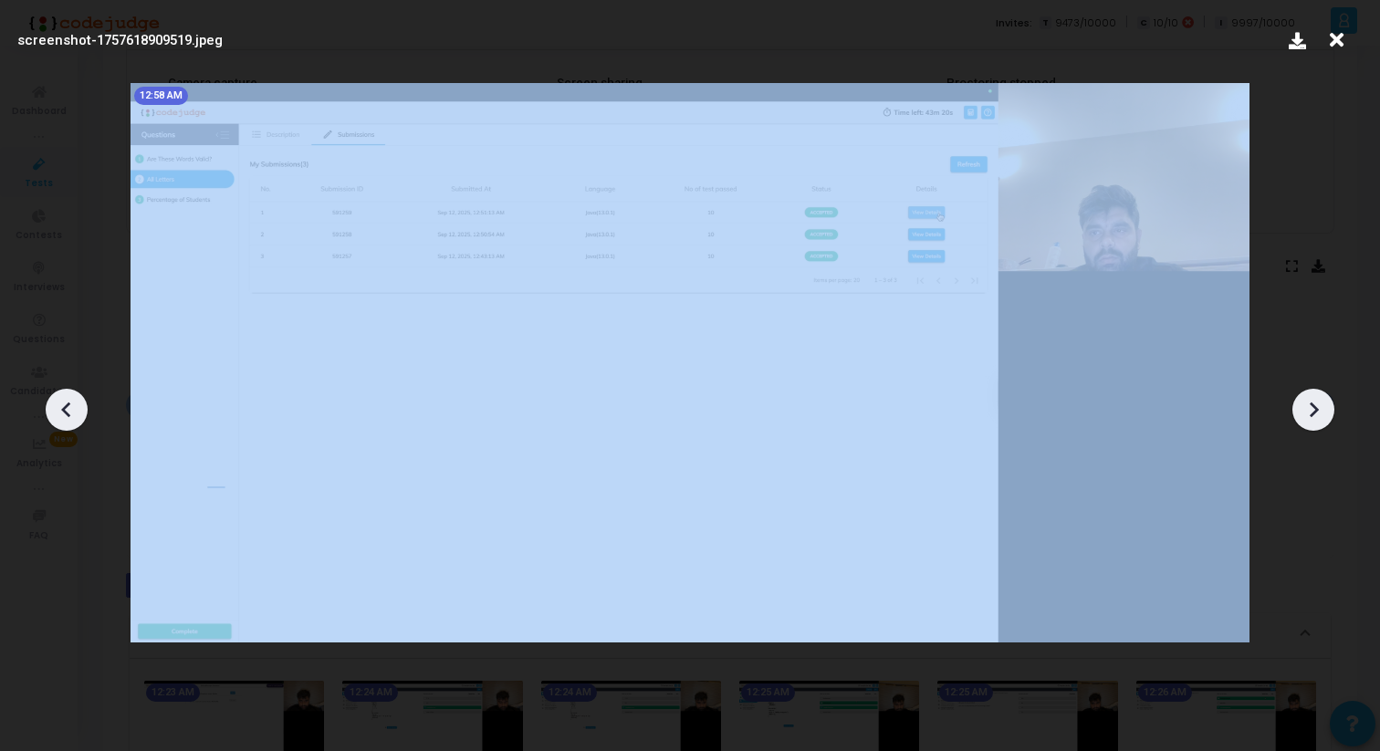
click at [1319, 410] on icon at bounding box center [1313, 409] width 27 height 27
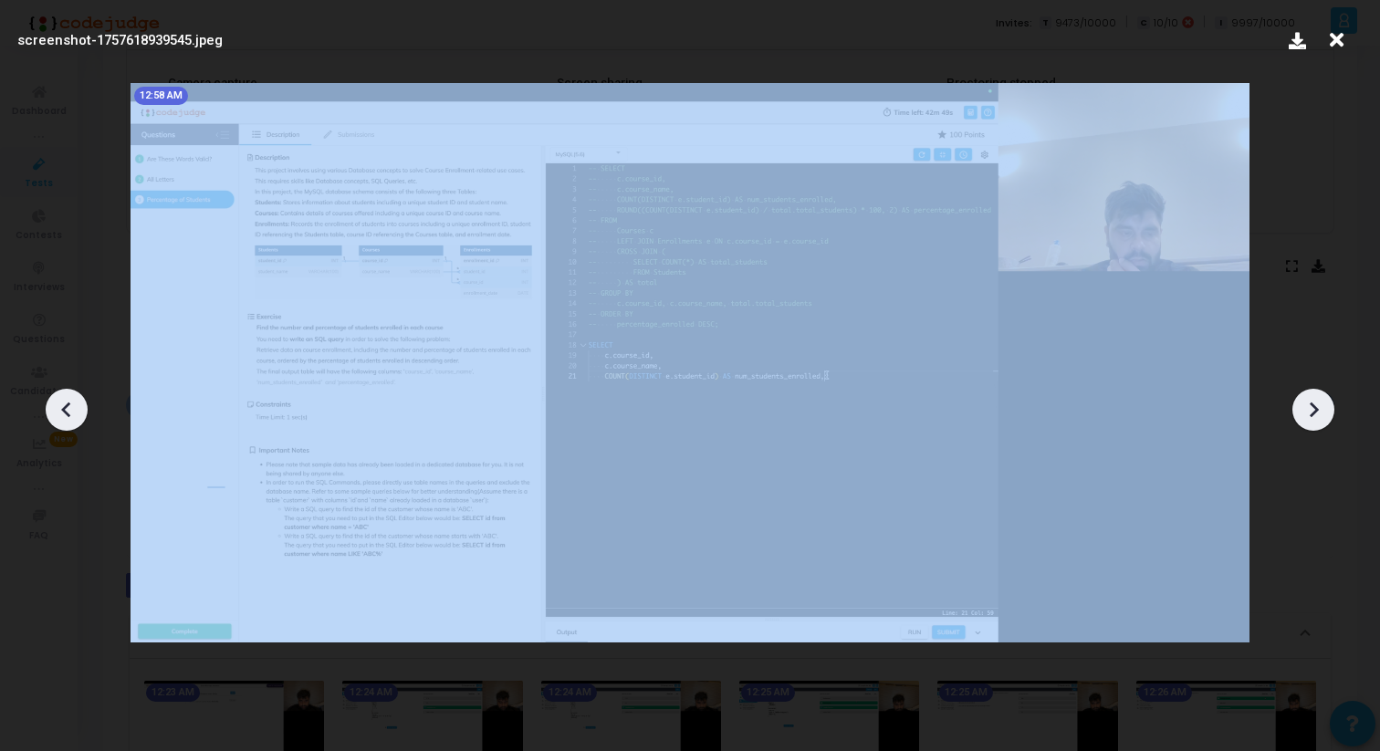
click at [1319, 410] on icon at bounding box center [1313, 409] width 27 height 27
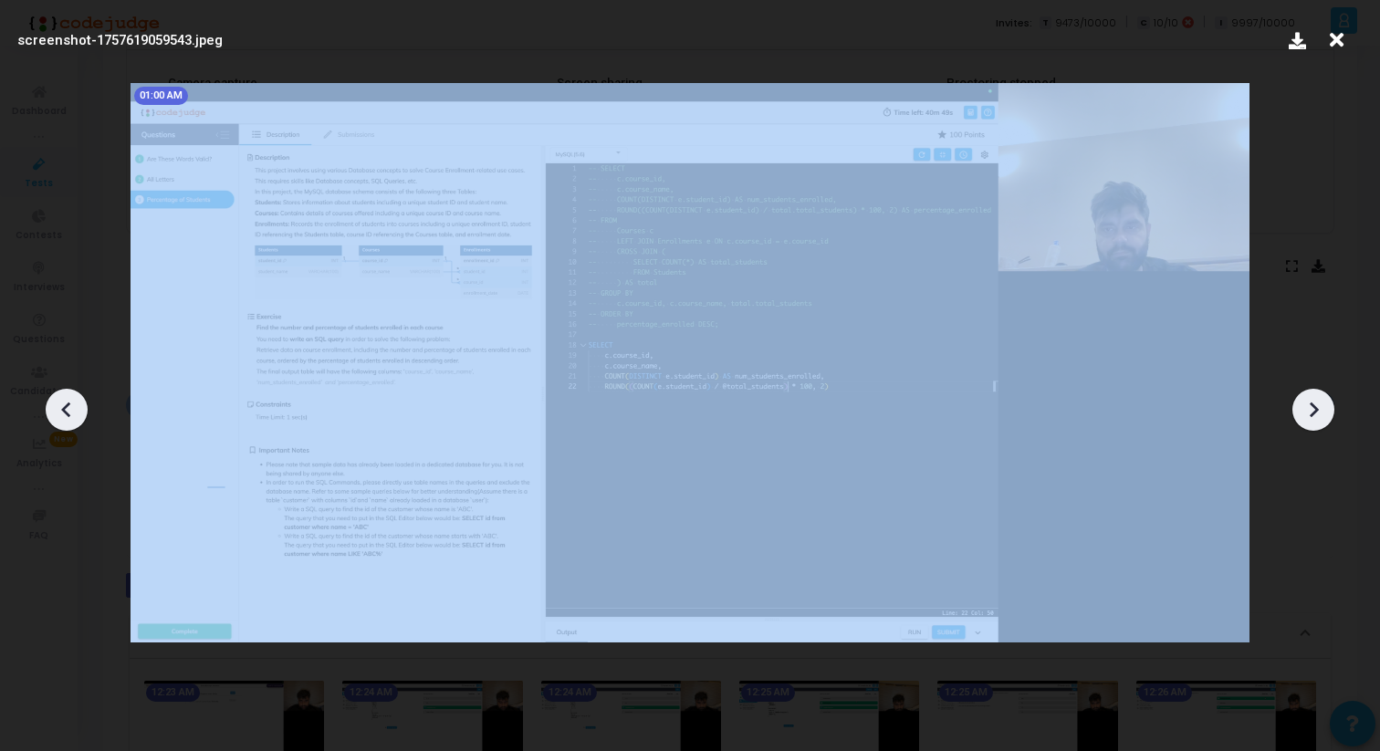
click at [1319, 410] on icon at bounding box center [1313, 409] width 27 height 27
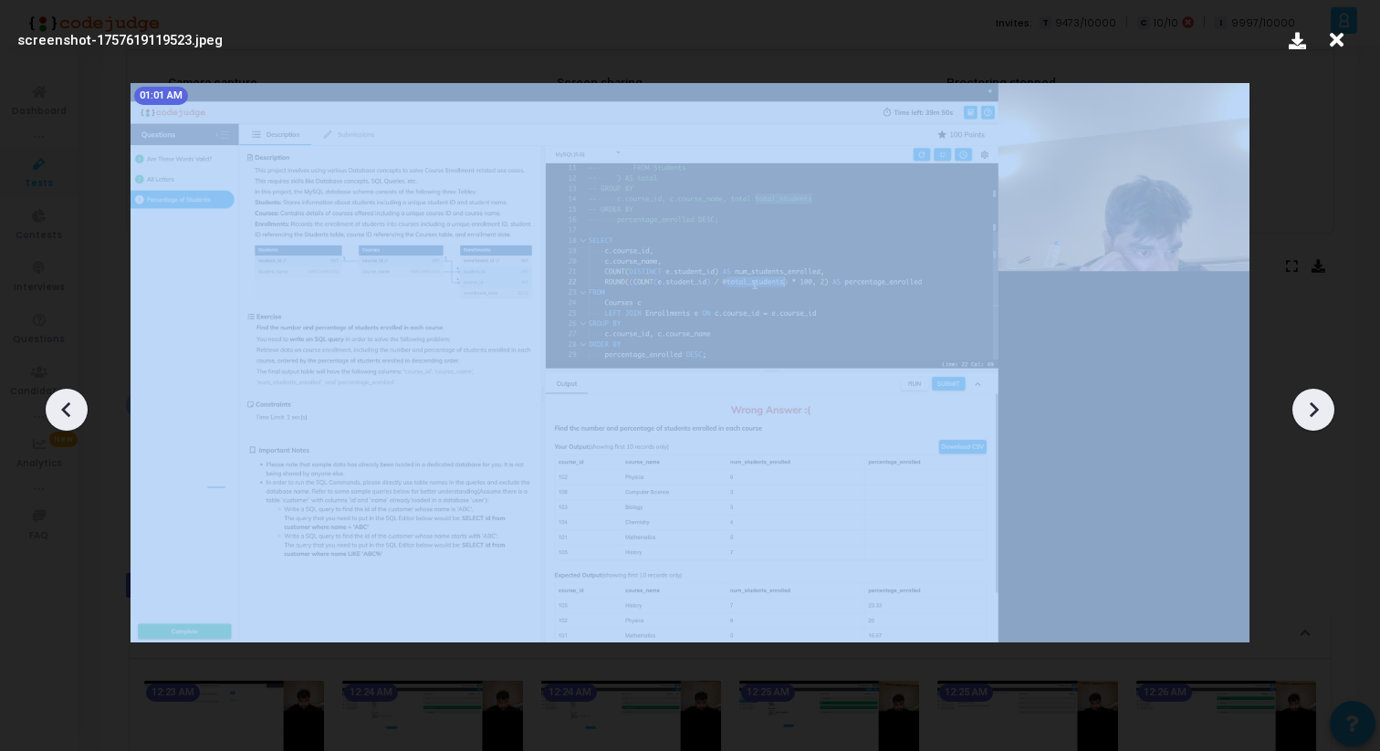
click at [1319, 410] on icon at bounding box center [1313, 409] width 27 height 27
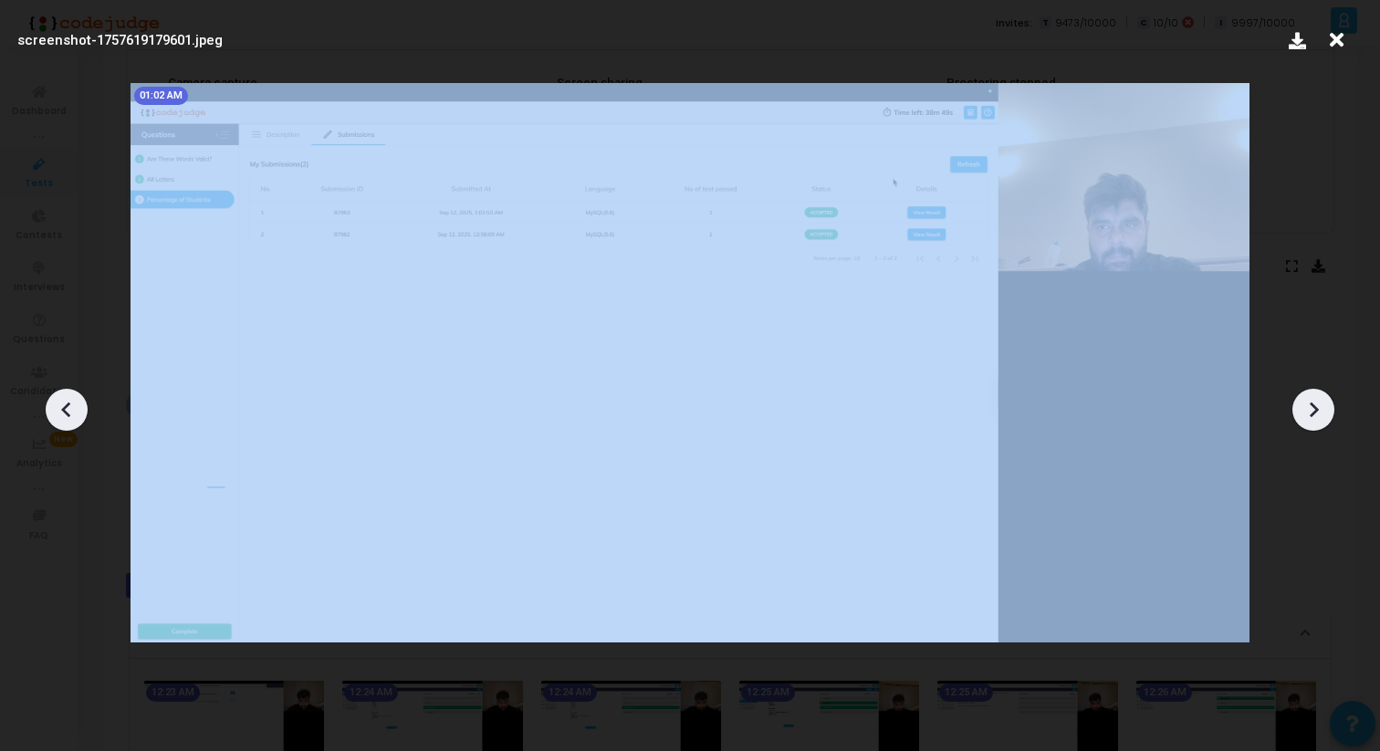
click at [1319, 410] on icon at bounding box center [1313, 409] width 27 height 27
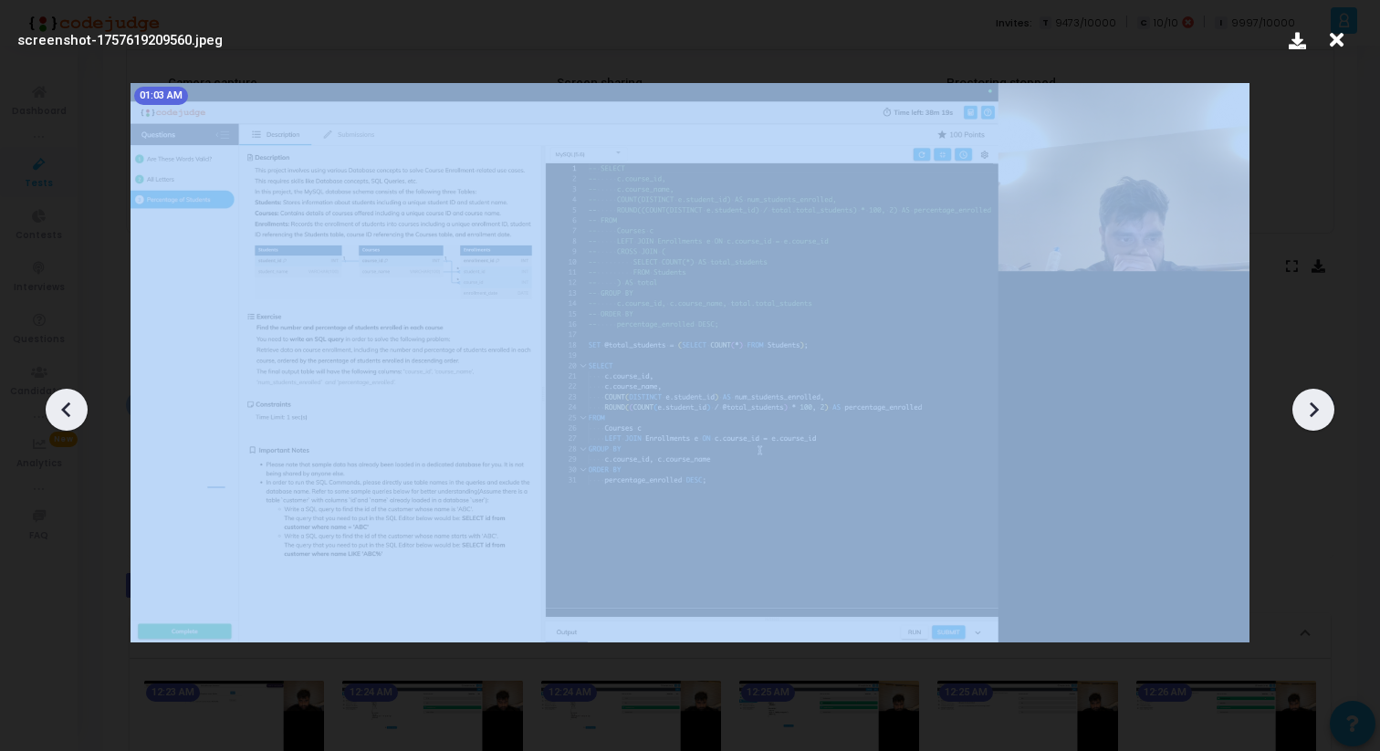
click at [1319, 410] on icon at bounding box center [1313, 409] width 27 height 27
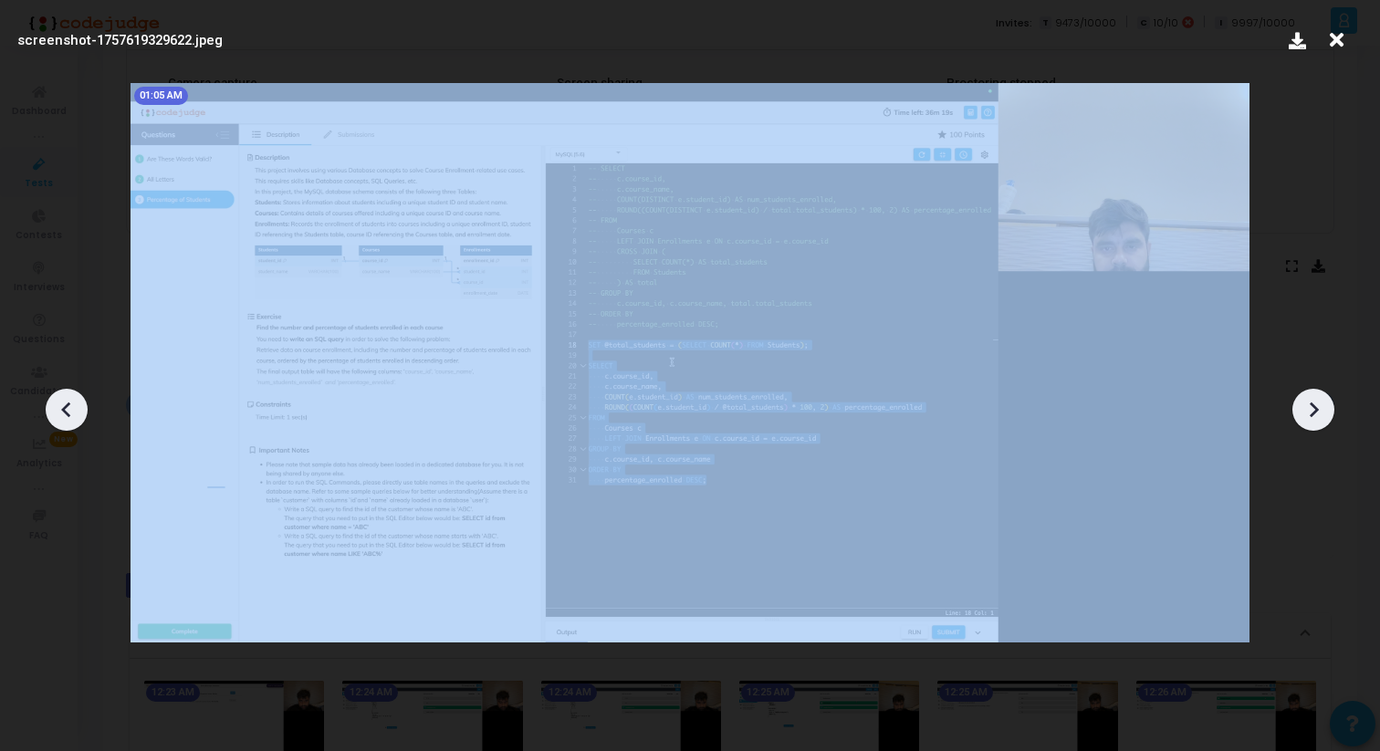
click at [1319, 410] on icon at bounding box center [1313, 409] width 27 height 27
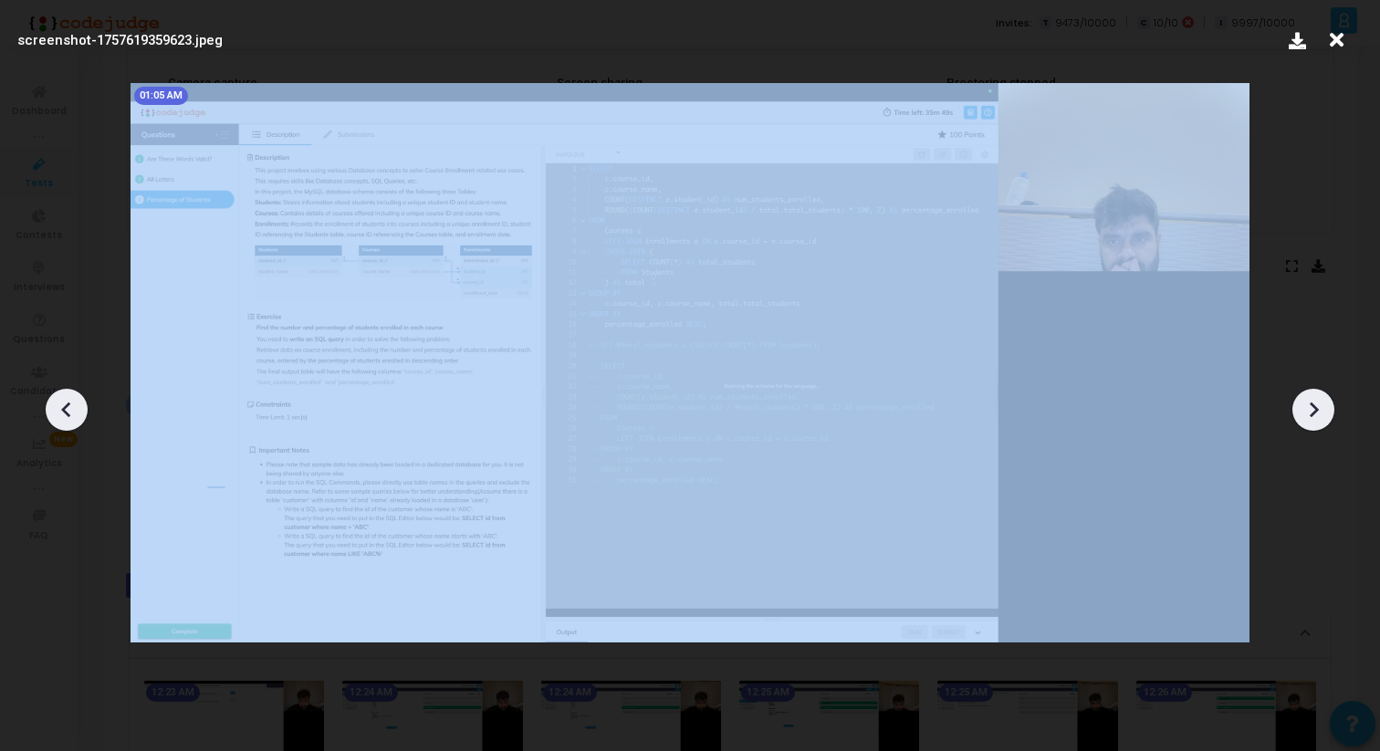
click at [1319, 410] on icon at bounding box center [1313, 409] width 27 height 27
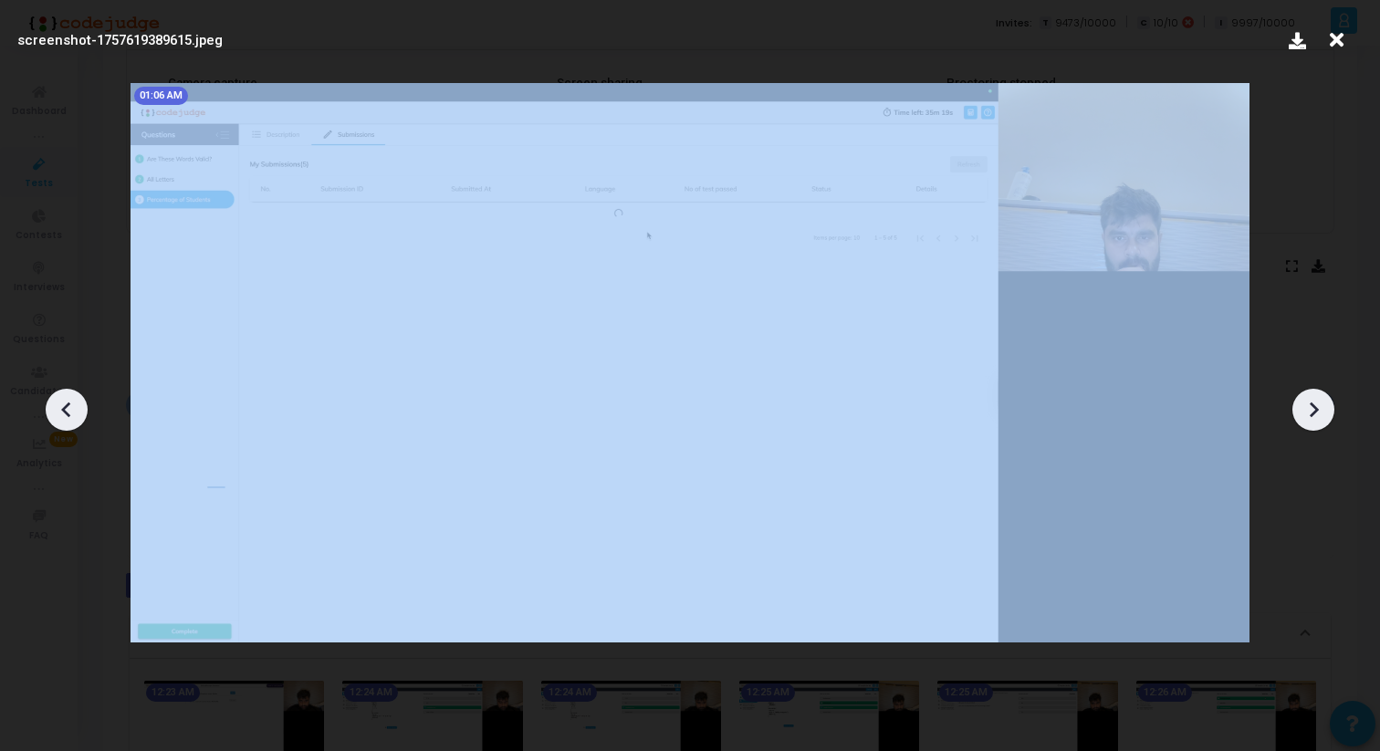
click at [1319, 410] on icon at bounding box center [1313, 409] width 27 height 27
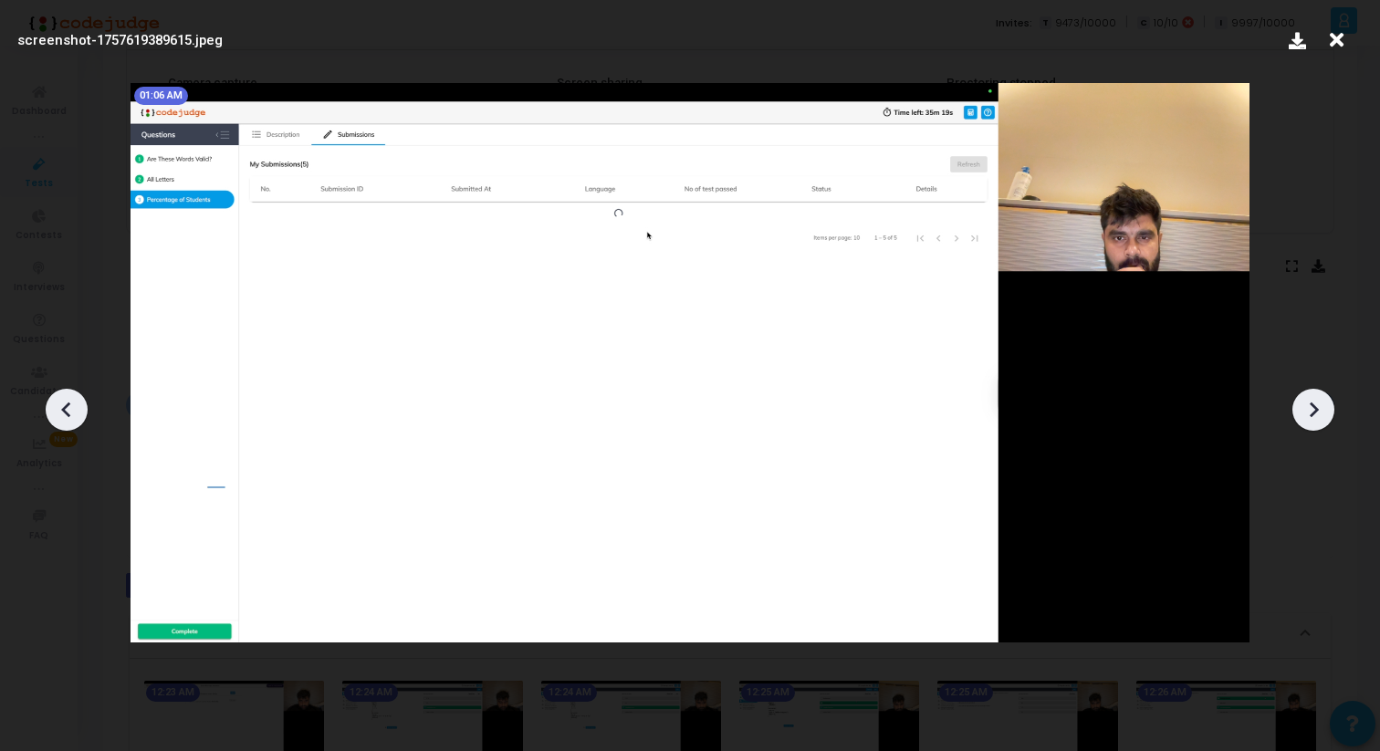
click at [1343, 46] on icon at bounding box center [1337, 40] width 28 height 35
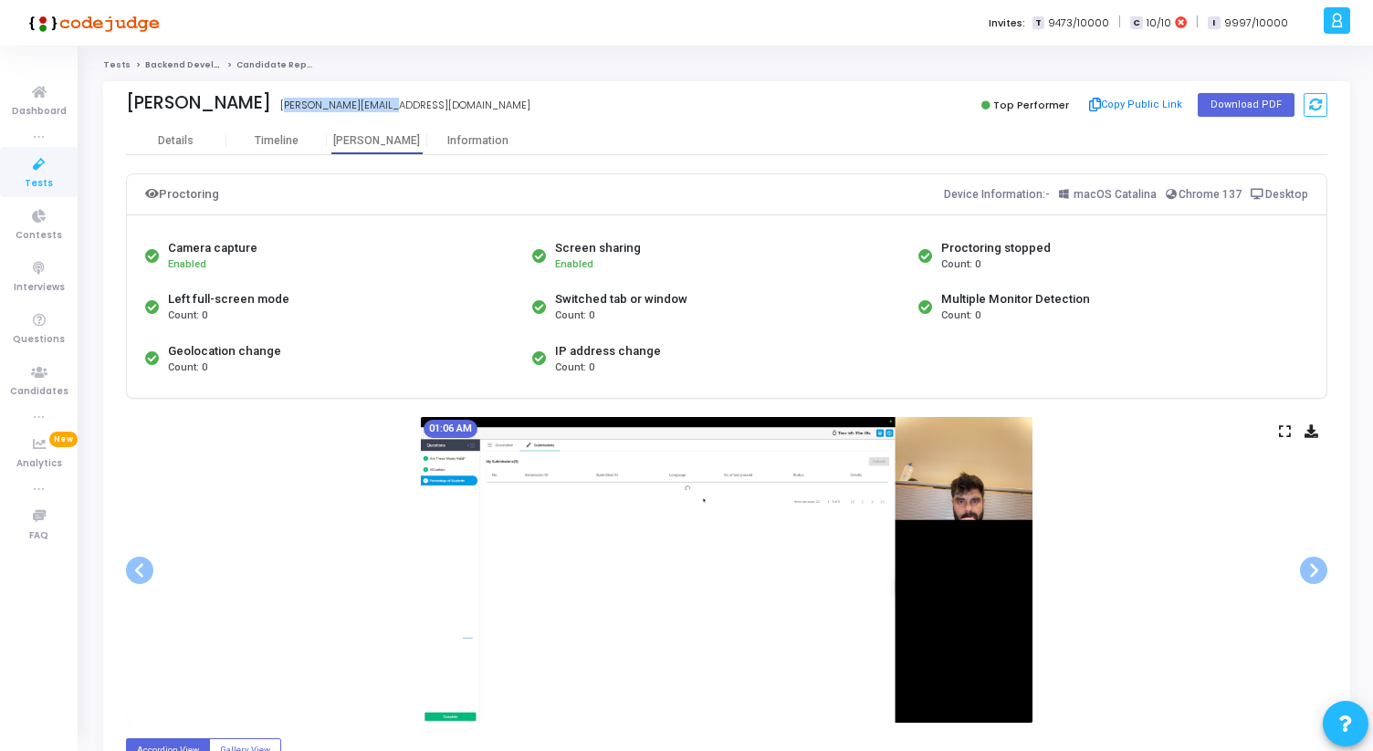
drag, startPoint x: 253, startPoint y: 106, endPoint x: 371, endPoint y: 116, distance: 118.2
click at [371, 118] on div "[PERSON_NAME] [PERSON_NAME][EMAIL_ADDRESS][DOMAIN_NAME]" at bounding box center [422, 105] width 592 height 26
copy div "[PERSON_NAME][EMAIL_ADDRESS][DOMAIN_NAME]"
click at [436, 110] on div "[PERSON_NAME] [PERSON_NAME][EMAIL_ADDRESS][DOMAIN_NAME]" at bounding box center [422, 105] width 592 height 26
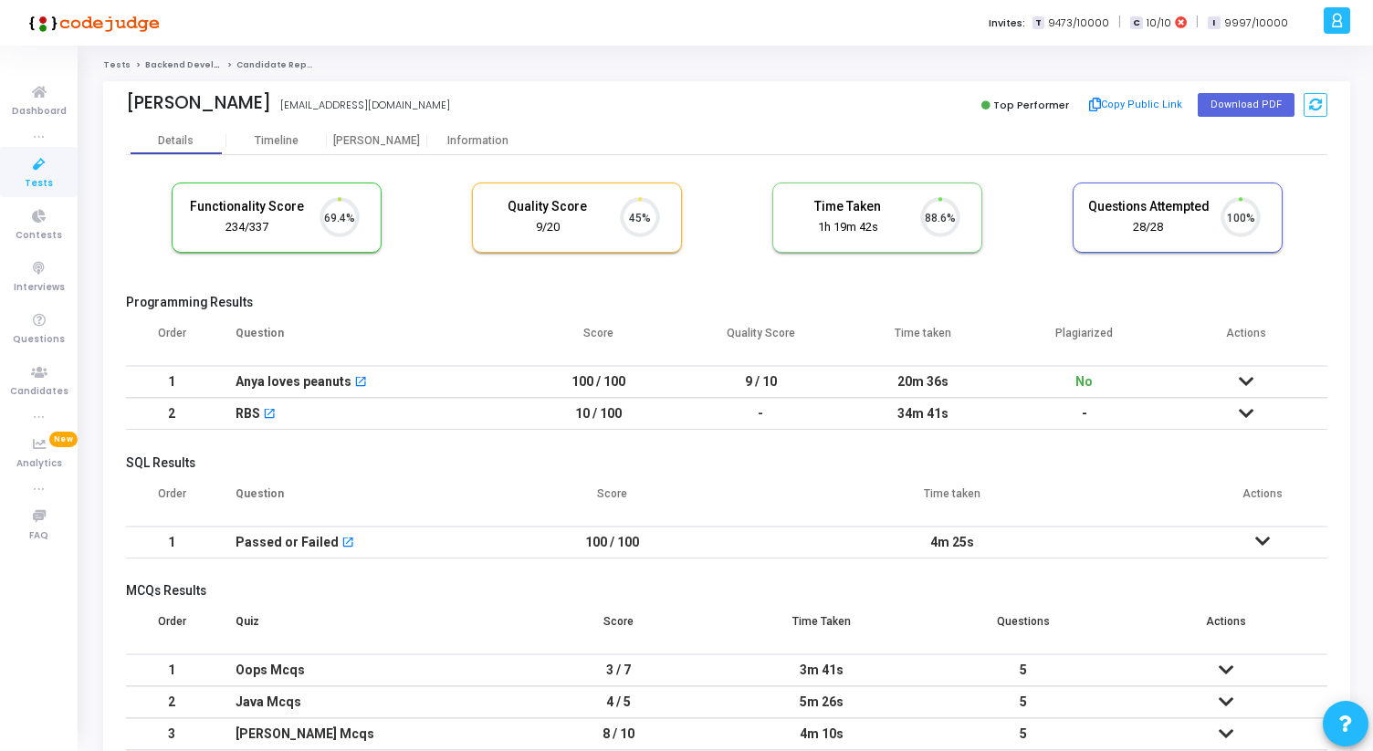
scroll to position [38, 47]
click at [357, 140] on div "Proctor" at bounding box center [377, 141] width 100 height 14
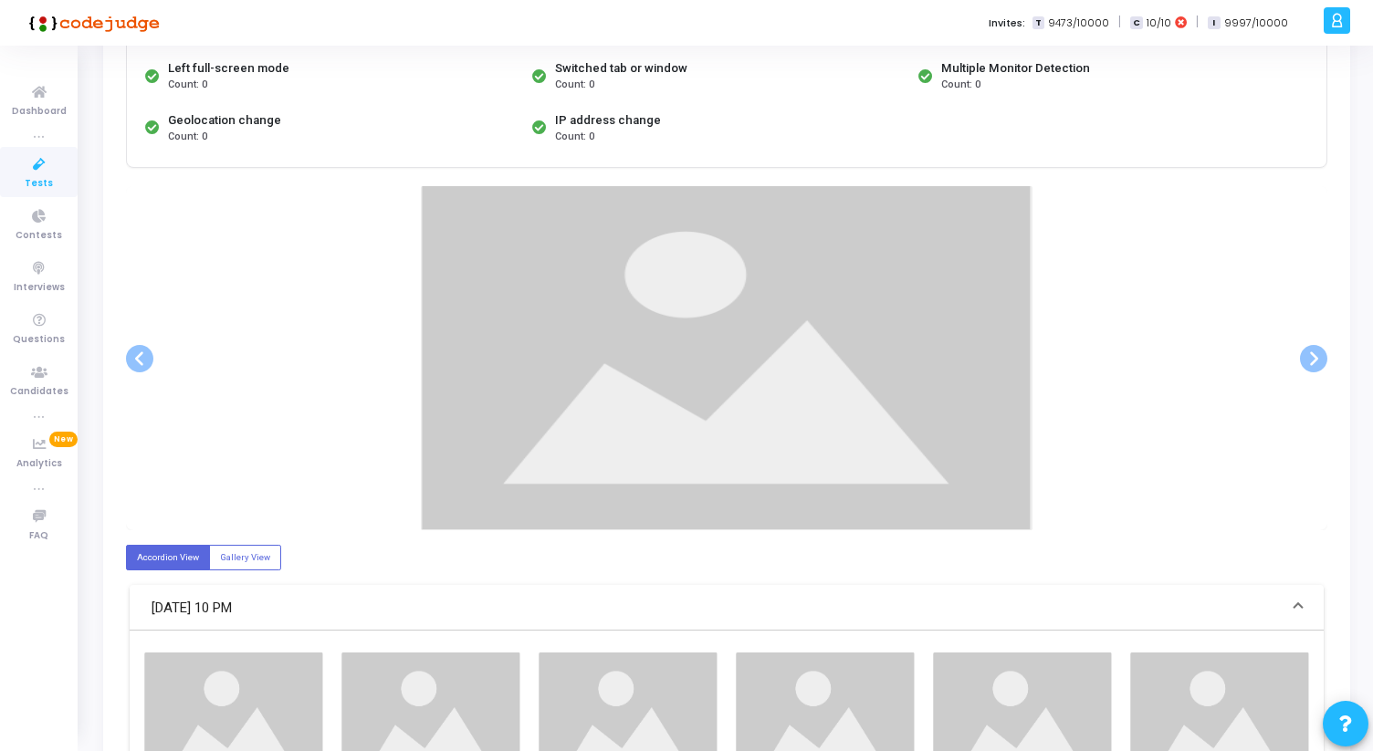
scroll to position [232, 0]
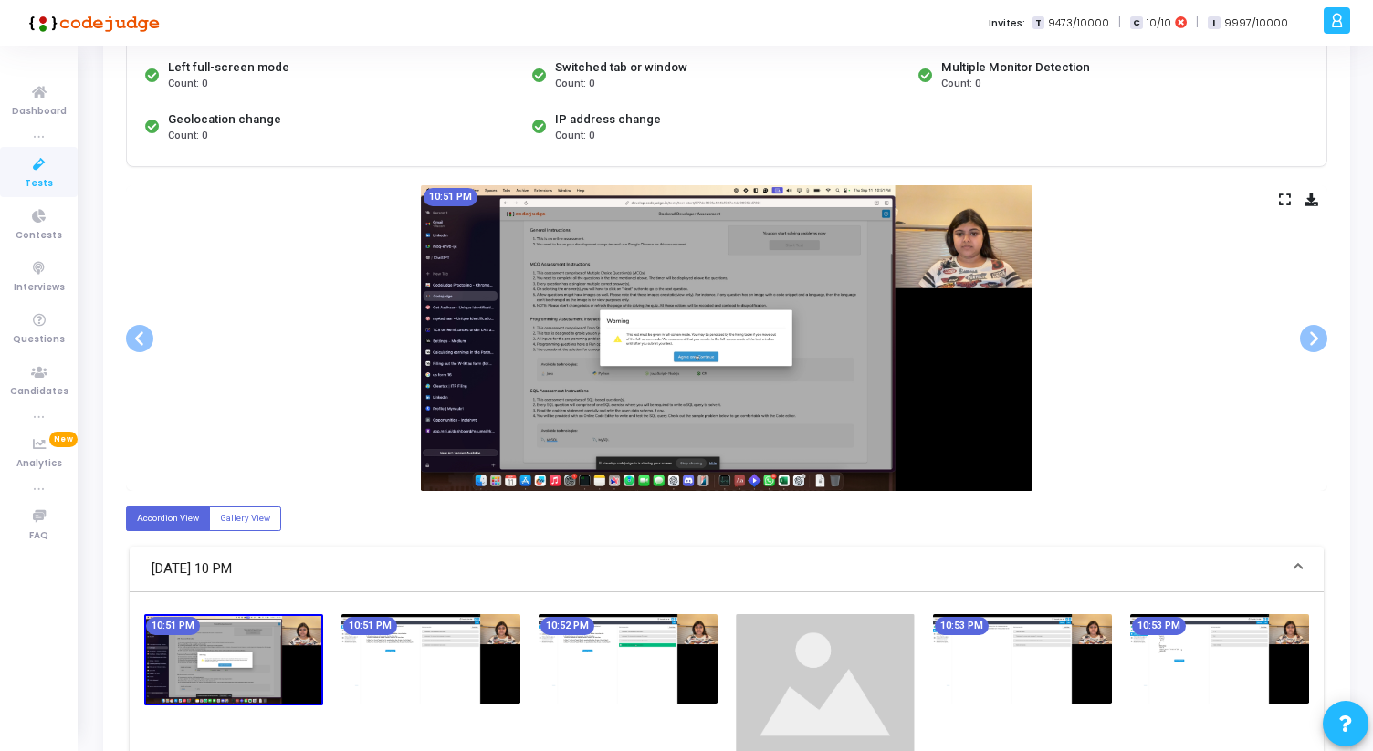
click at [1287, 194] on icon at bounding box center [1285, 199] width 12 height 10
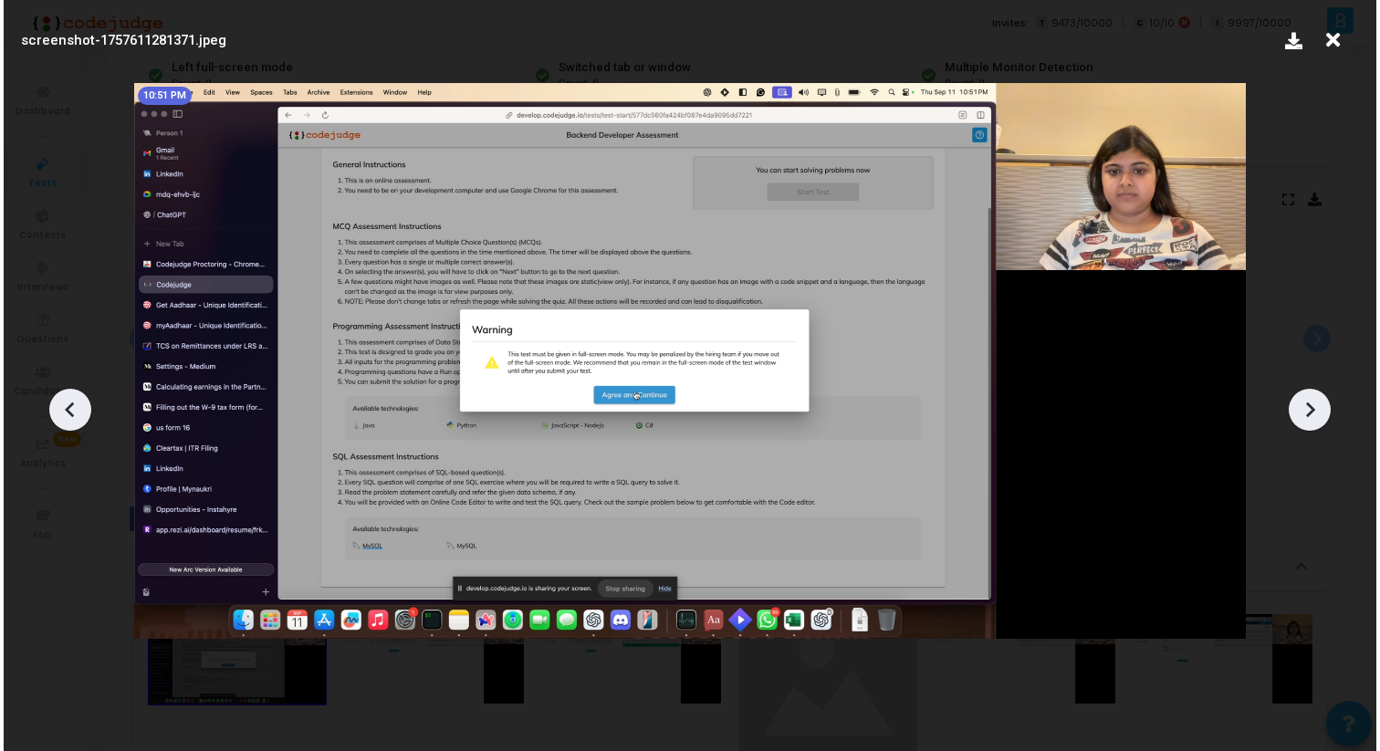
scroll to position [0, 0]
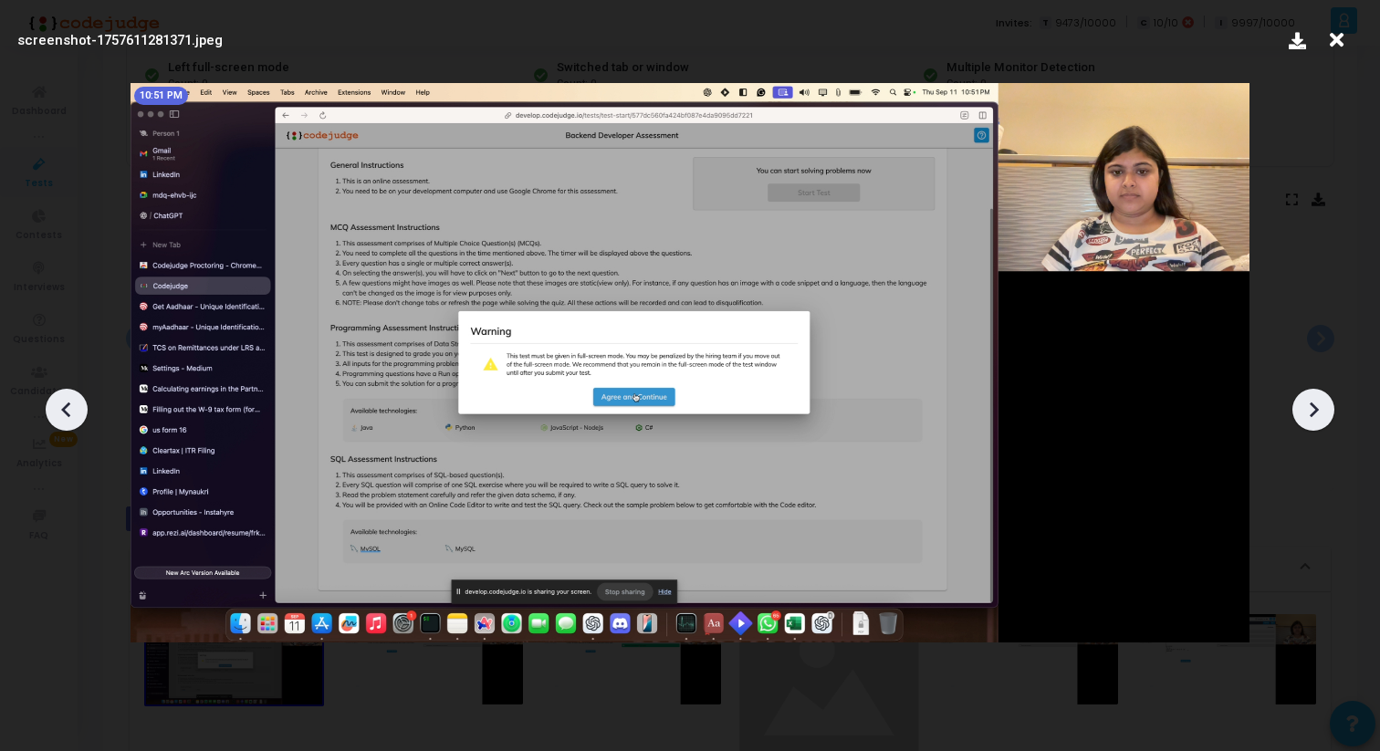
click at [1327, 415] on div at bounding box center [1314, 410] width 42 height 42
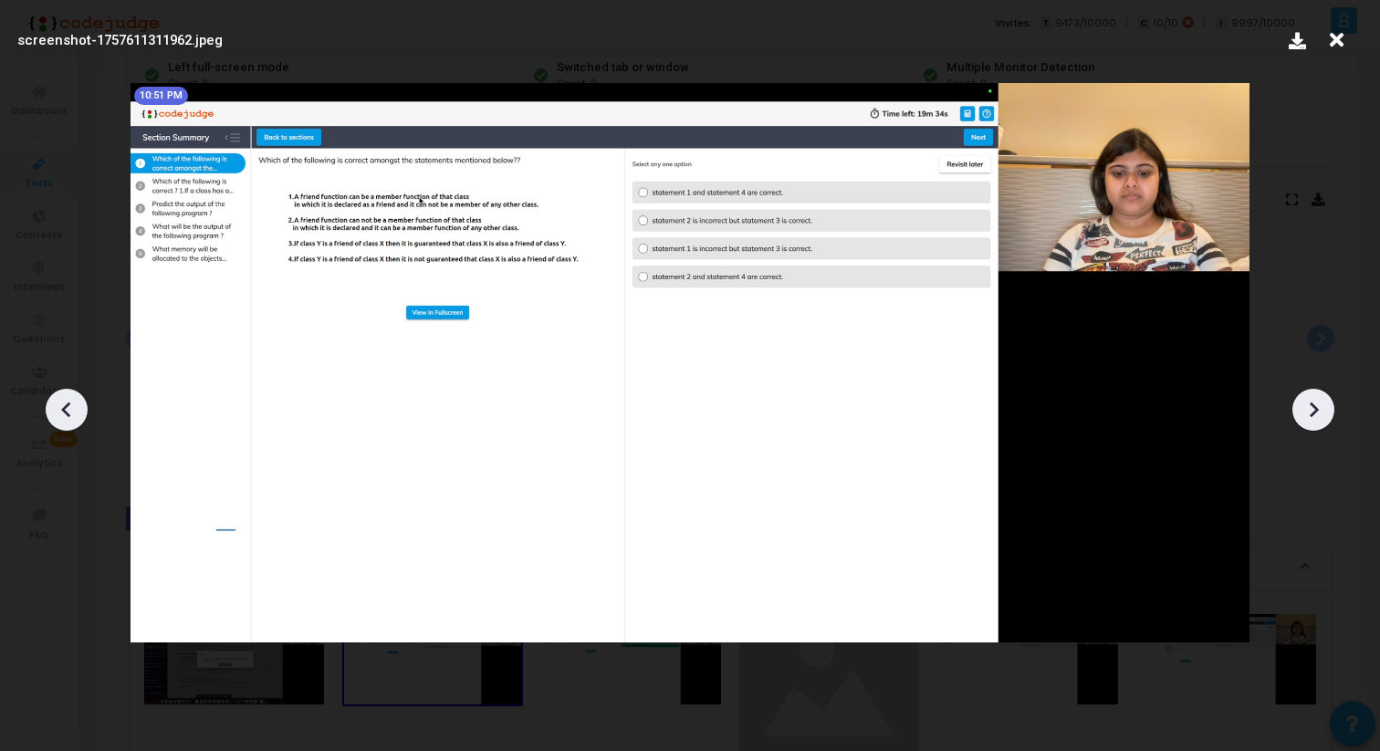
click at [1327, 414] on icon at bounding box center [1313, 409] width 27 height 27
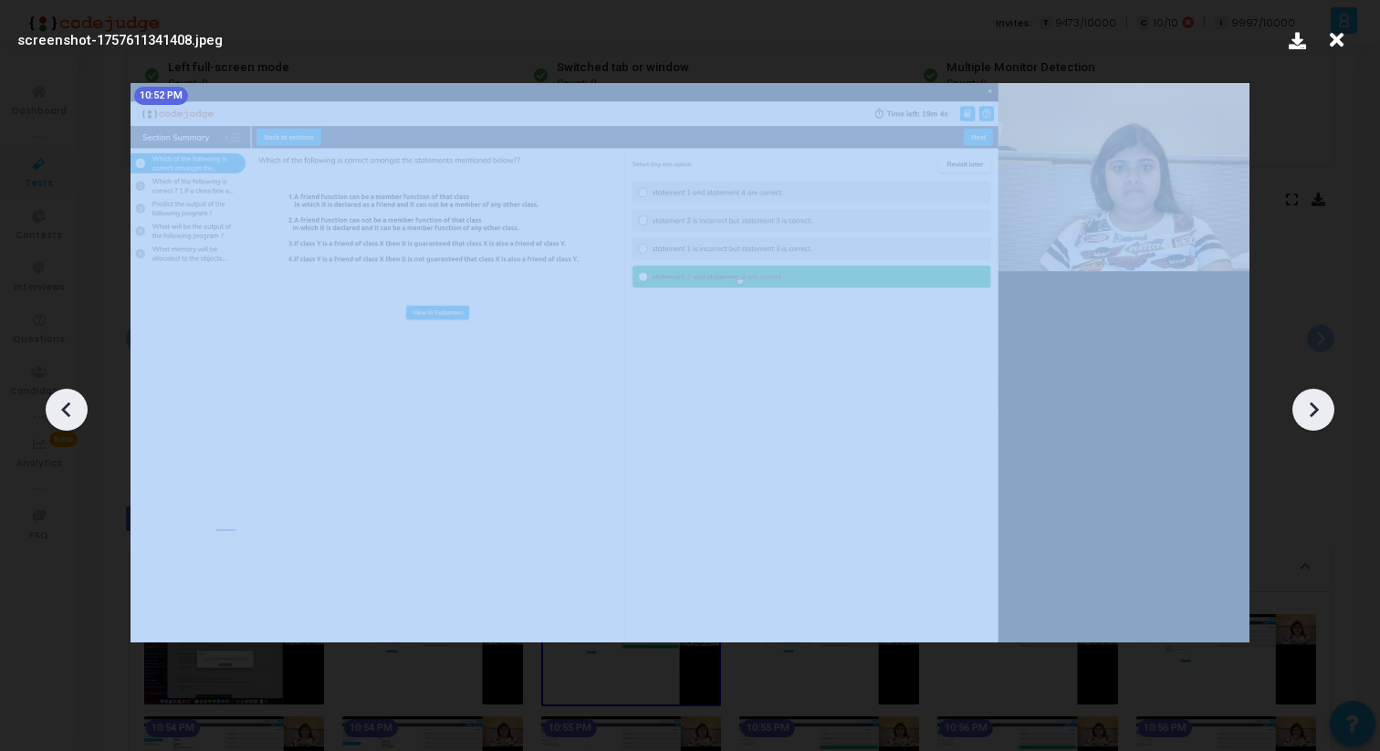
click at [1327, 414] on icon at bounding box center [1313, 409] width 27 height 27
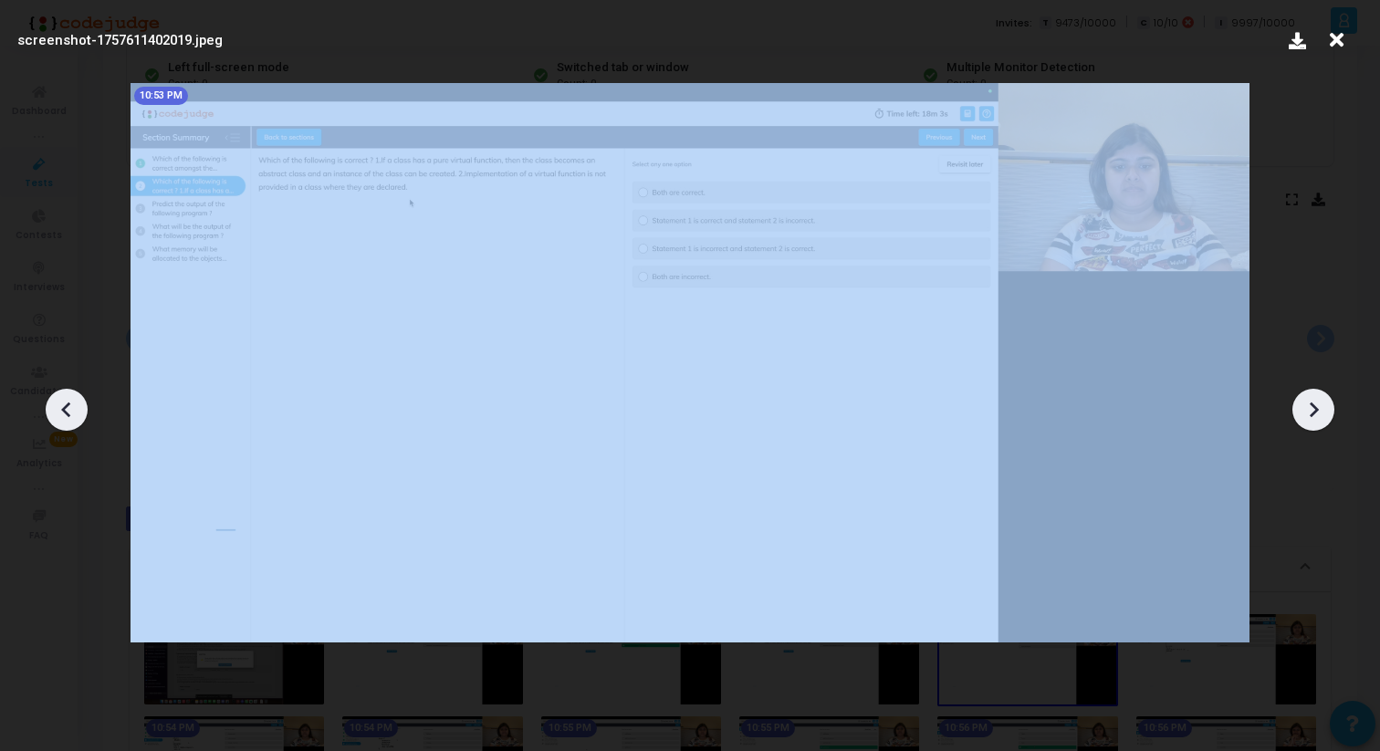
click at [1327, 414] on icon at bounding box center [1313, 409] width 27 height 27
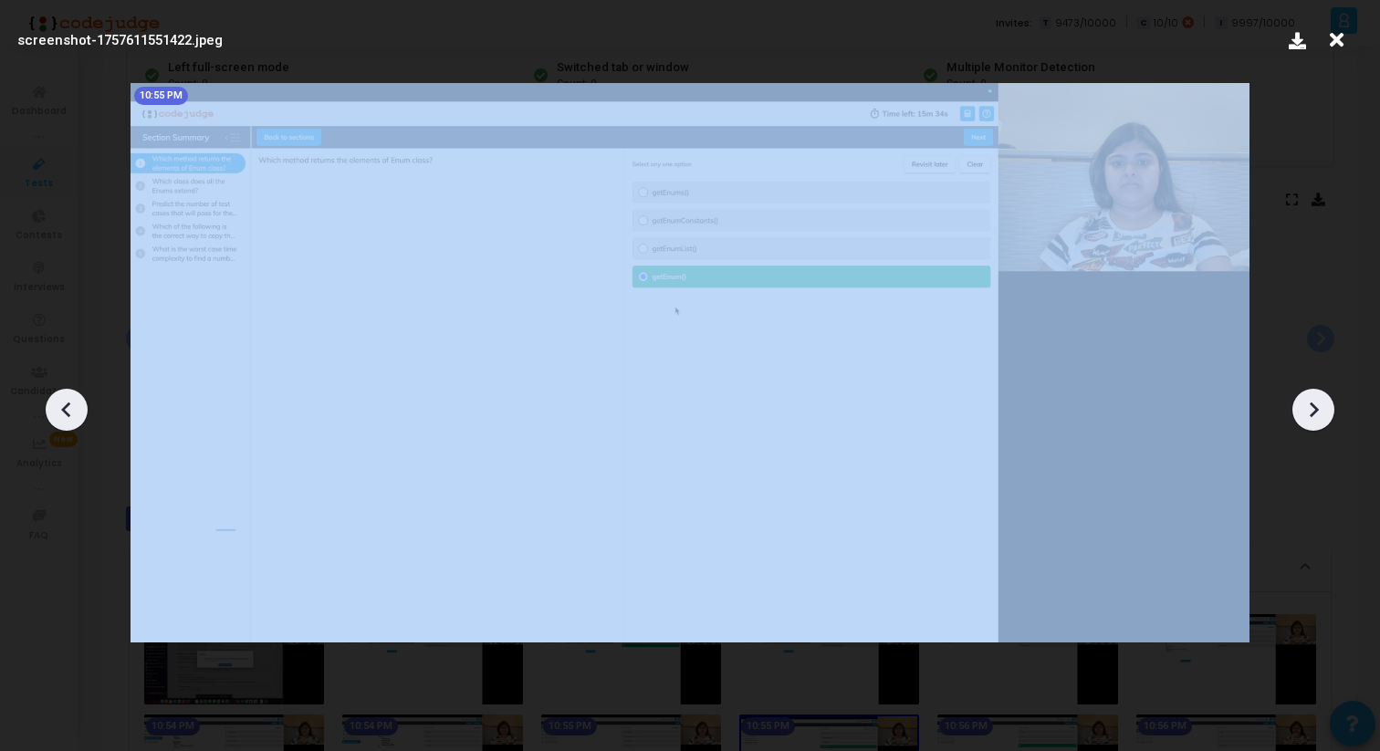
click at [1327, 414] on icon at bounding box center [1313, 409] width 27 height 27
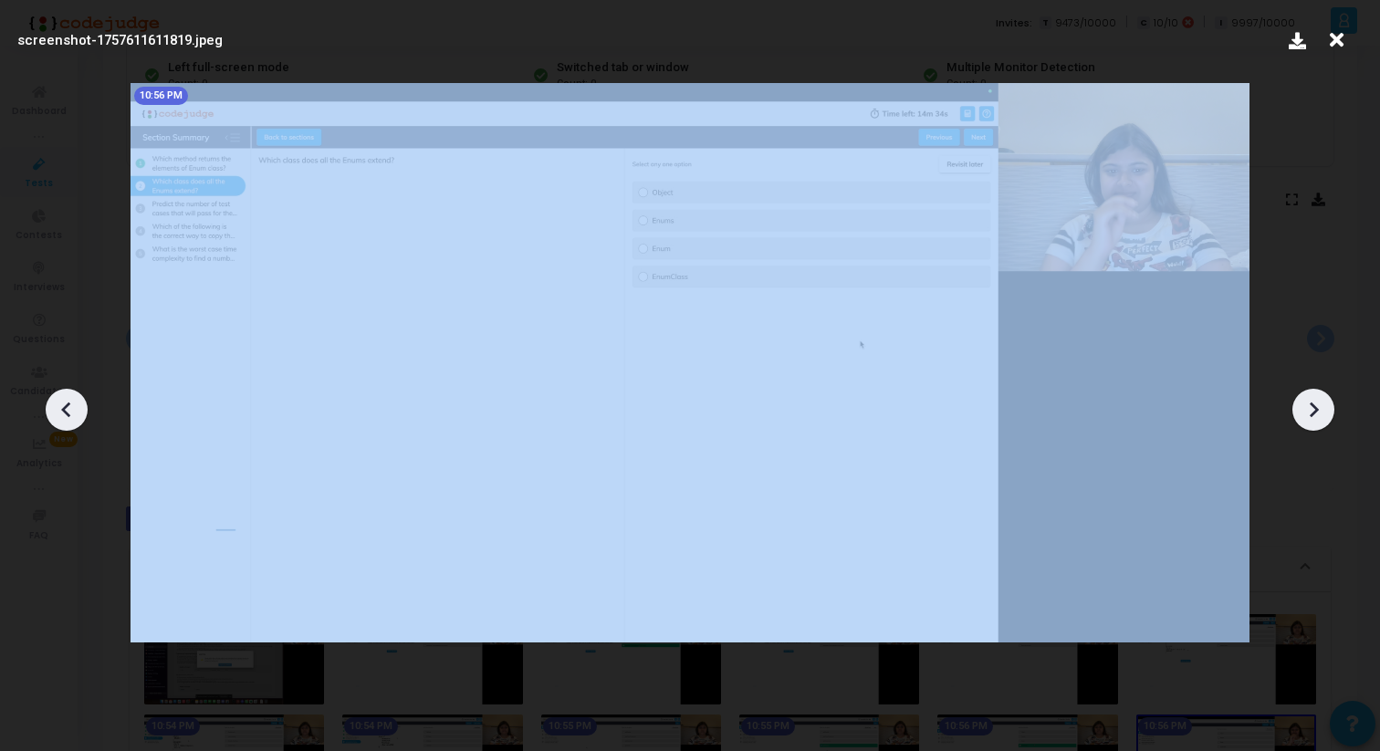
click at [1327, 414] on icon at bounding box center [1313, 409] width 27 height 27
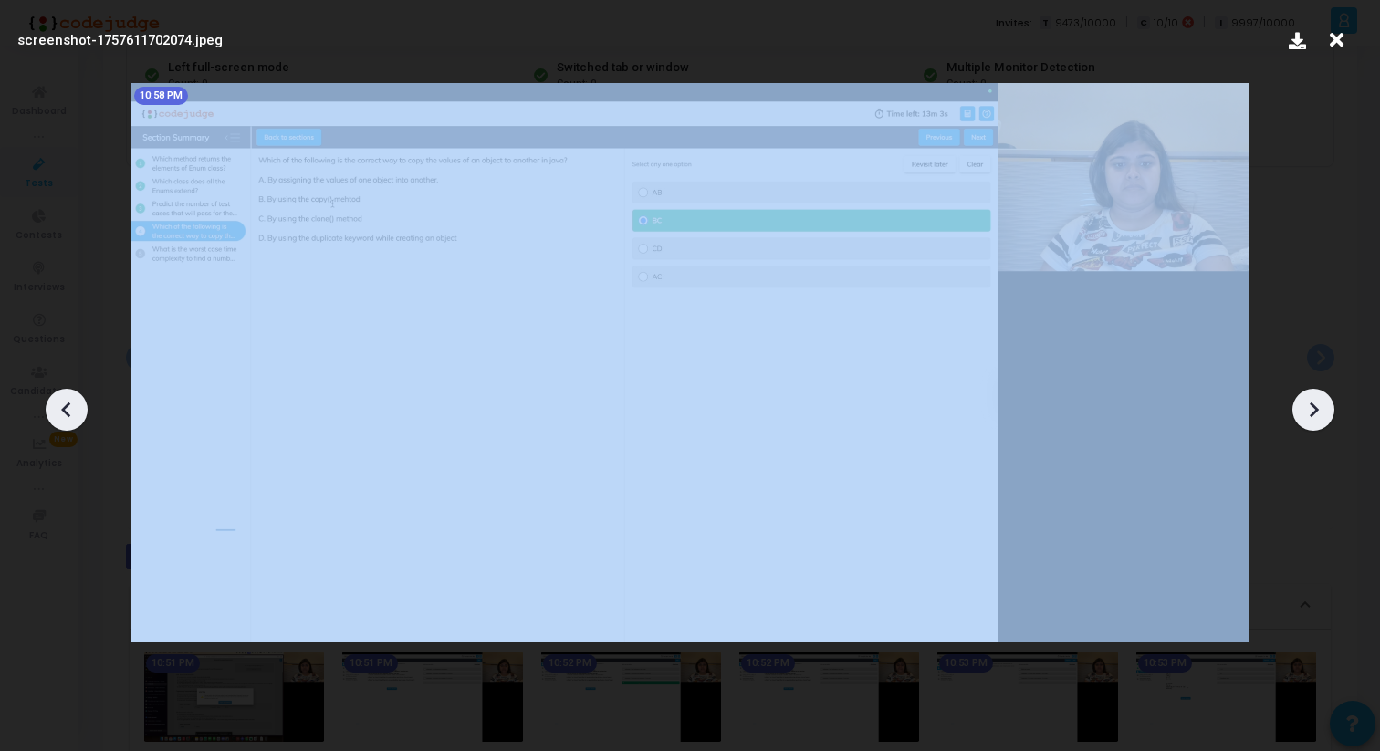
click at [1327, 415] on icon at bounding box center [1313, 409] width 27 height 27
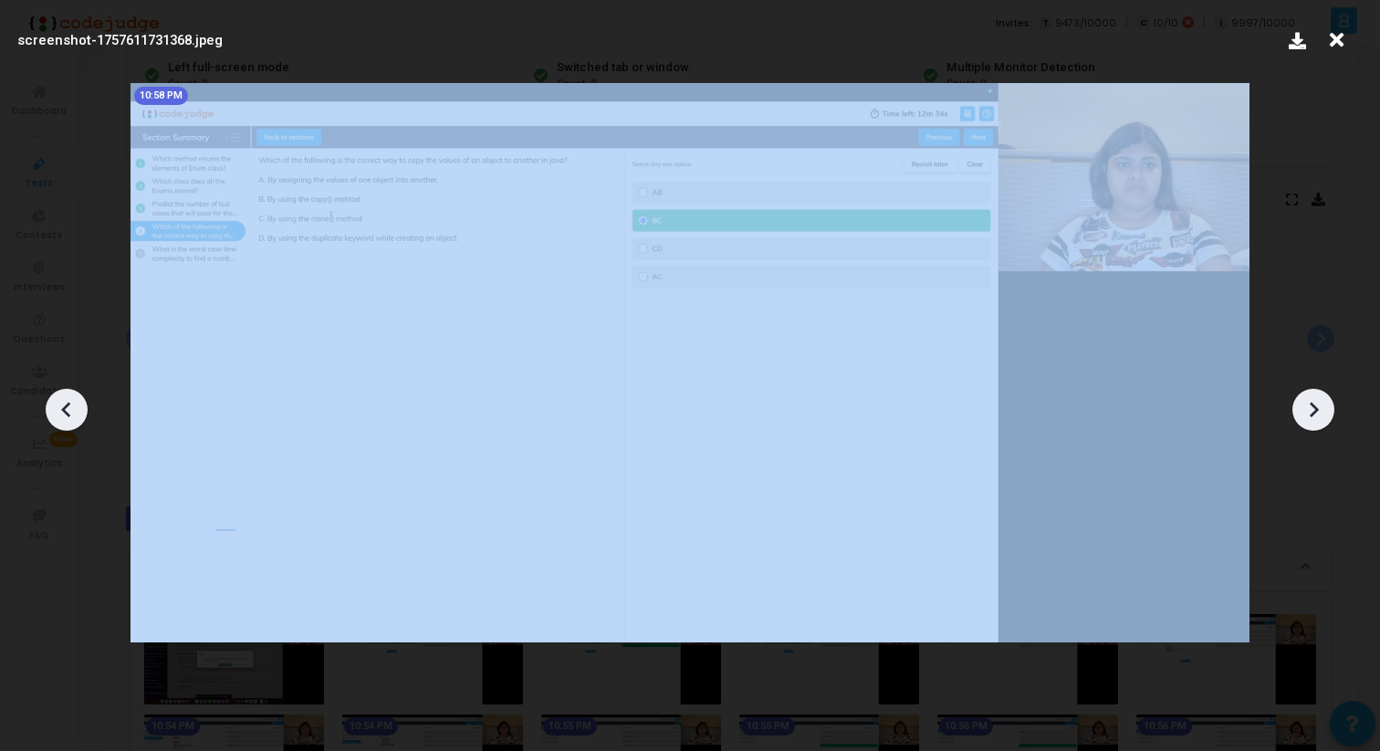
click at [1327, 415] on icon at bounding box center [1313, 409] width 27 height 27
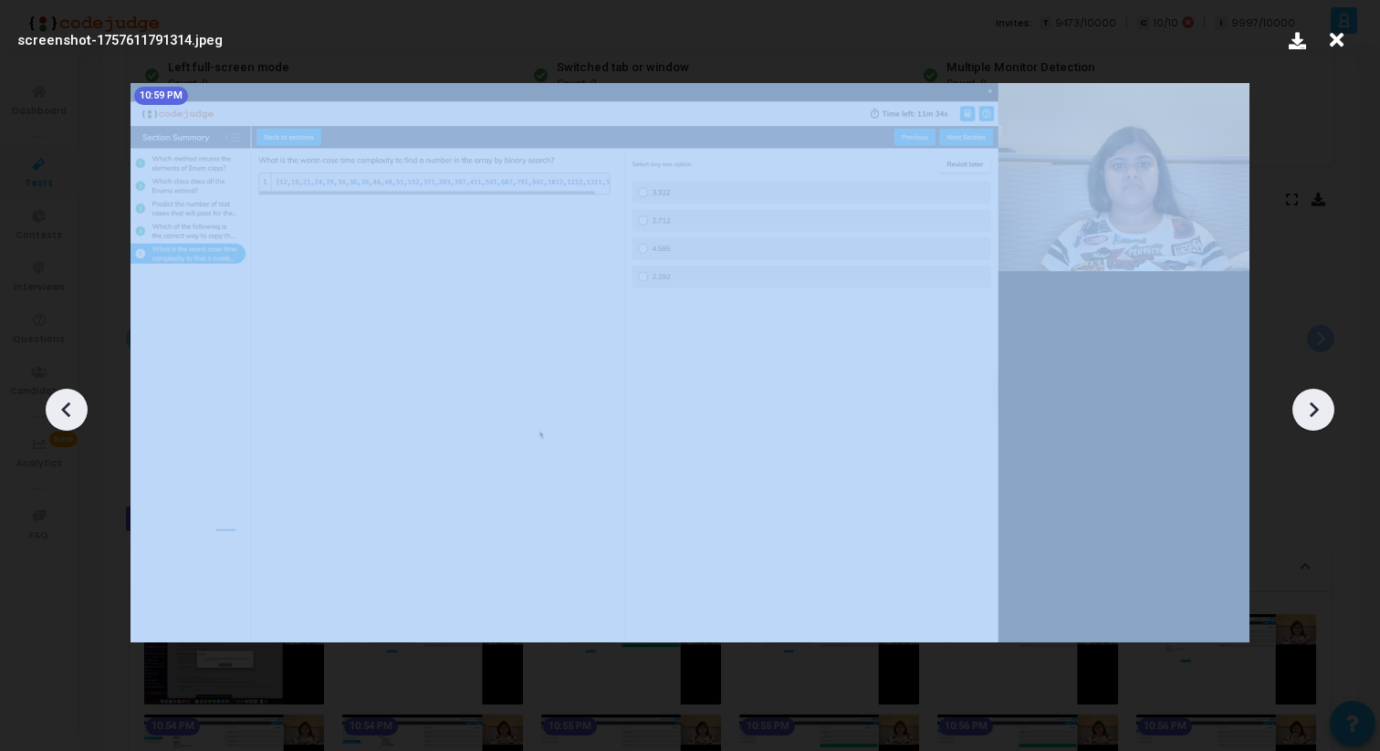
click at [1327, 415] on icon at bounding box center [1313, 409] width 27 height 27
click at [1327, 416] on icon at bounding box center [1313, 409] width 27 height 27
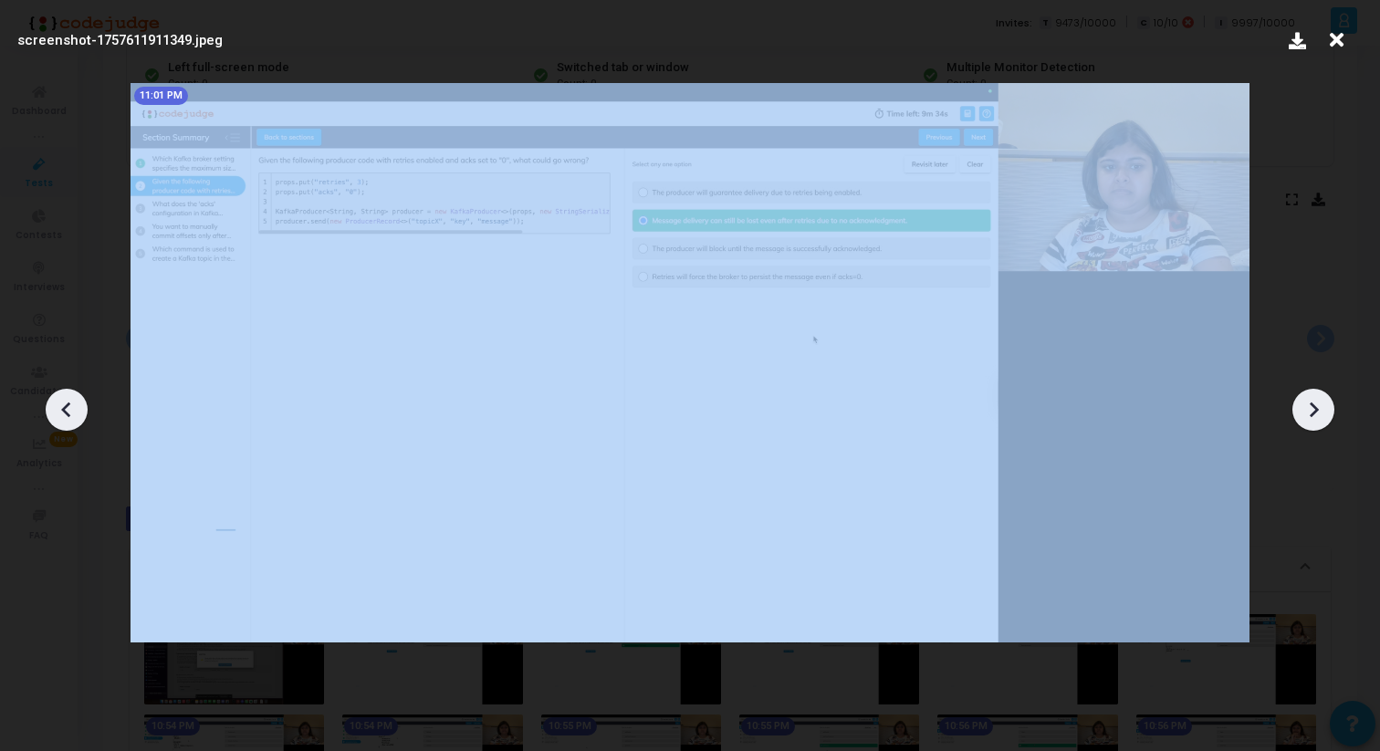
click at [1327, 416] on icon at bounding box center [1313, 409] width 27 height 27
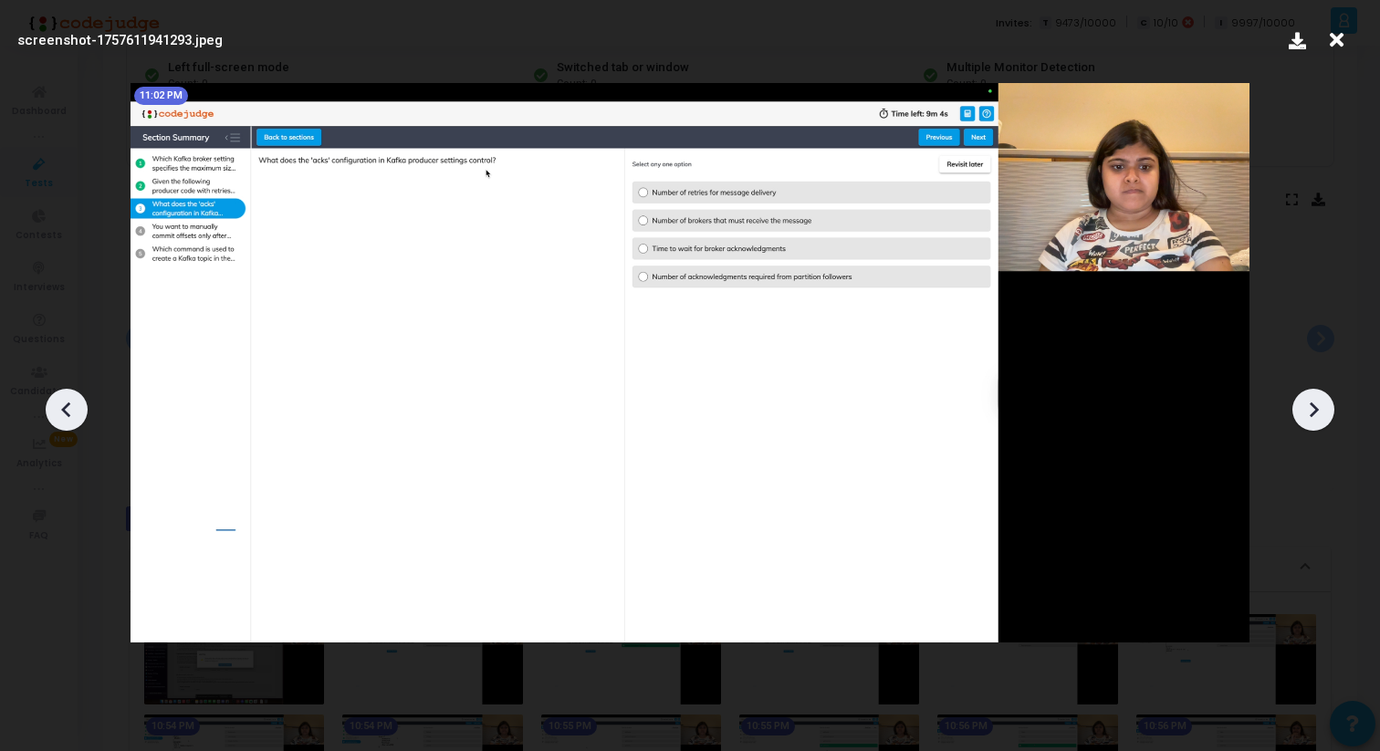
click at [1327, 417] on icon at bounding box center [1313, 409] width 27 height 27
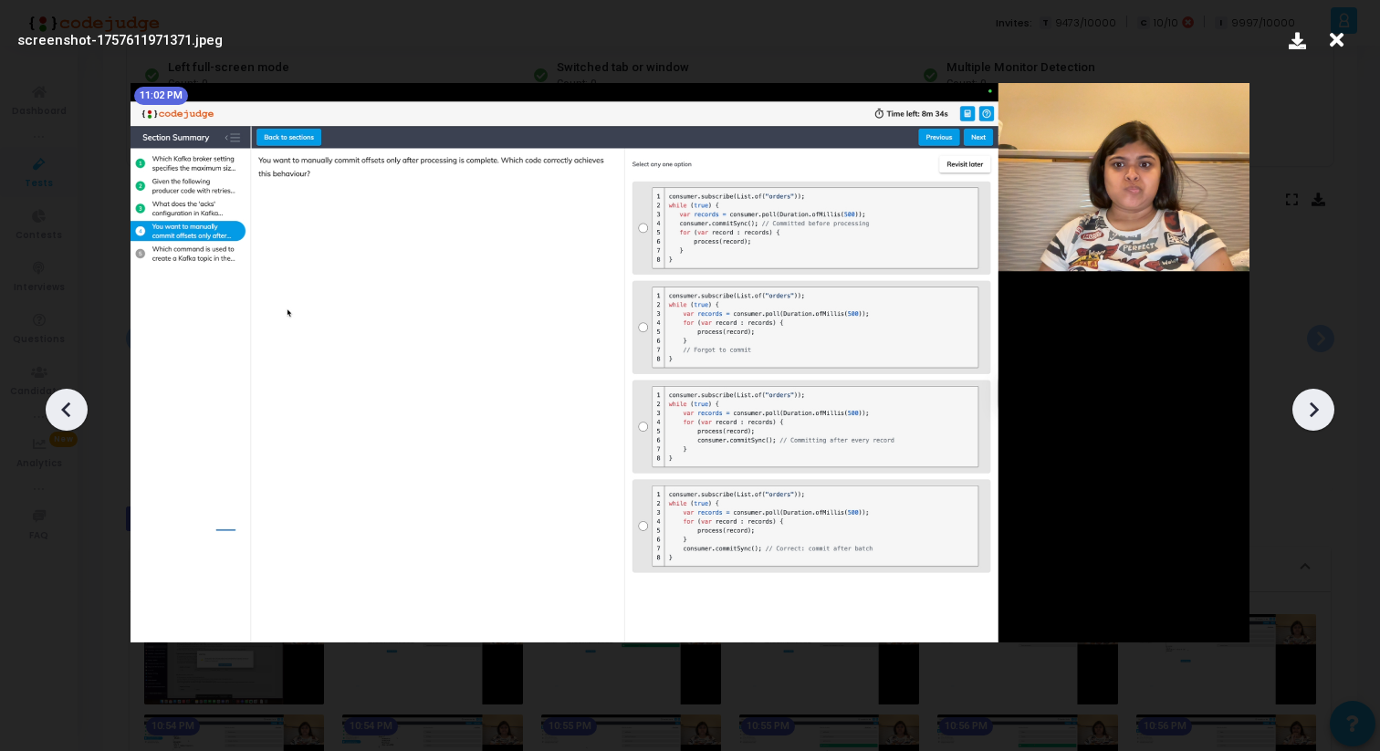
click at [1327, 417] on icon at bounding box center [1313, 409] width 27 height 27
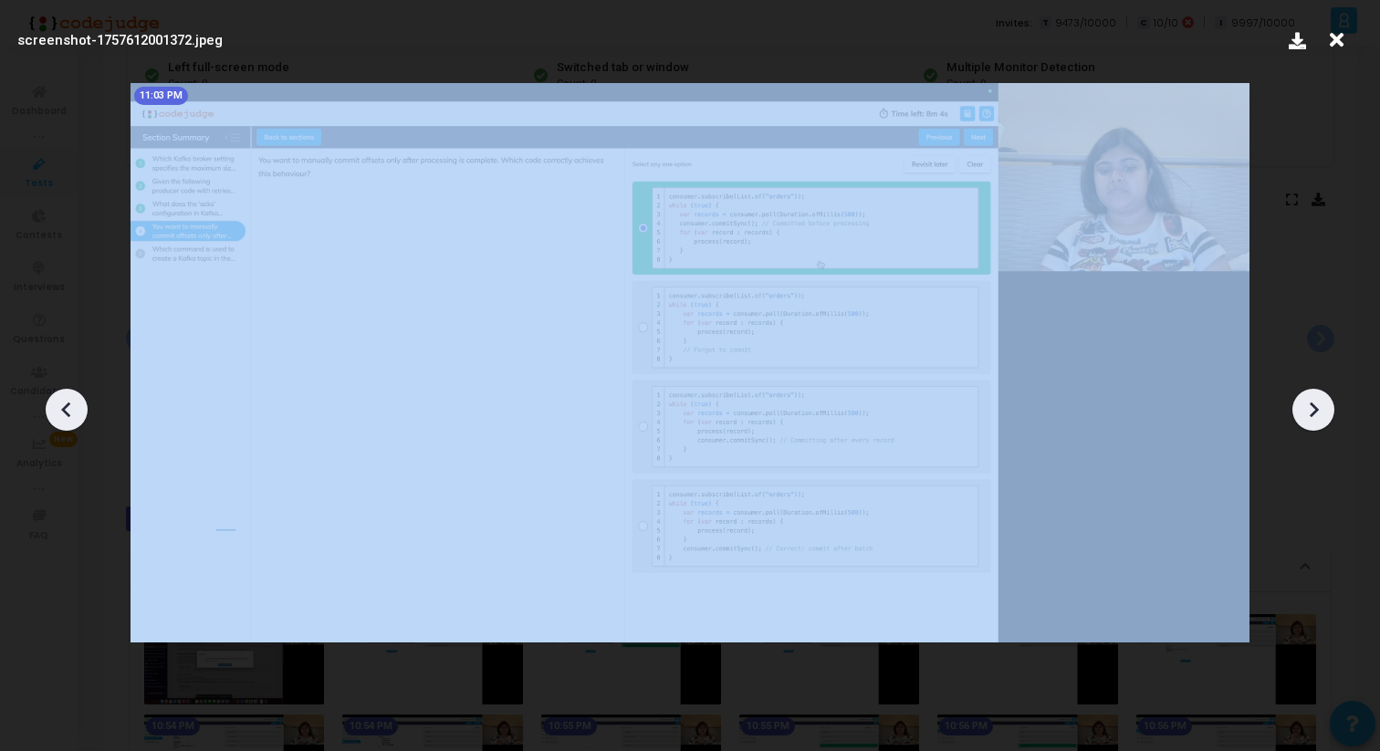
click at [1327, 417] on icon at bounding box center [1313, 409] width 27 height 27
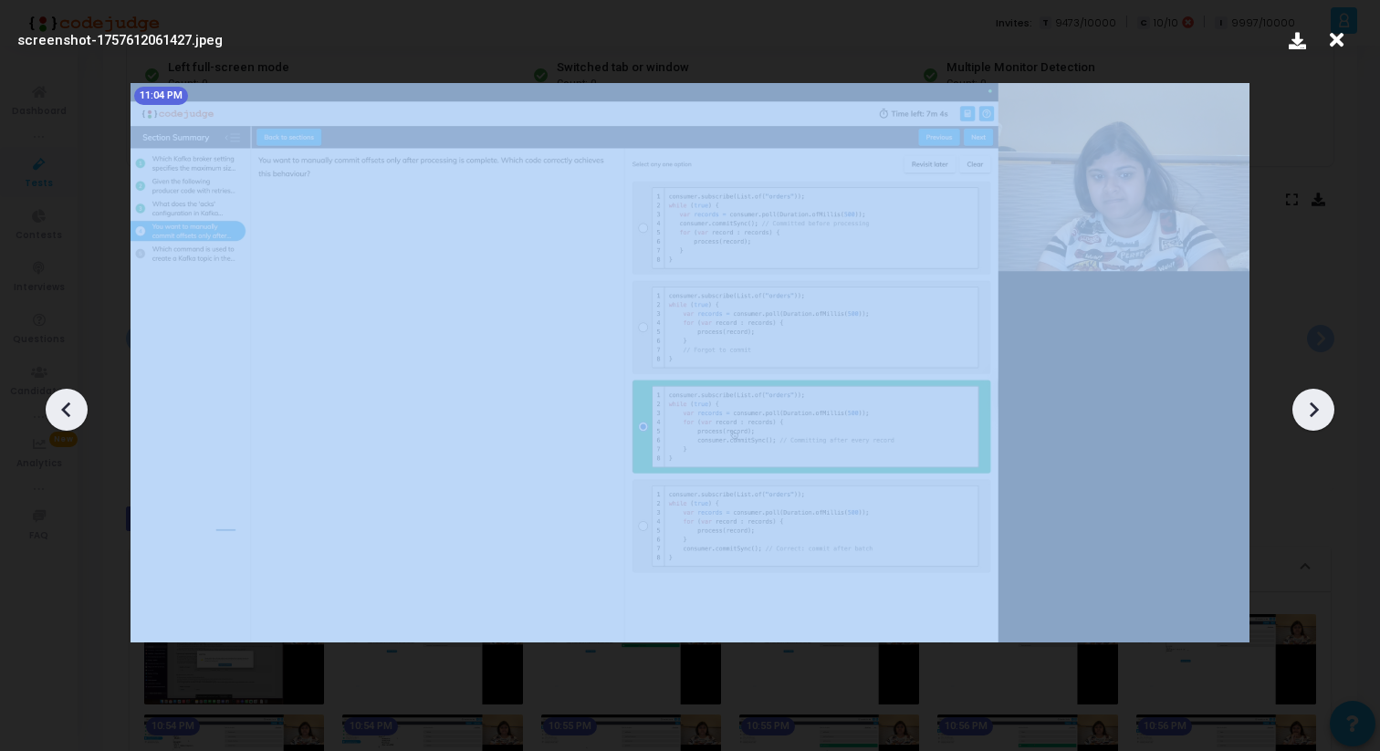
click at [1327, 417] on icon at bounding box center [1313, 409] width 27 height 27
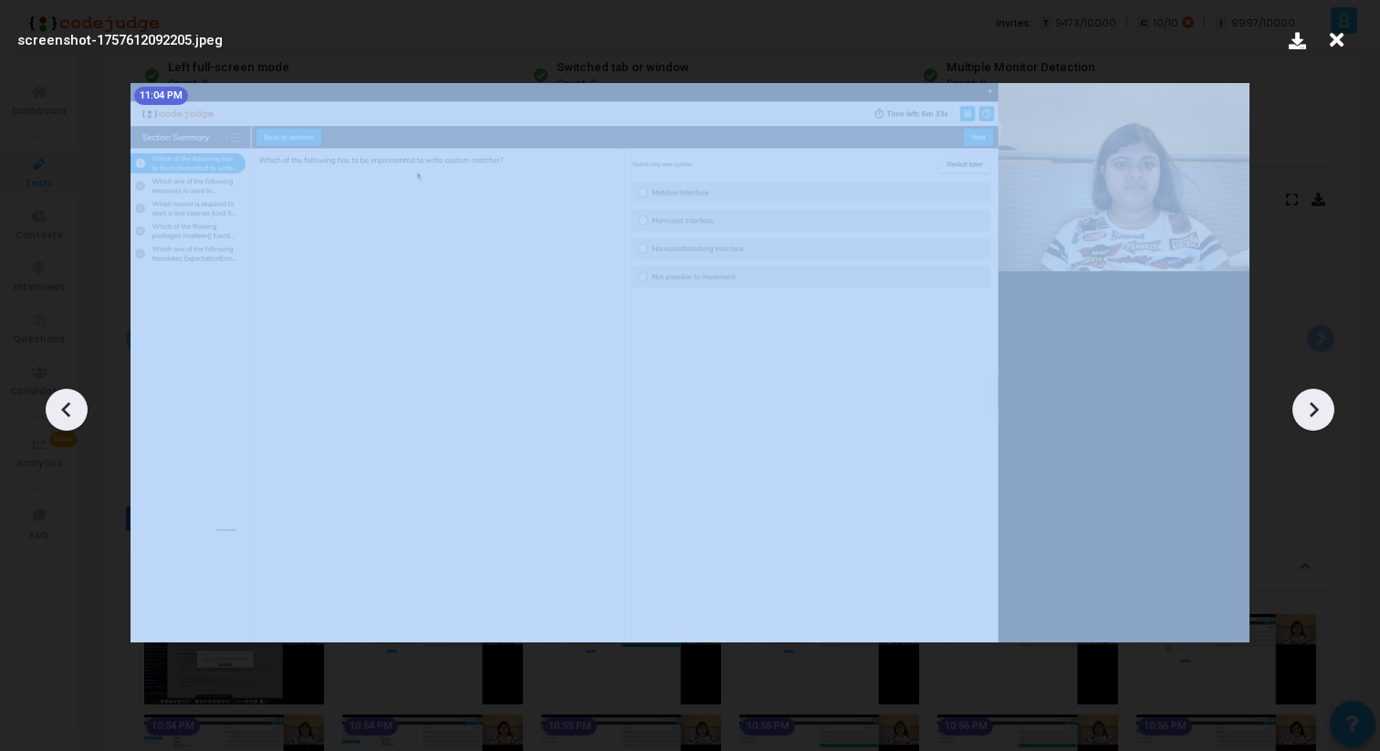
click at [1327, 417] on icon at bounding box center [1313, 409] width 27 height 27
click at [1327, 418] on icon at bounding box center [1313, 409] width 27 height 27
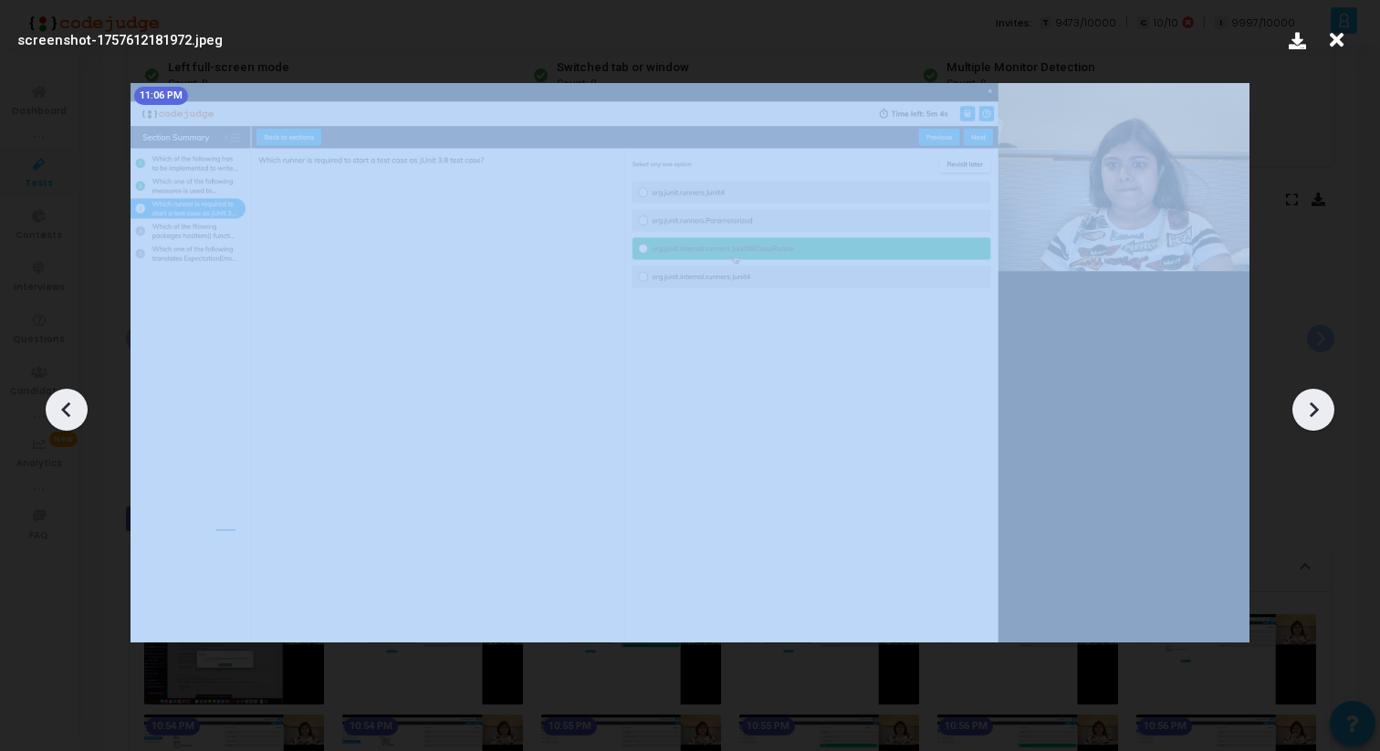
click at [1327, 418] on icon at bounding box center [1313, 409] width 27 height 27
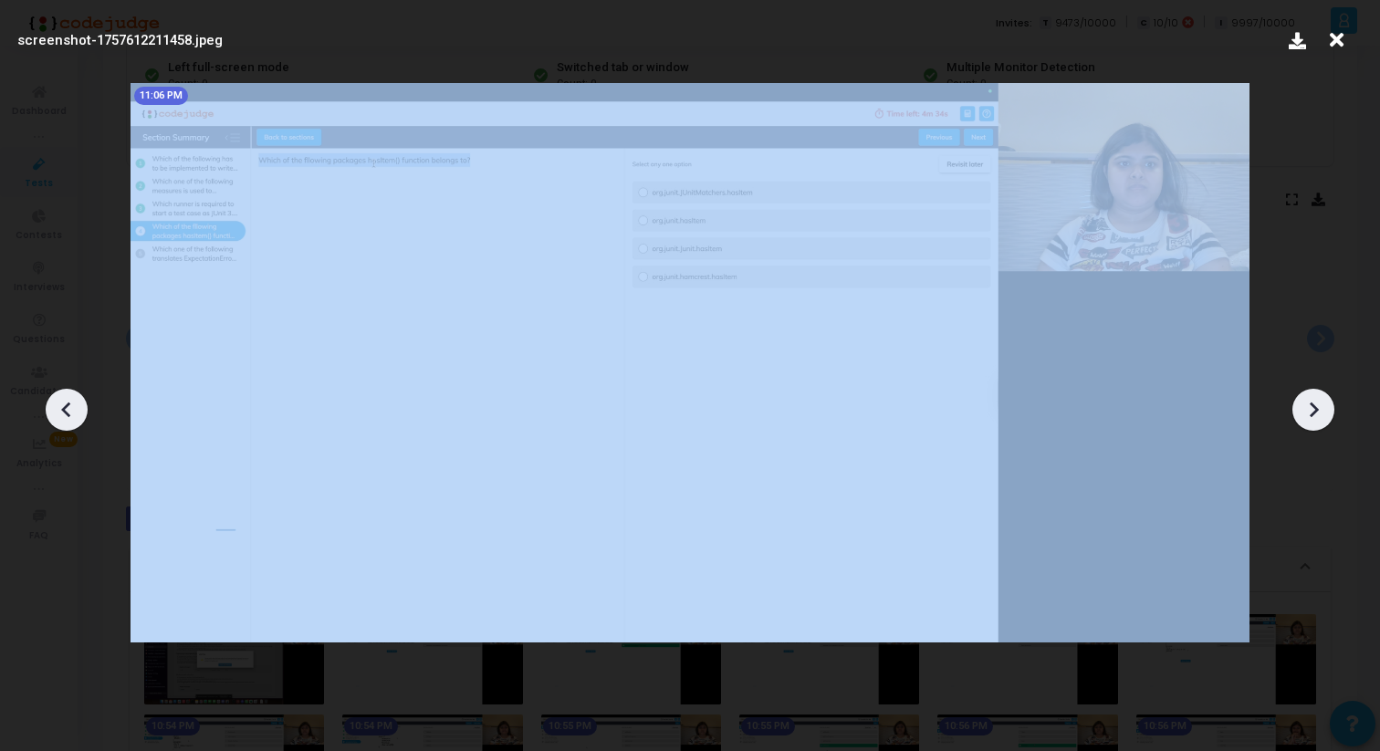
click at [1327, 418] on icon at bounding box center [1313, 409] width 27 height 27
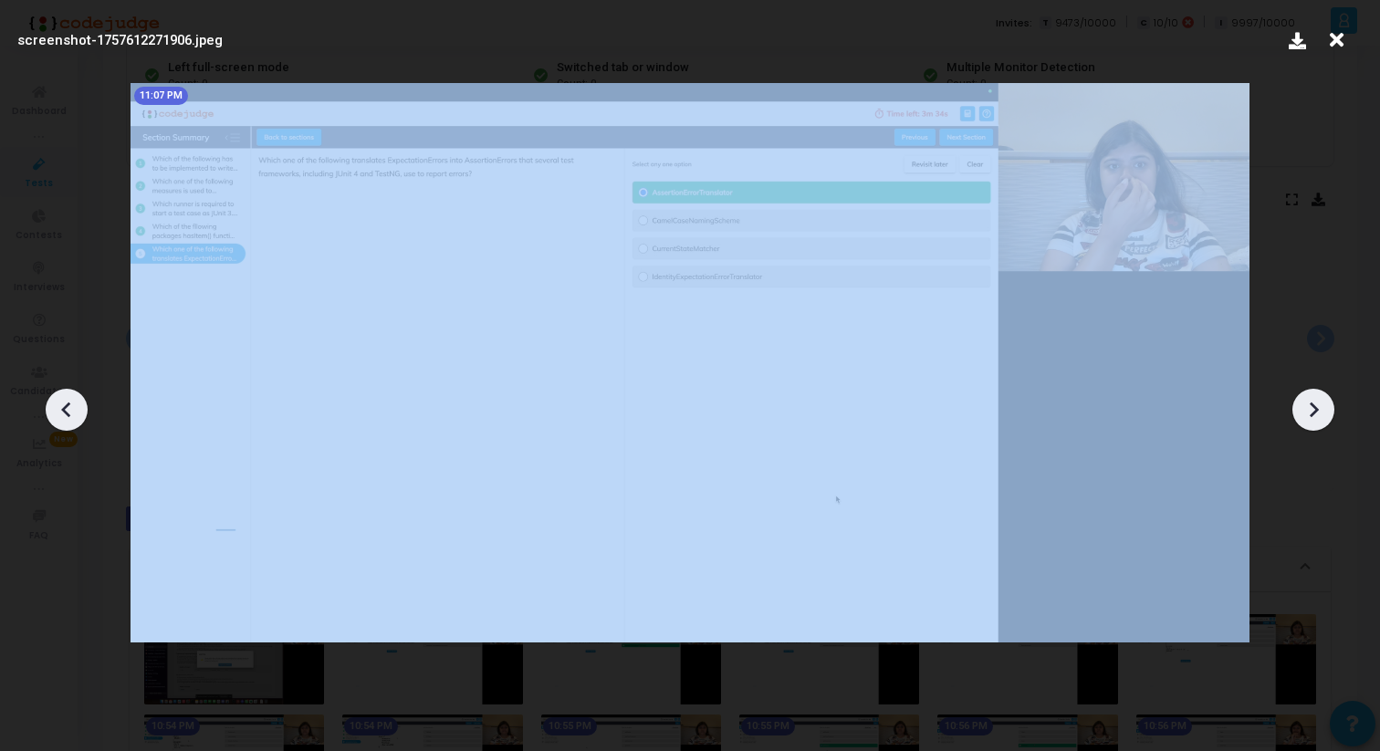
click at [1327, 418] on icon at bounding box center [1313, 409] width 27 height 27
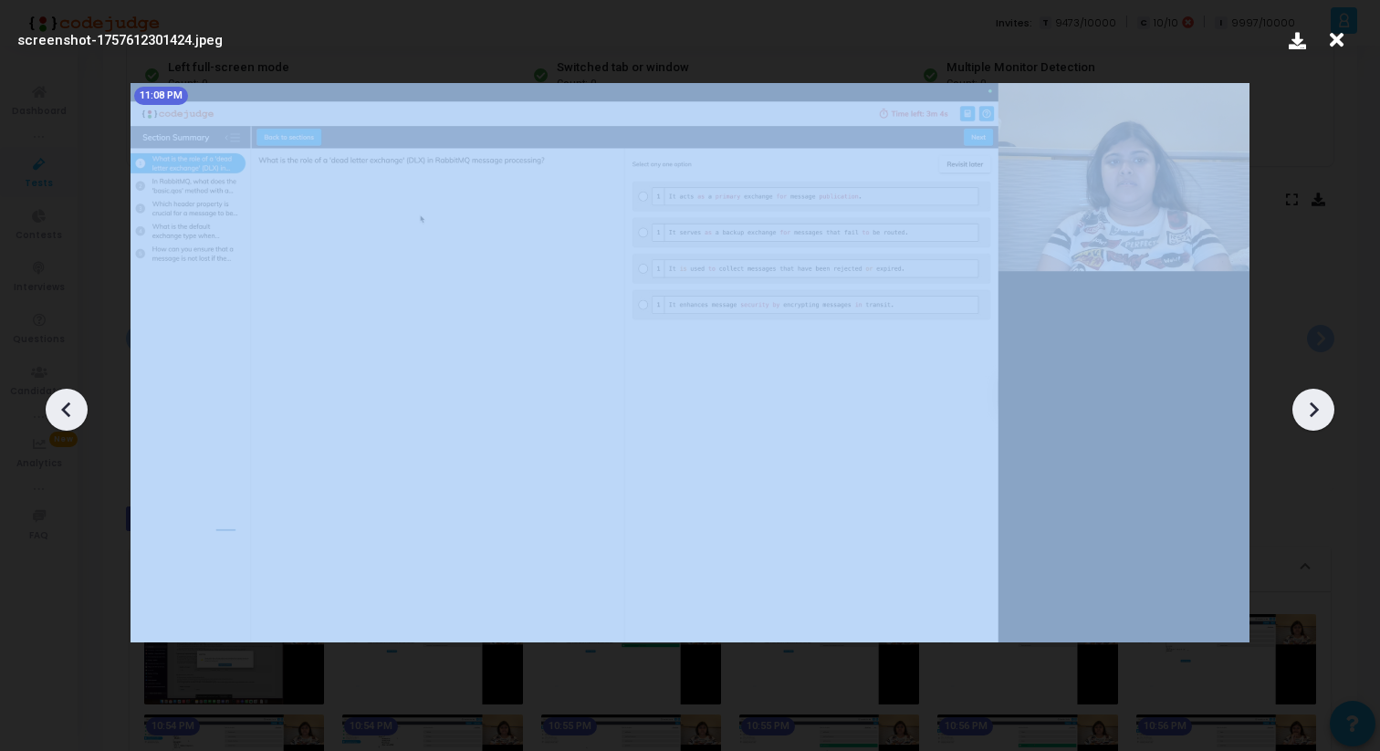
click at [1327, 418] on icon at bounding box center [1313, 409] width 27 height 27
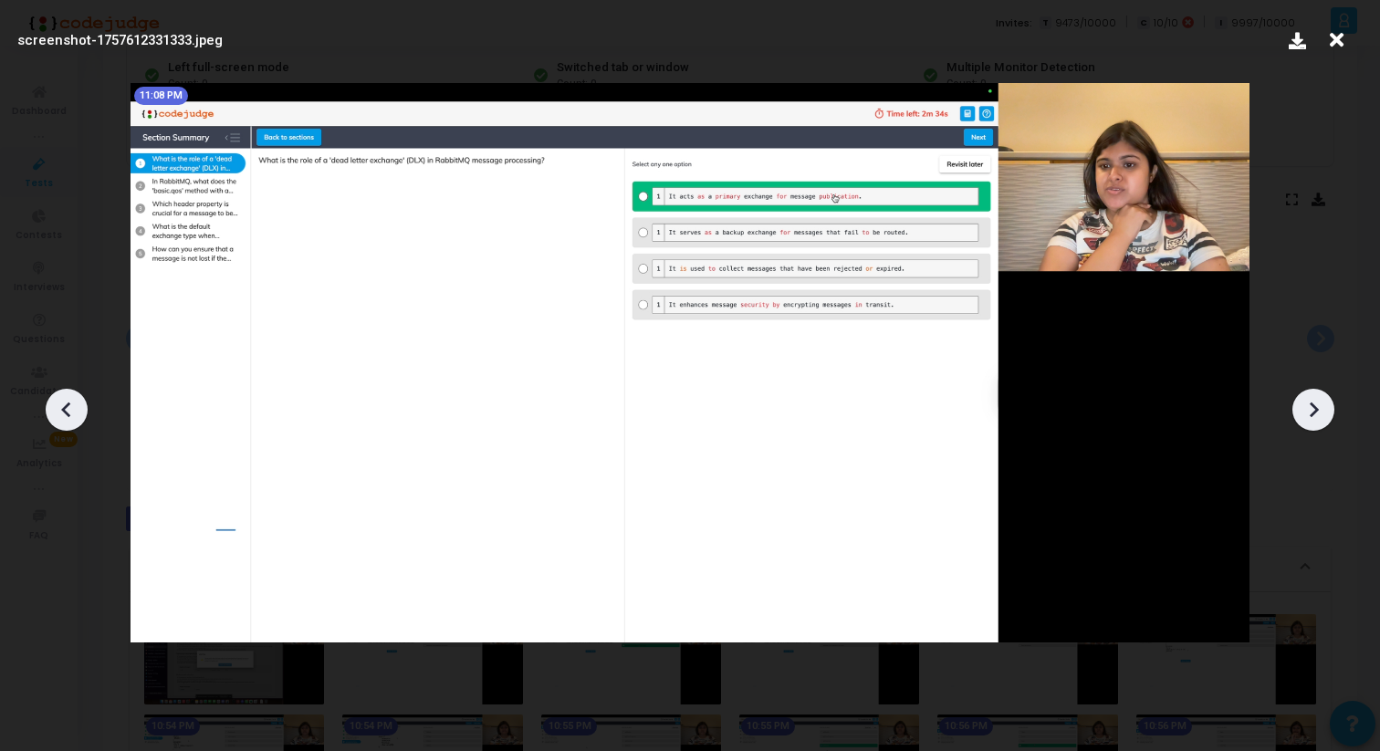
click at [1327, 419] on icon at bounding box center [1313, 409] width 27 height 27
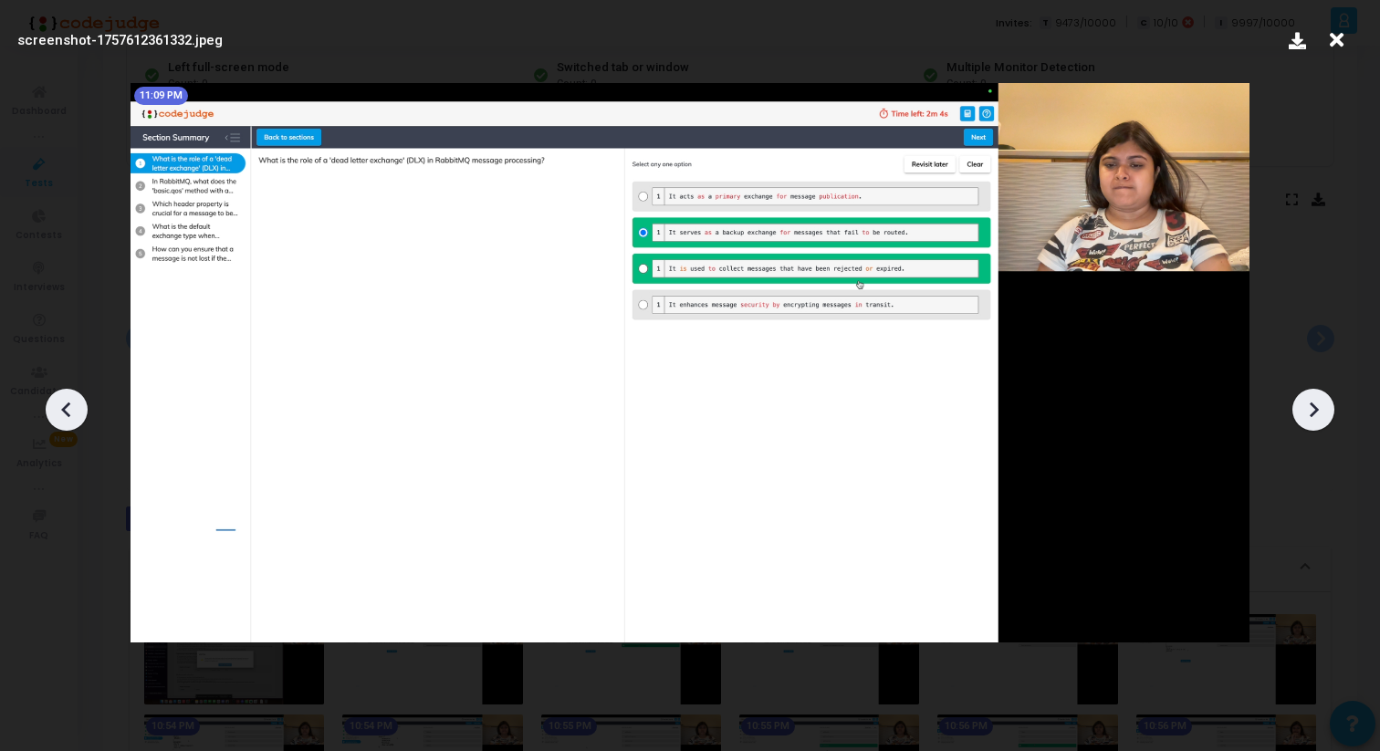
click at [1327, 419] on icon at bounding box center [1313, 409] width 27 height 27
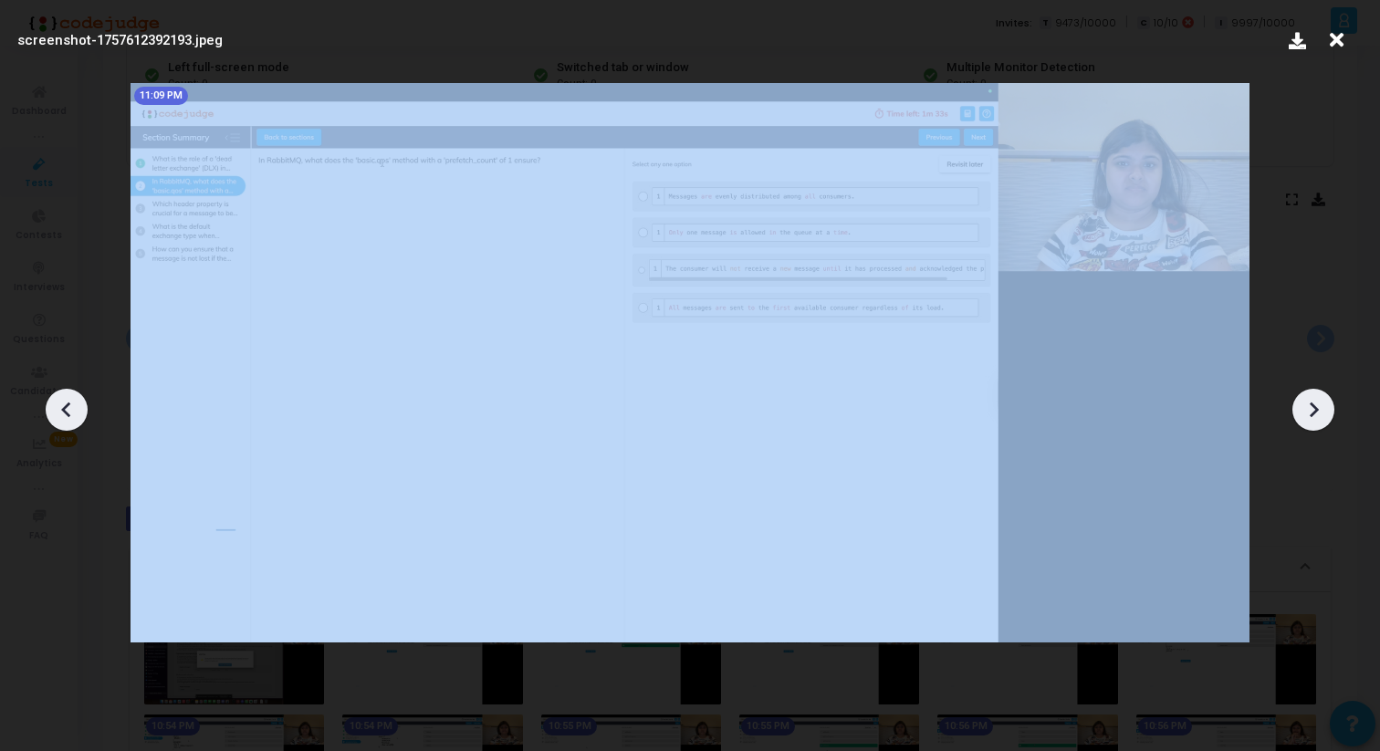
click at [1327, 419] on icon at bounding box center [1313, 409] width 27 height 27
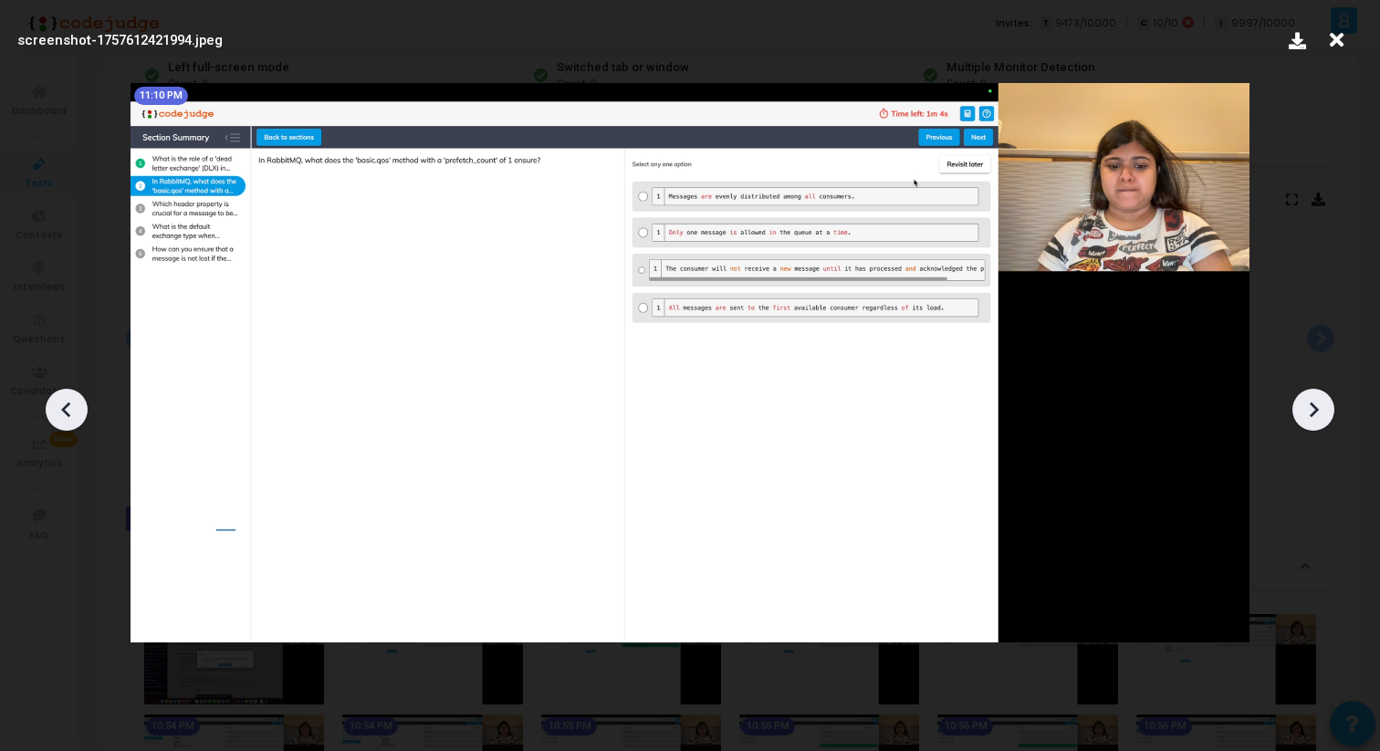
click at [1327, 422] on icon at bounding box center [1313, 409] width 27 height 27
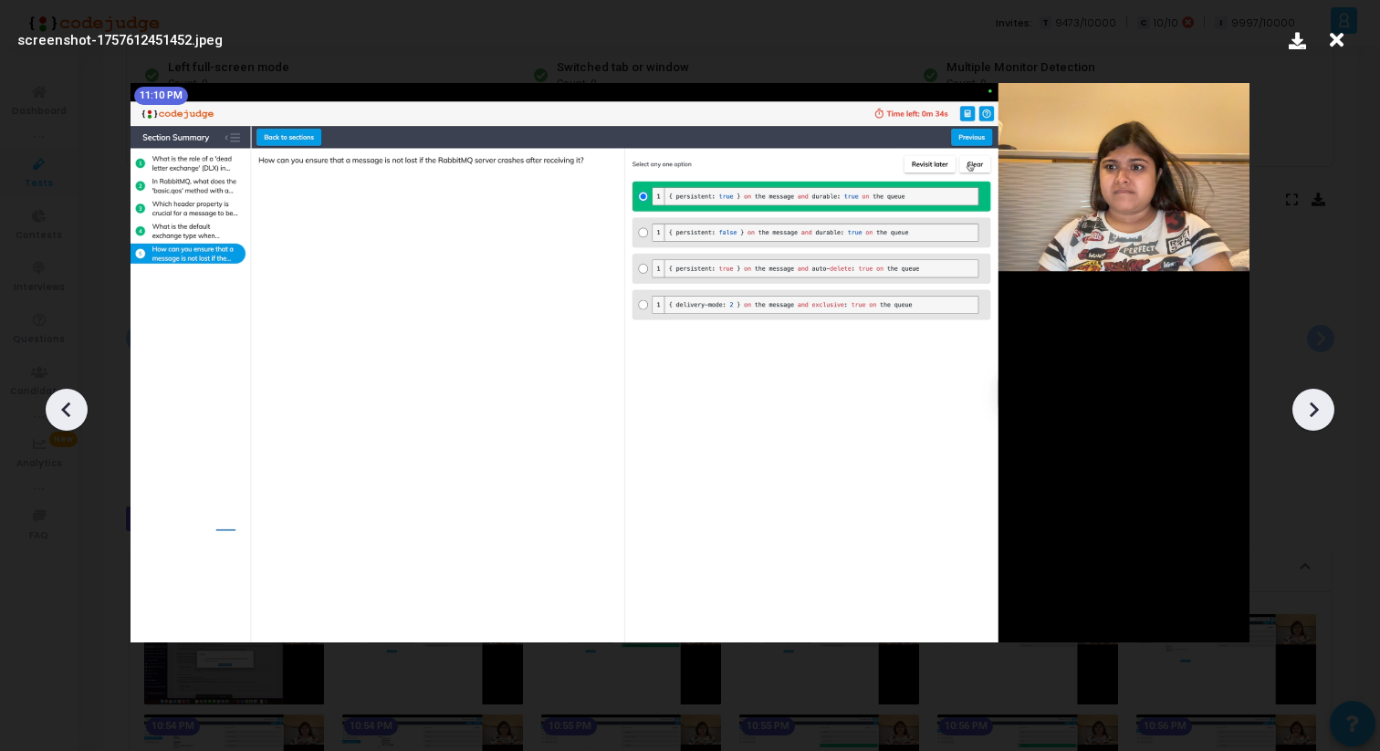
click at [1327, 422] on icon at bounding box center [1313, 409] width 27 height 27
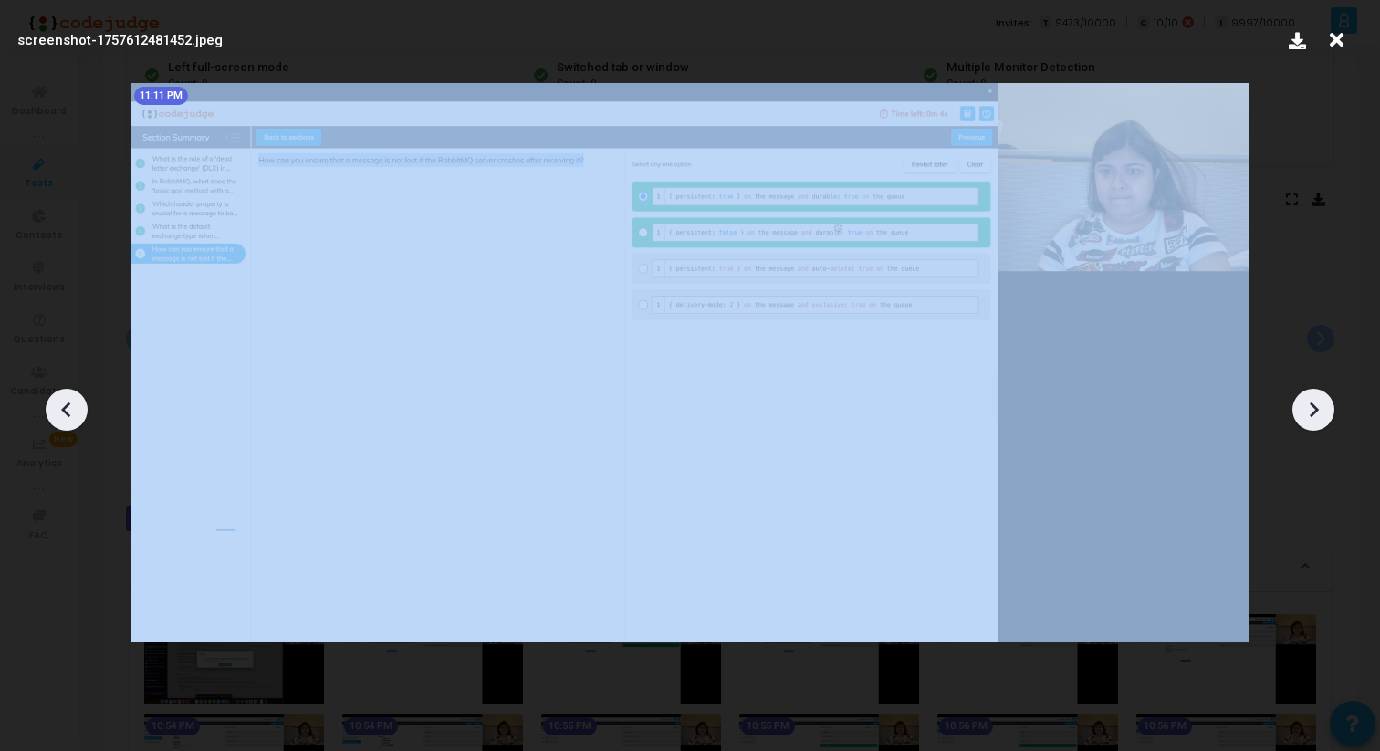
click at [1327, 422] on icon at bounding box center [1313, 409] width 27 height 27
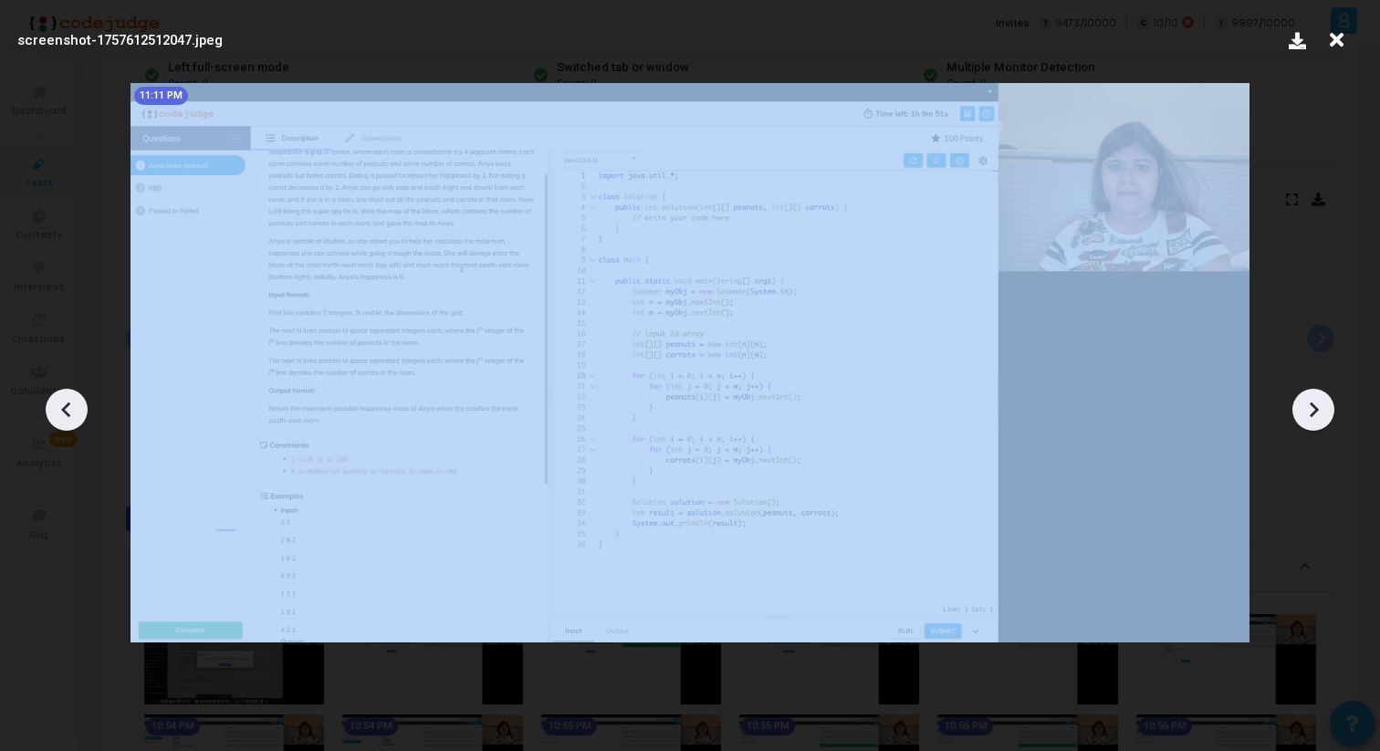
click at [1327, 422] on icon at bounding box center [1313, 409] width 27 height 27
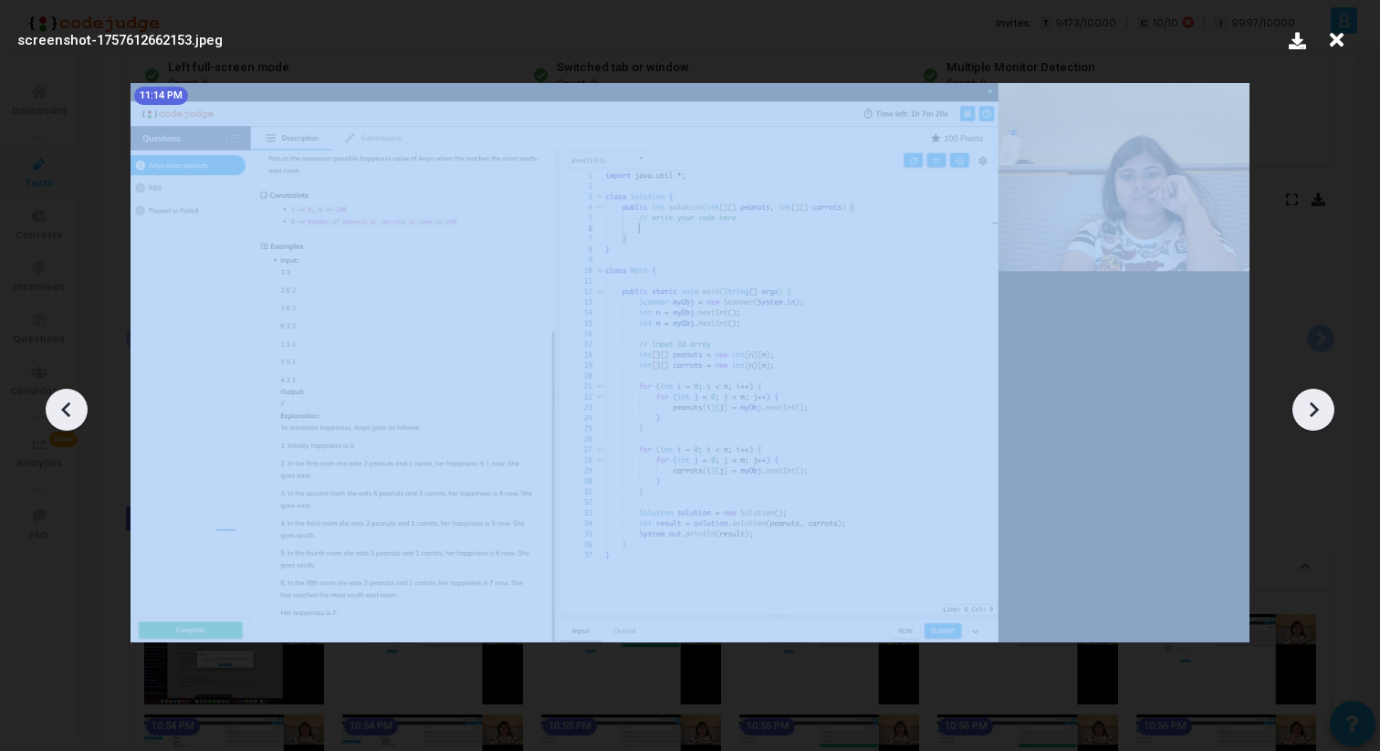
click at [1327, 422] on icon at bounding box center [1313, 409] width 27 height 27
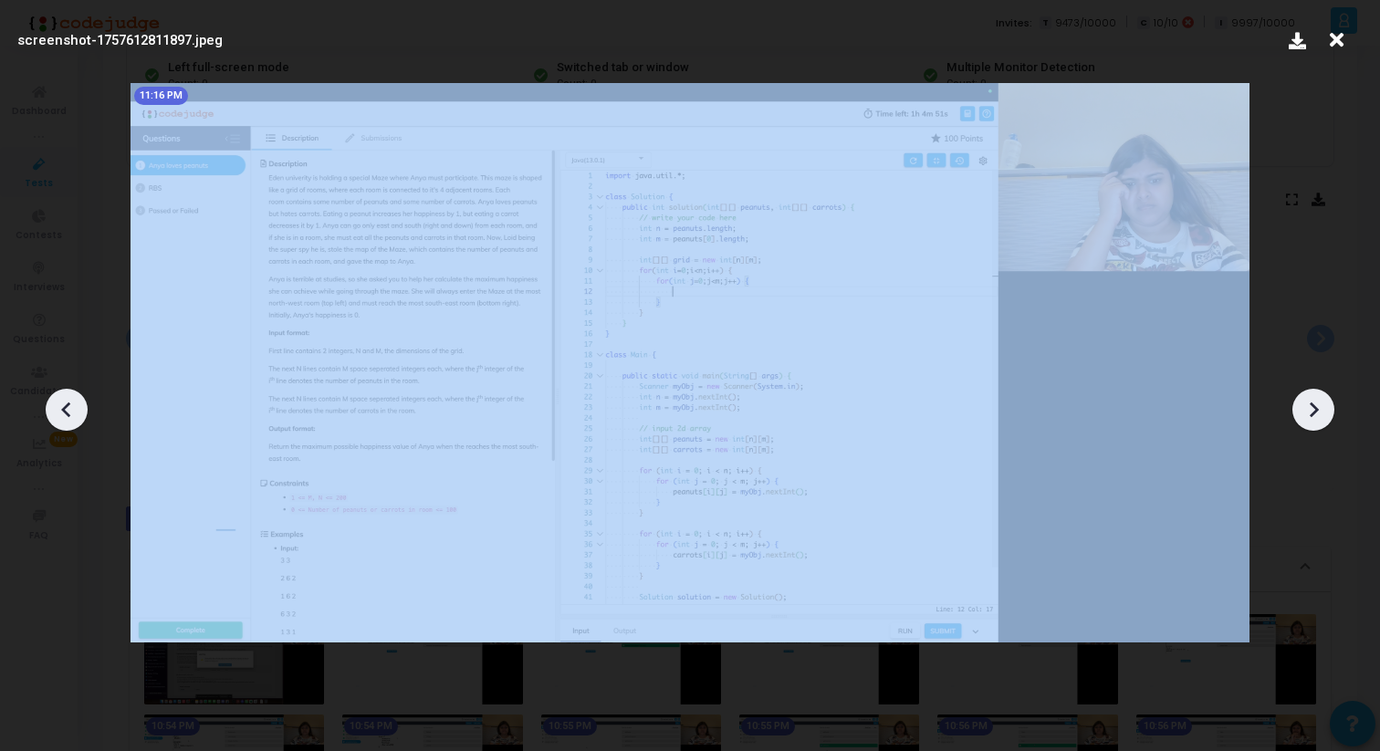
click at [1327, 422] on icon at bounding box center [1313, 409] width 27 height 27
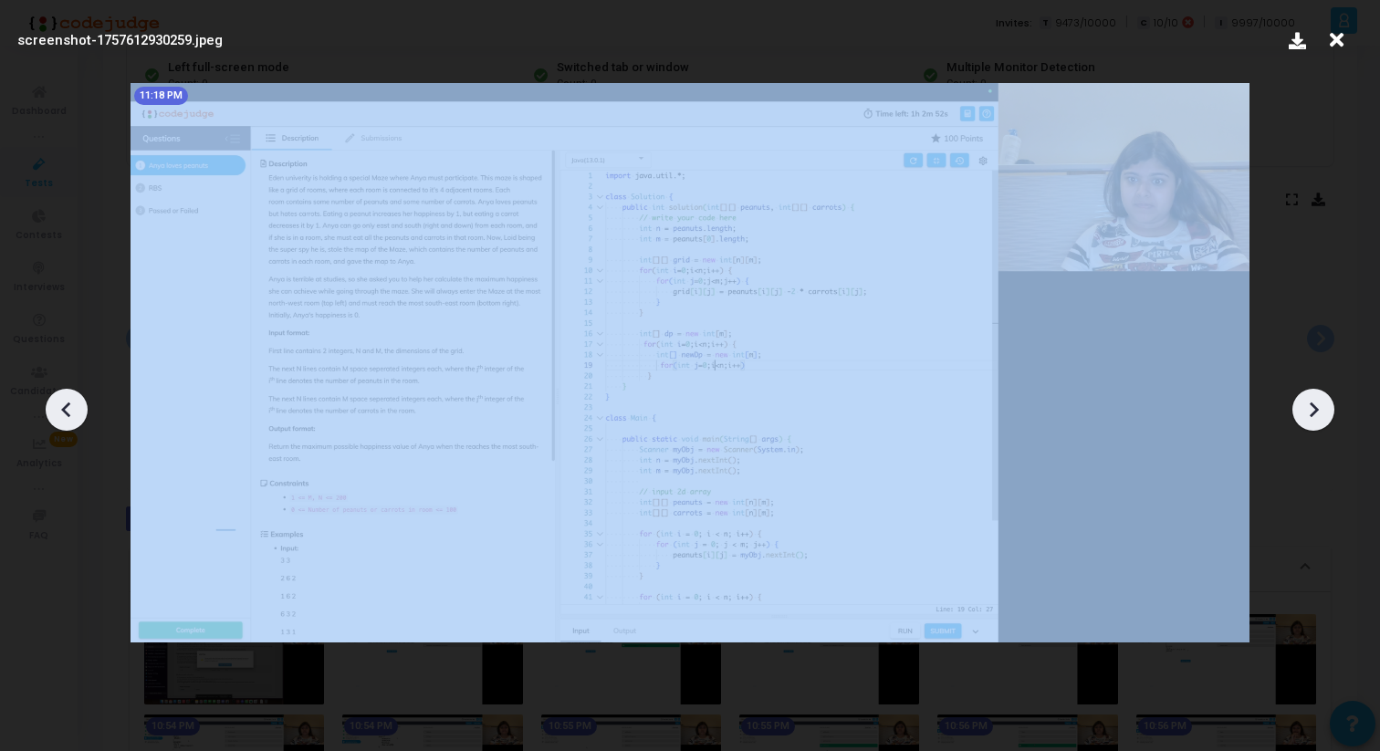
click at [1327, 422] on icon at bounding box center [1313, 409] width 27 height 27
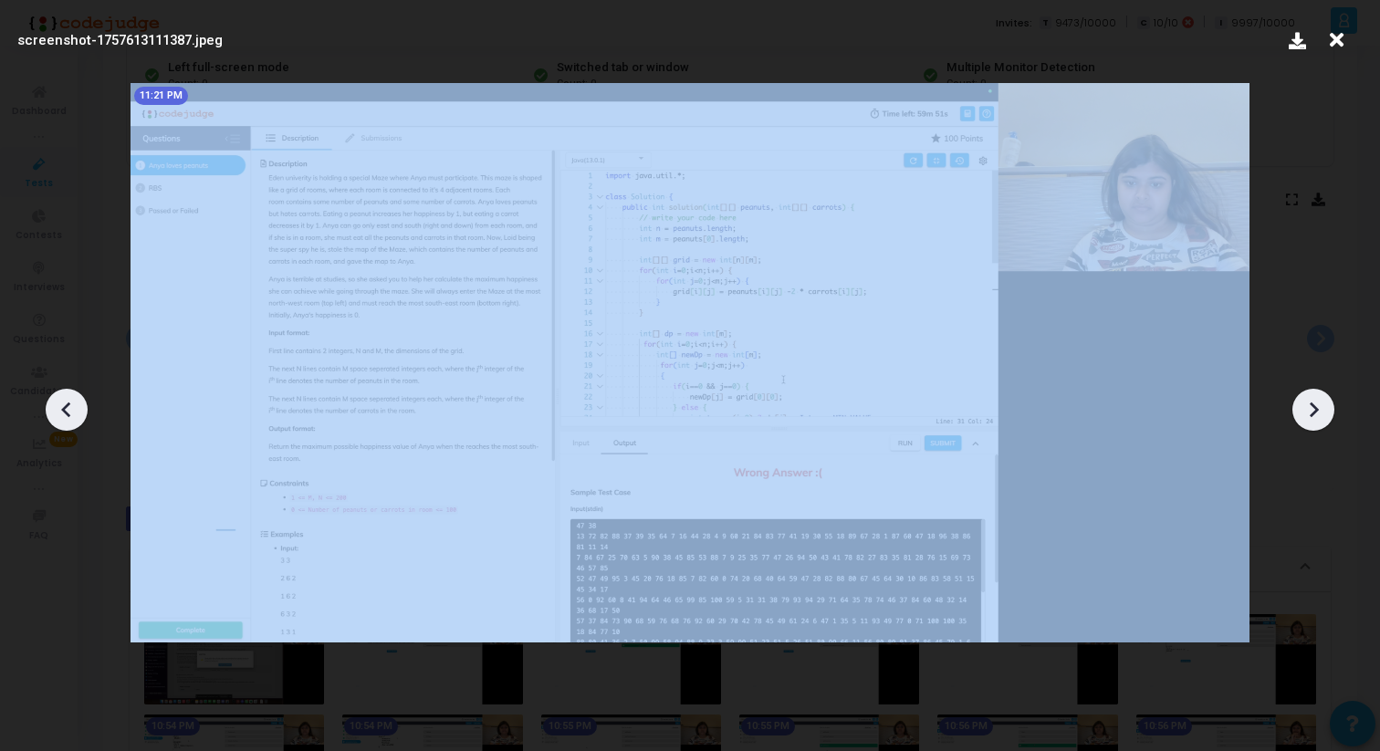
click at [1327, 422] on icon at bounding box center [1313, 409] width 27 height 27
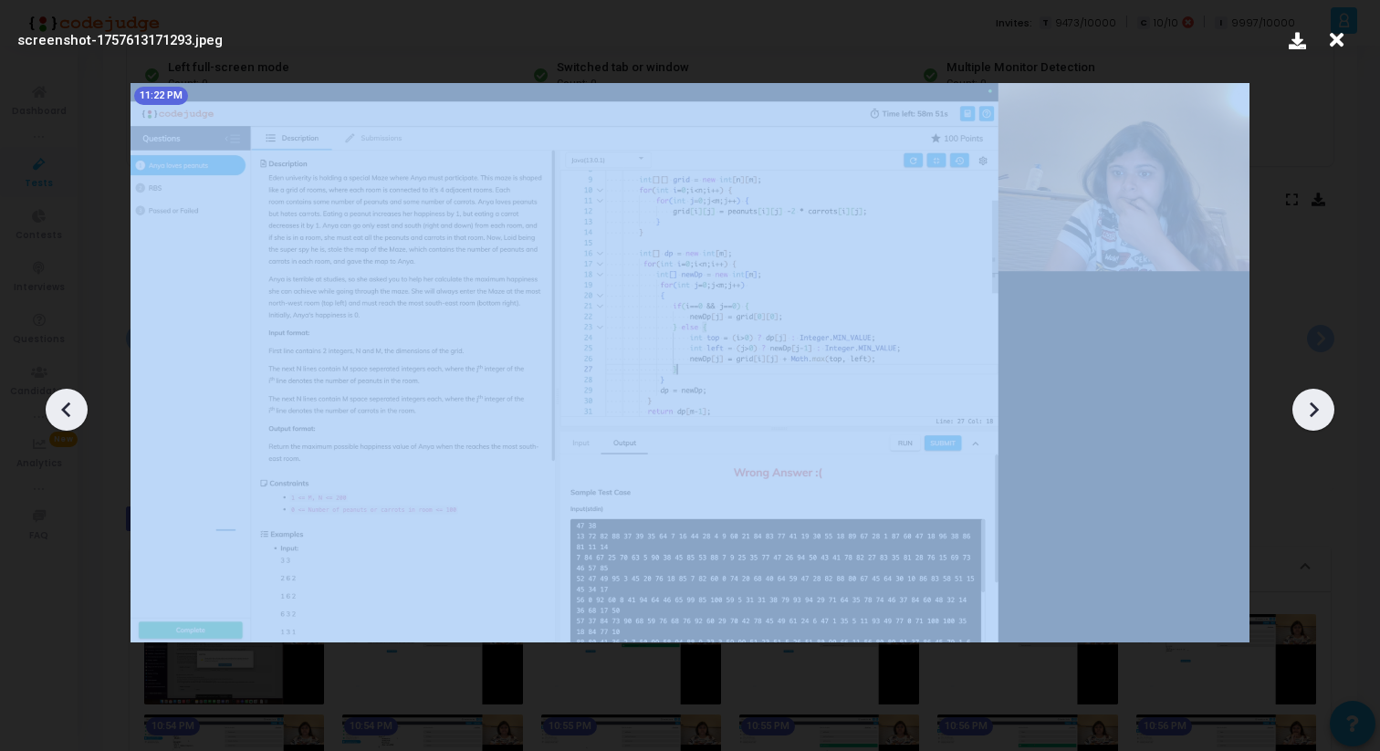
click at [1327, 422] on icon at bounding box center [1313, 409] width 27 height 27
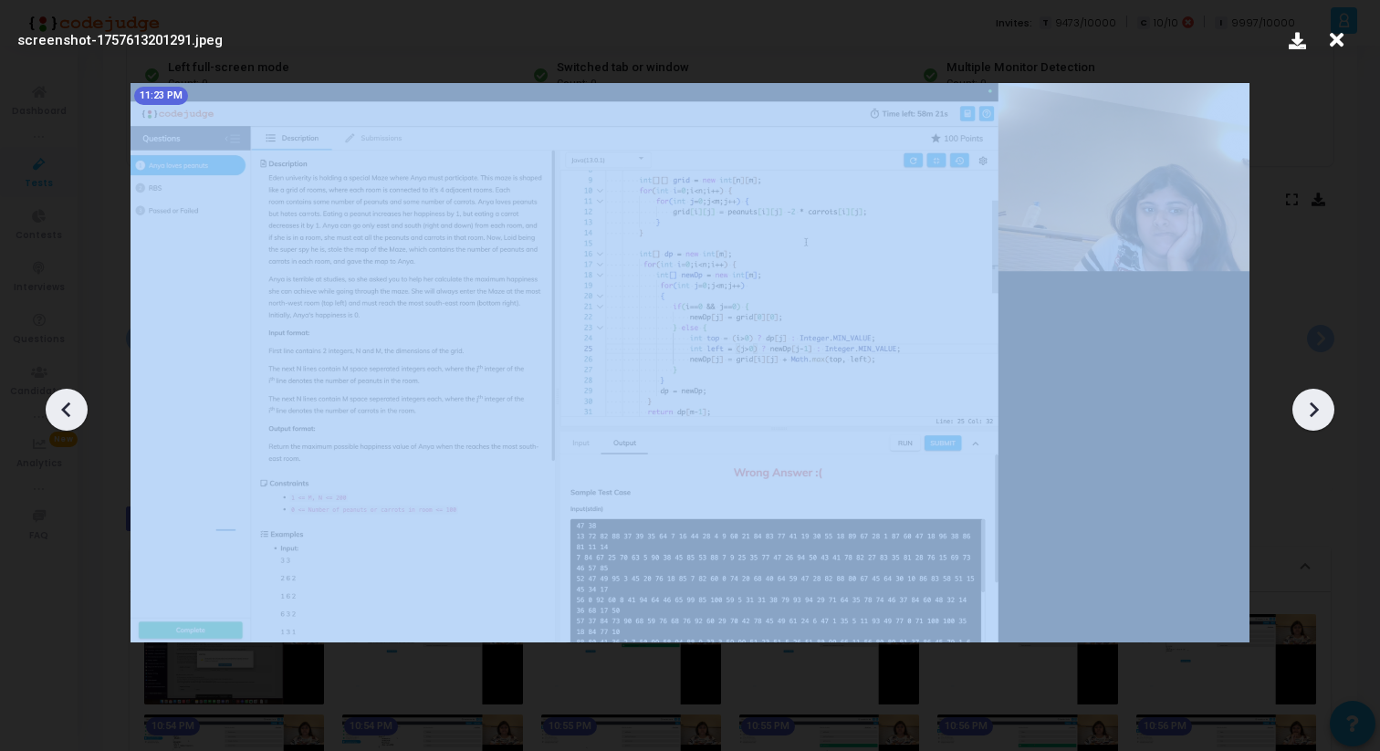
click at [1327, 422] on icon at bounding box center [1313, 409] width 27 height 27
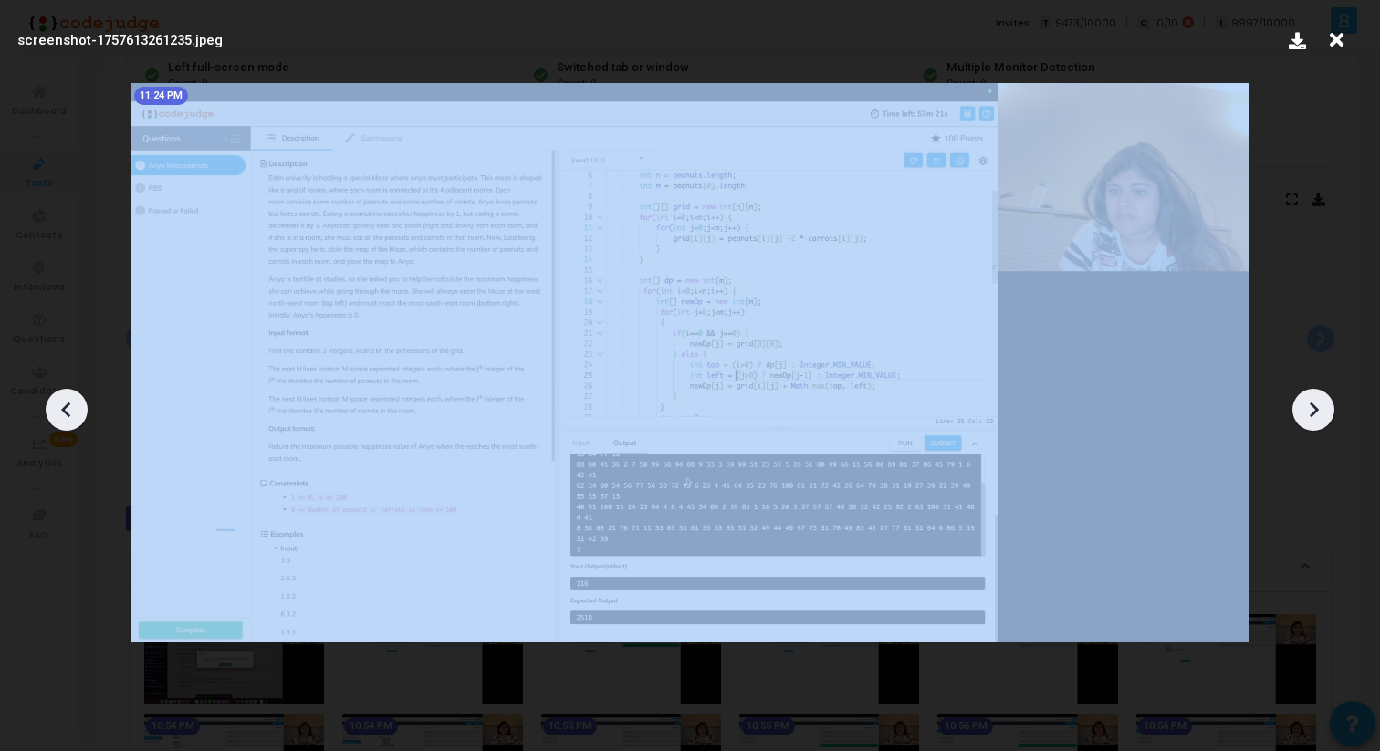
click at [1327, 422] on icon at bounding box center [1313, 409] width 27 height 27
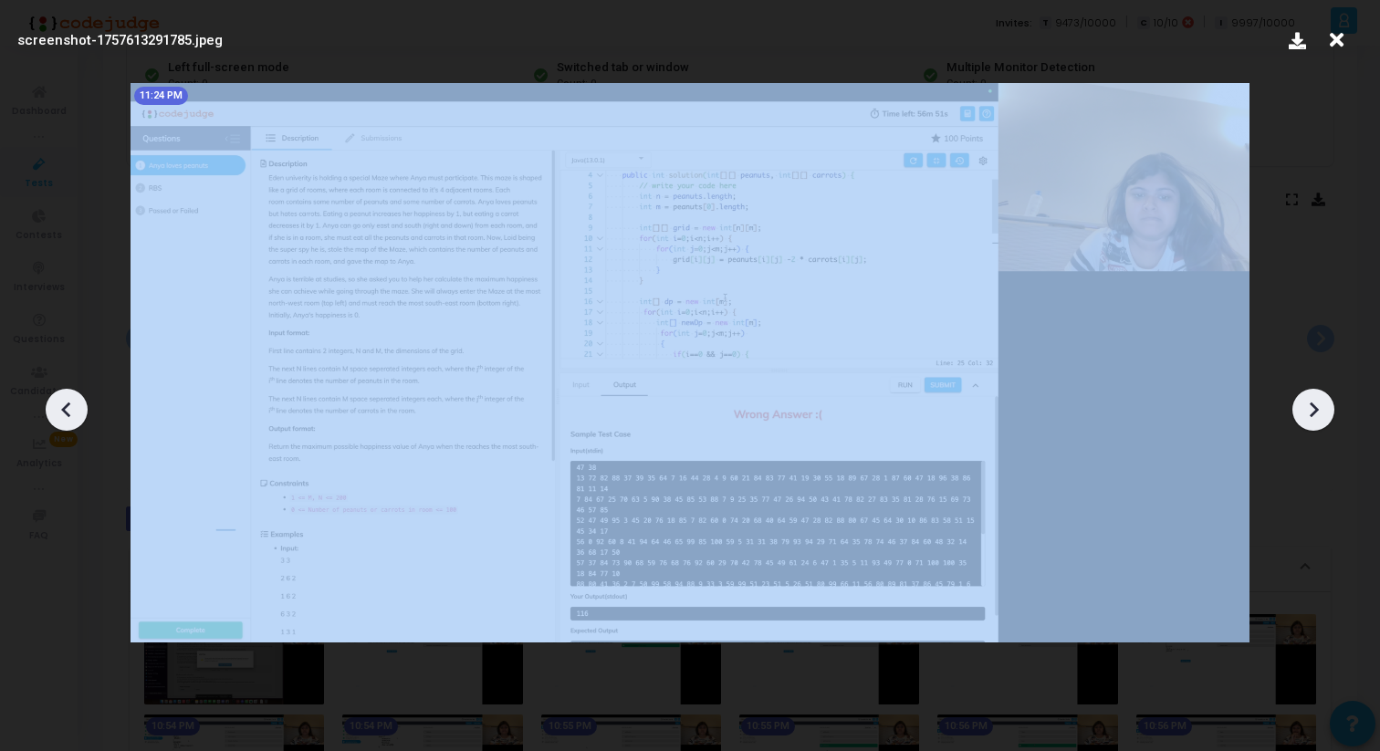
click at [1327, 422] on icon at bounding box center [1313, 409] width 27 height 27
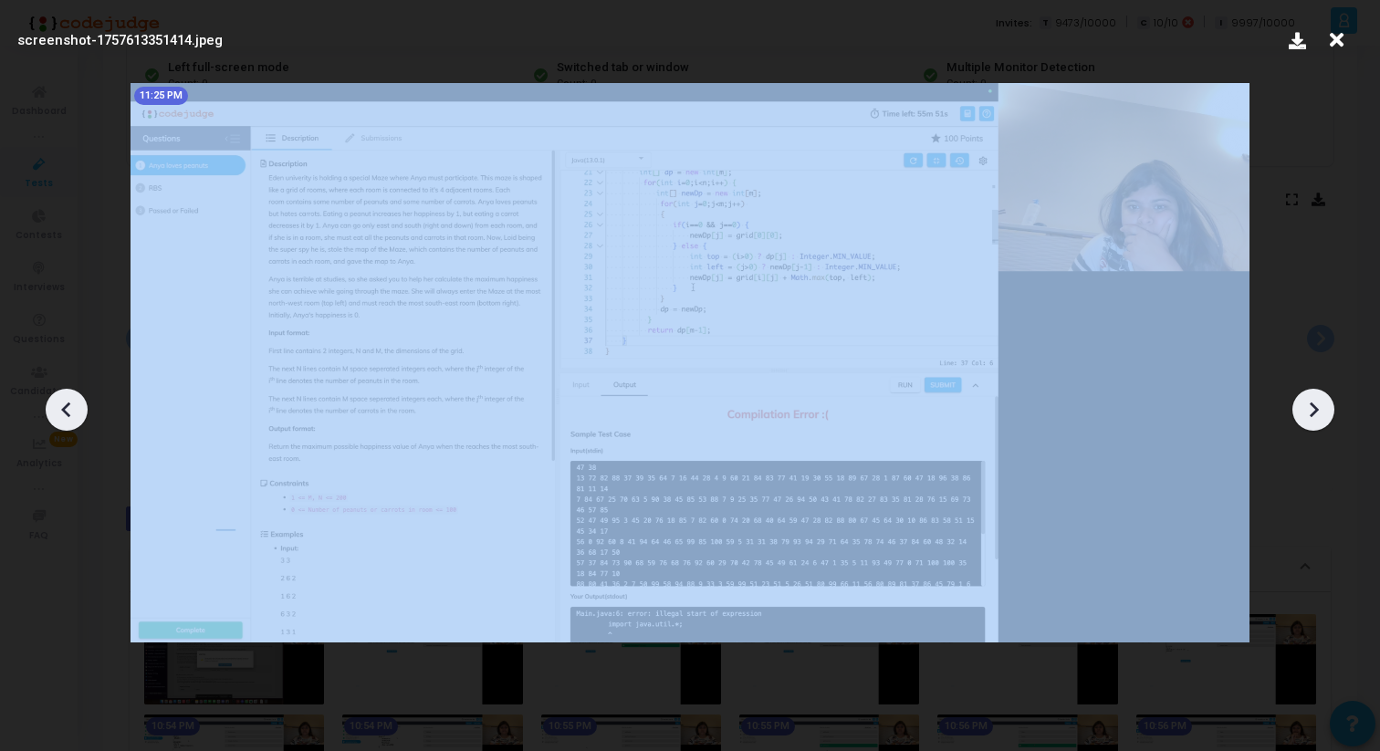
click at [1327, 422] on icon at bounding box center [1313, 409] width 27 height 27
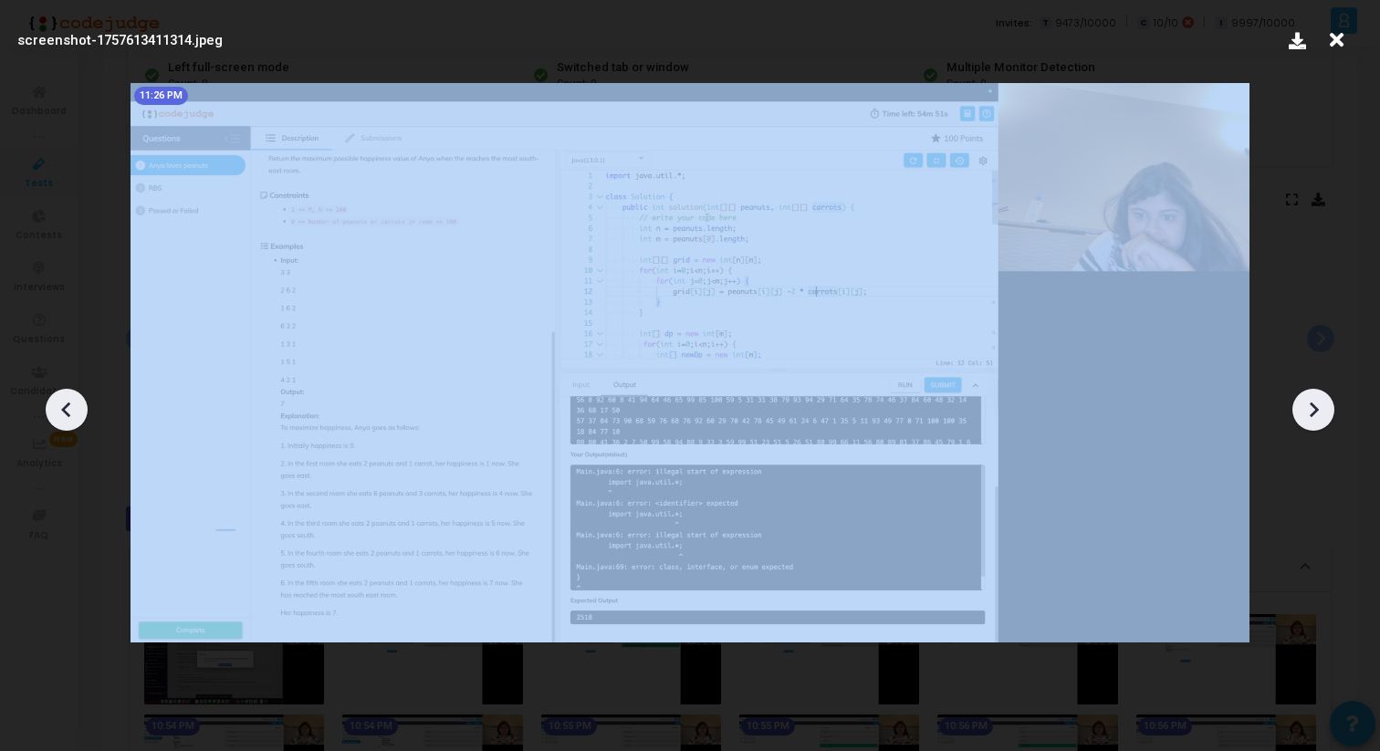
click at [1327, 422] on icon at bounding box center [1313, 409] width 27 height 27
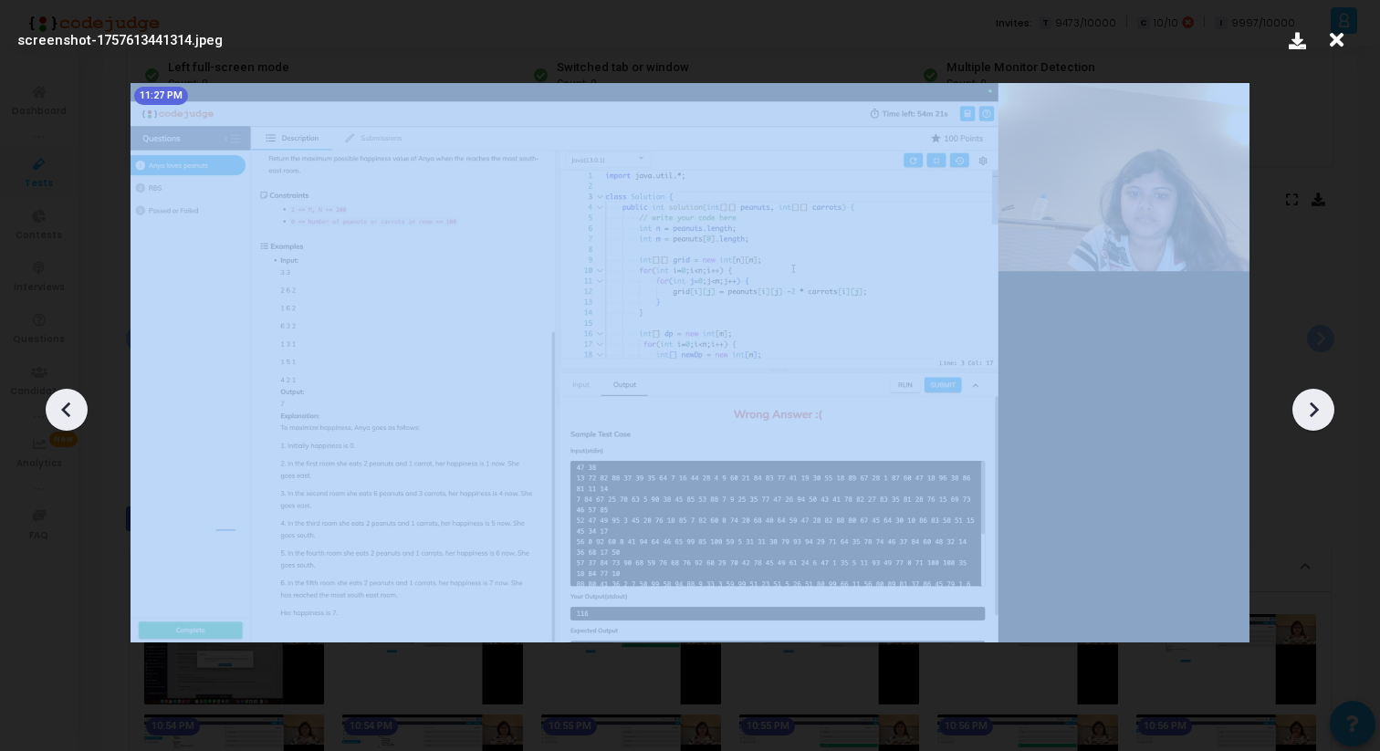
click at [1327, 422] on icon at bounding box center [1313, 409] width 27 height 27
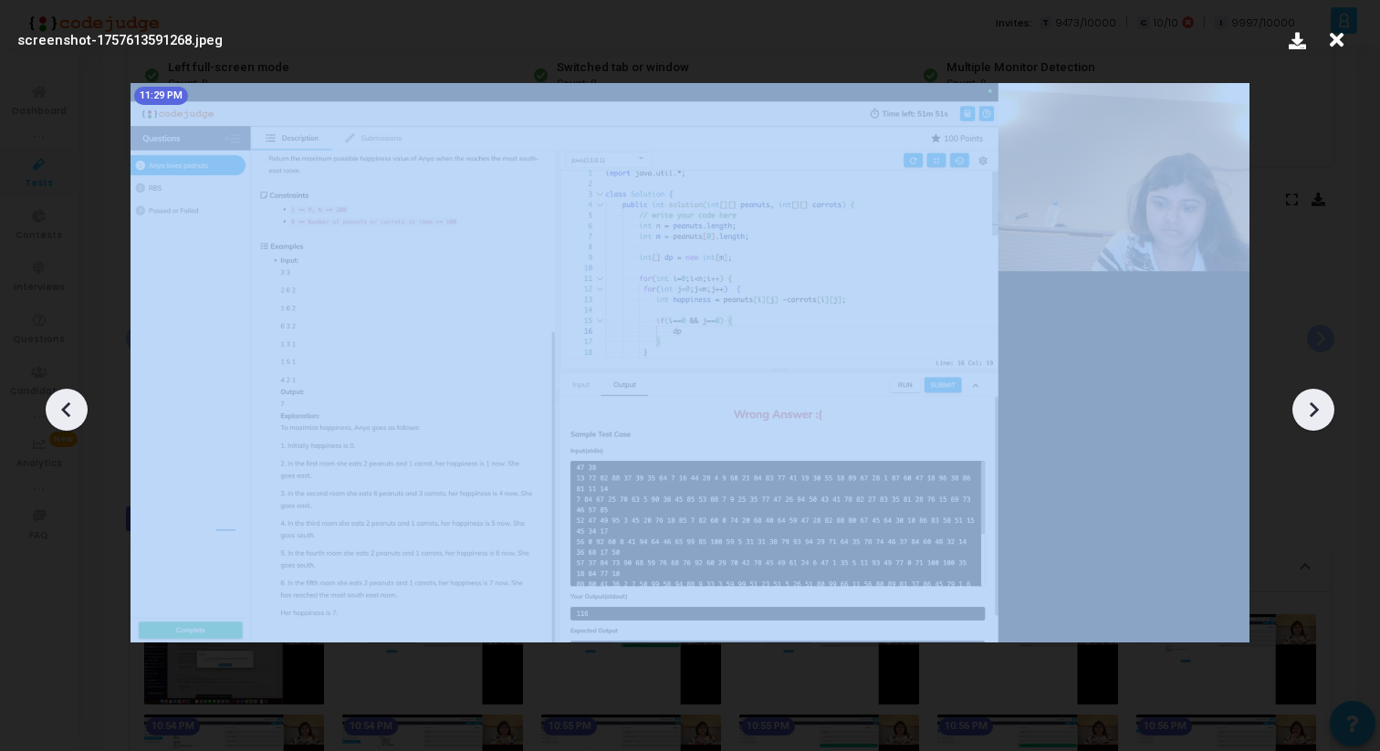
click at [1327, 422] on icon at bounding box center [1313, 409] width 27 height 27
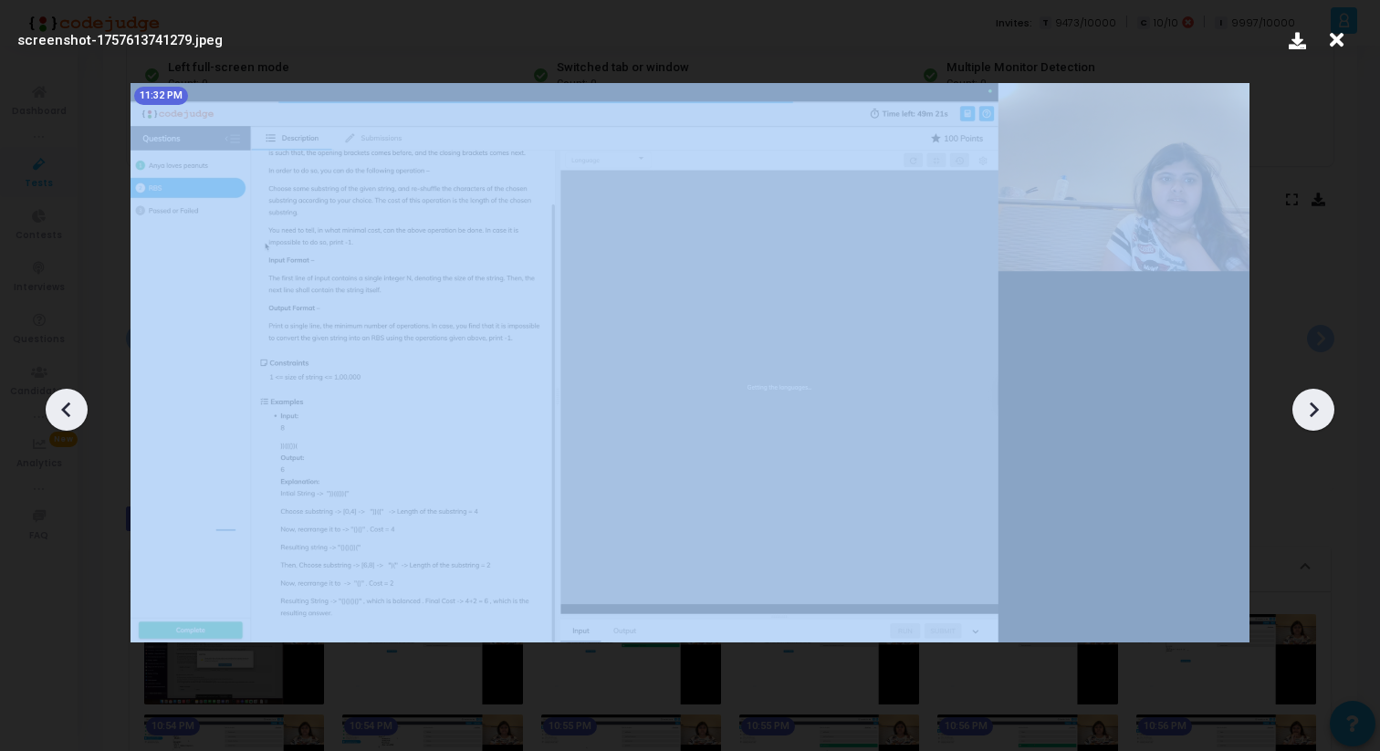
click at [1327, 422] on icon at bounding box center [1313, 409] width 27 height 27
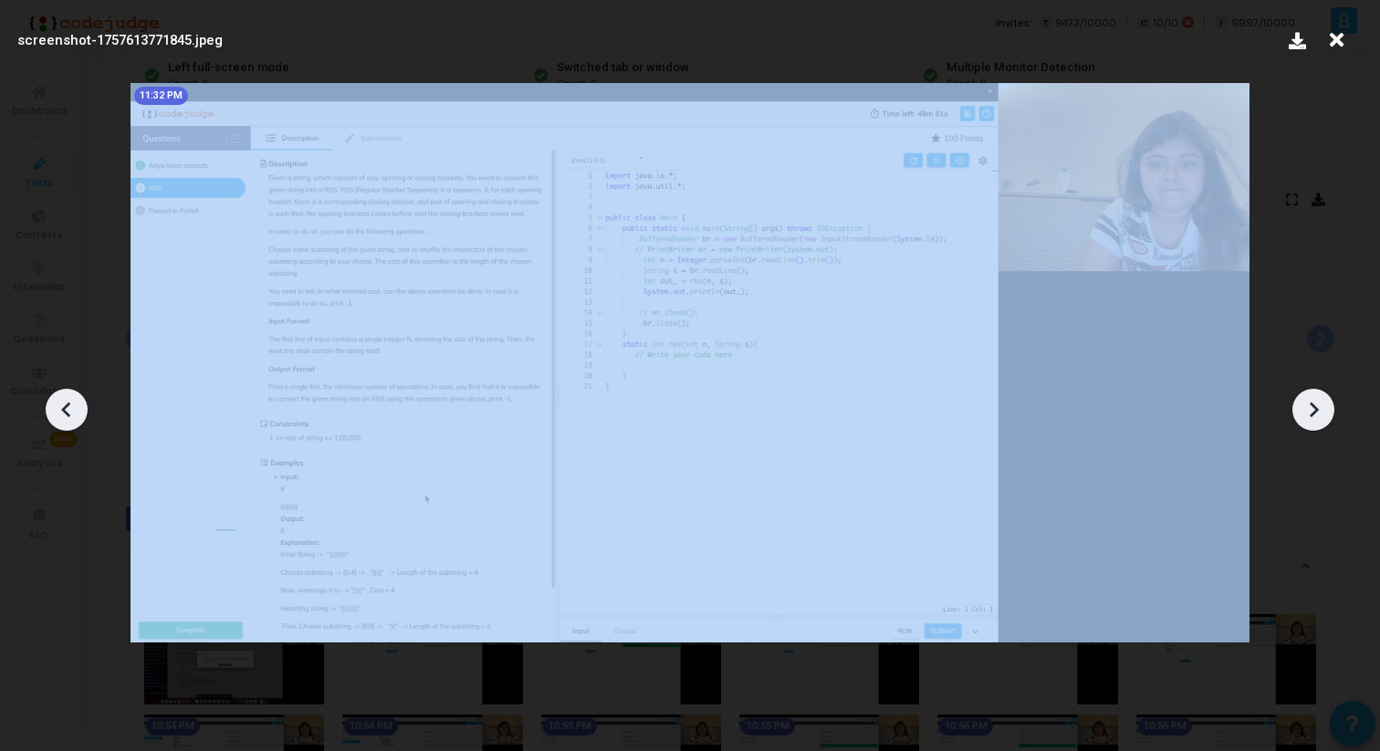
click at [1327, 422] on icon at bounding box center [1313, 409] width 27 height 27
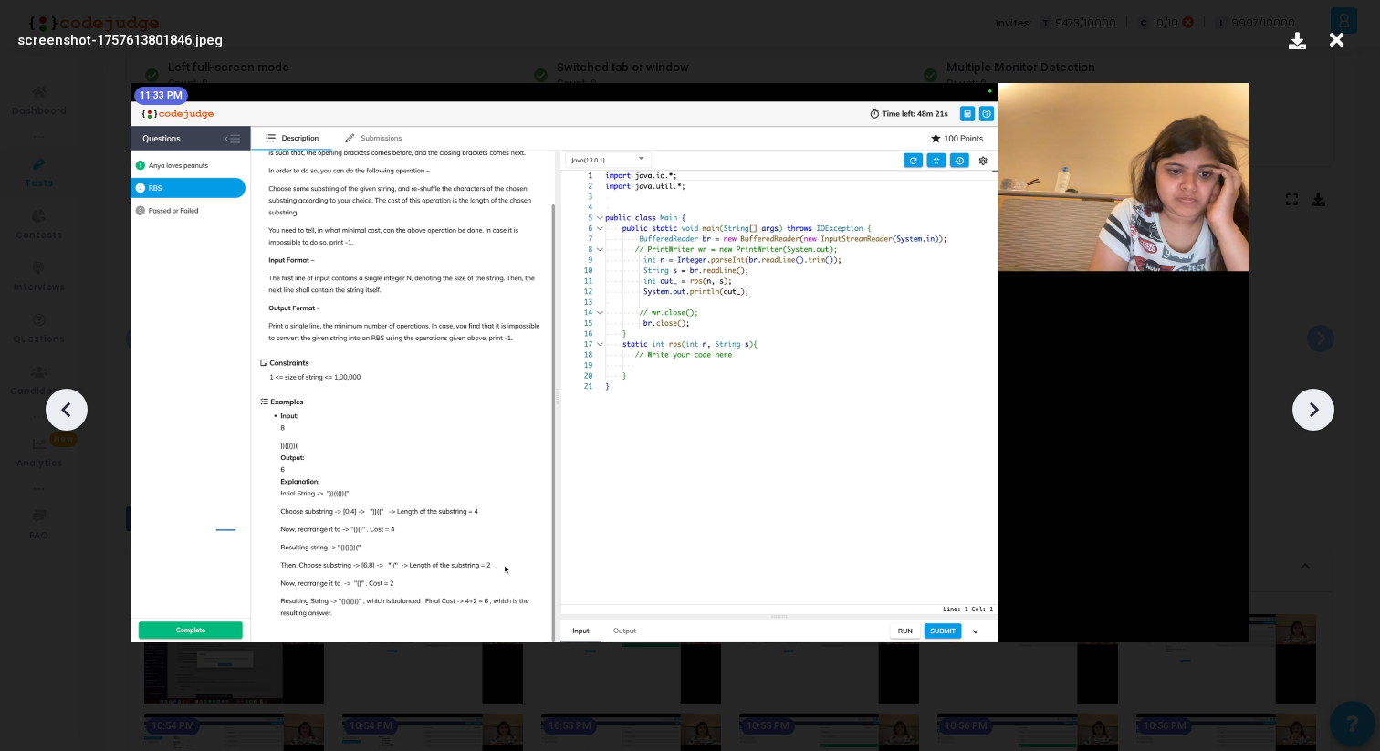
click at [1316, 350] on div at bounding box center [690, 403] width 1380 height 697
click at [1380, 82] on div at bounding box center [690, 403] width 1380 height 697
click at [1341, 41] on icon at bounding box center [1337, 40] width 28 height 35
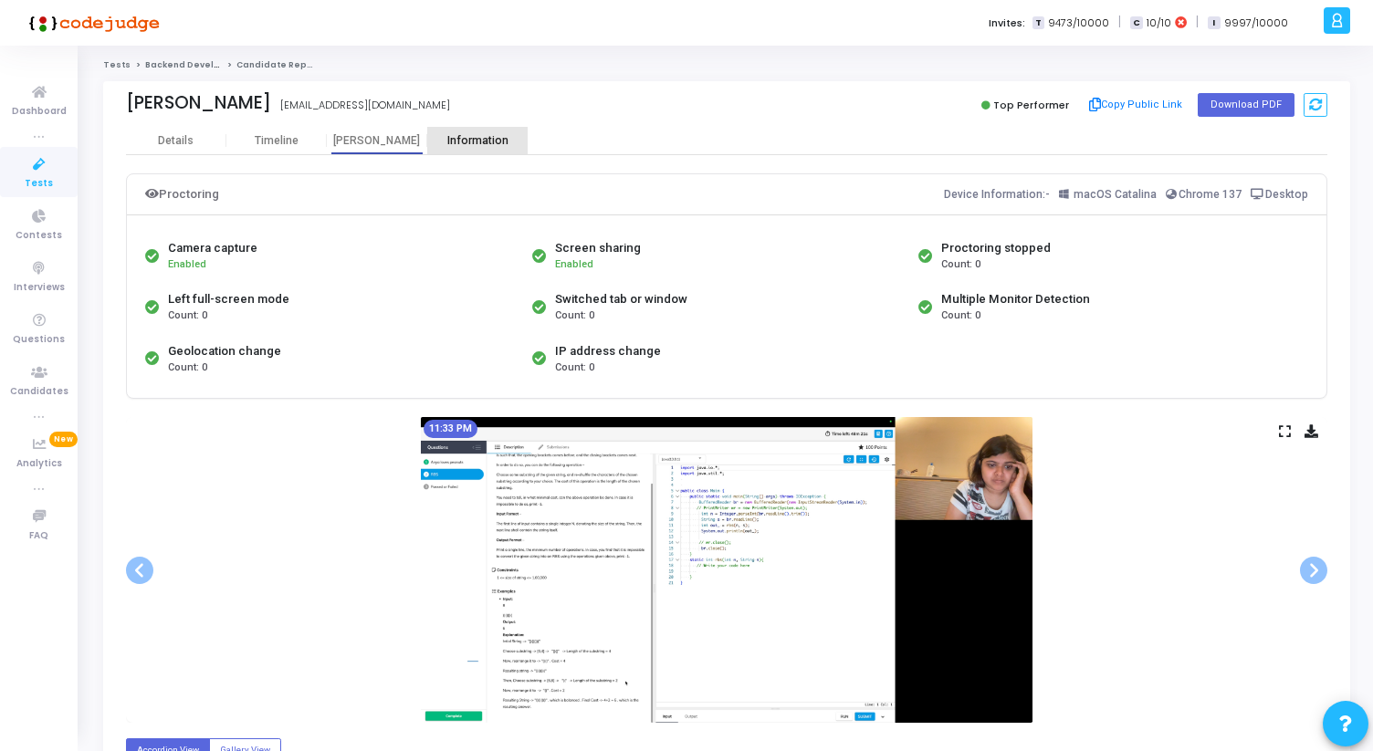
click at [468, 138] on div "Information" at bounding box center [477, 141] width 100 height 14
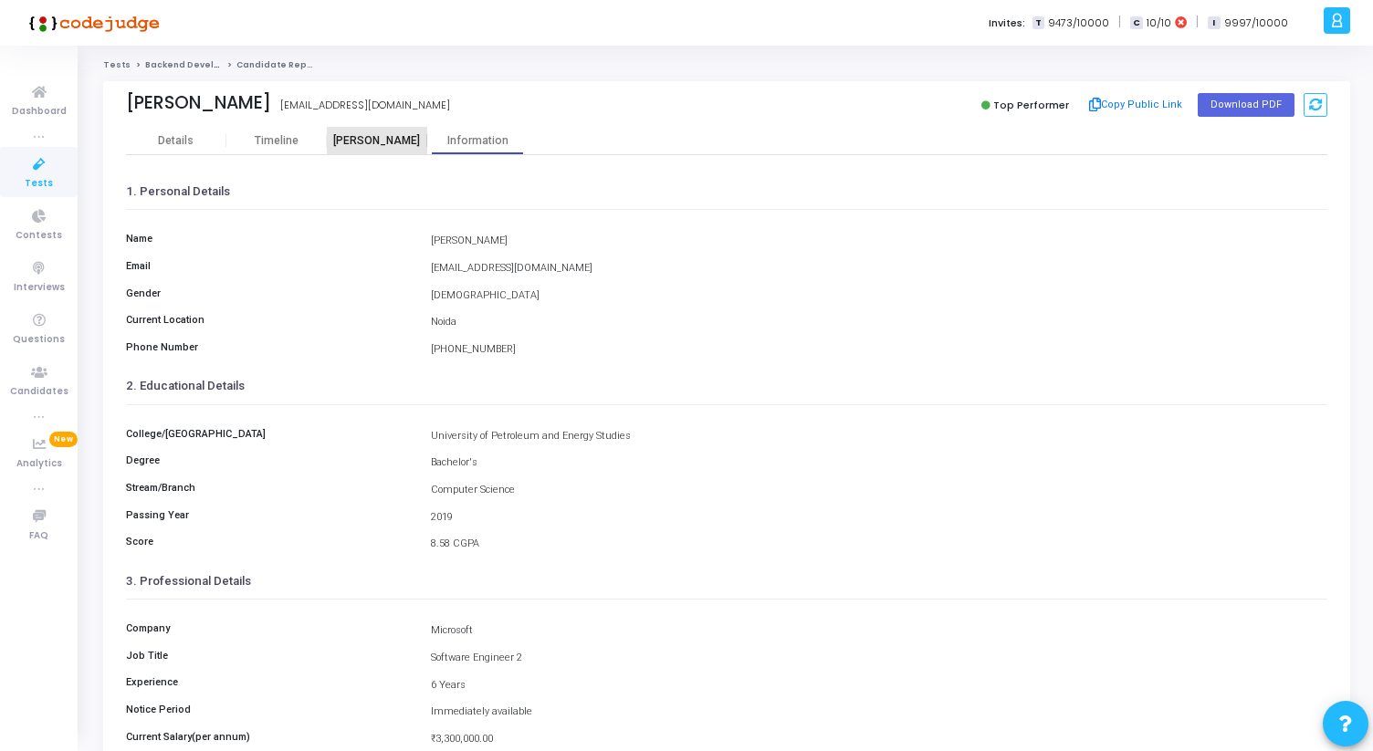
click at [376, 130] on div "[PERSON_NAME]" at bounding box center [377, 140] width 100 height 27
